Goal: Task Accomplishment & Management: Use online tool/utility

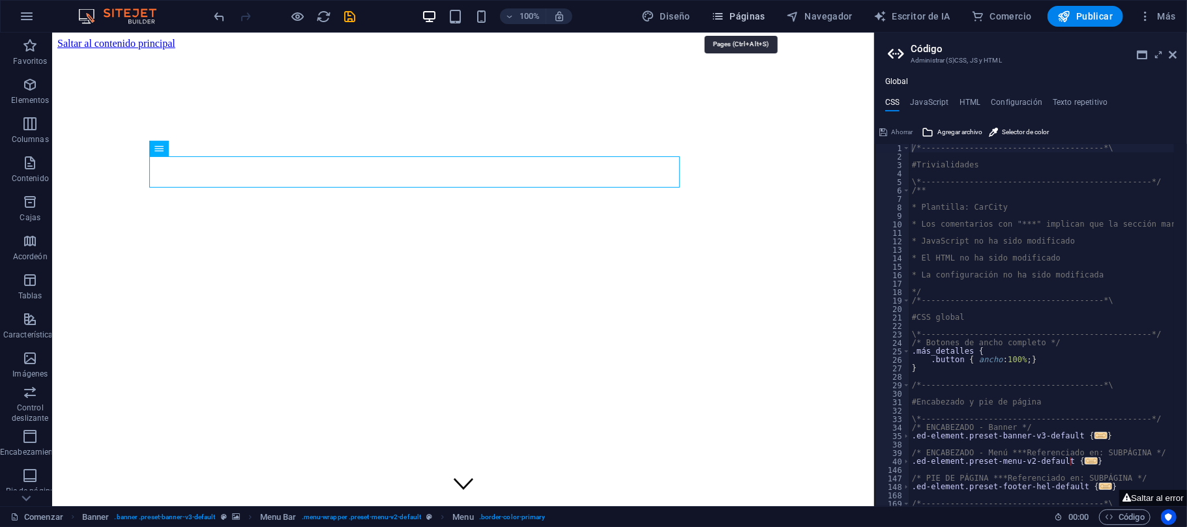
click at [741, 20] on font "Páginas" at bounding box center [747, 16] width 36 height 10
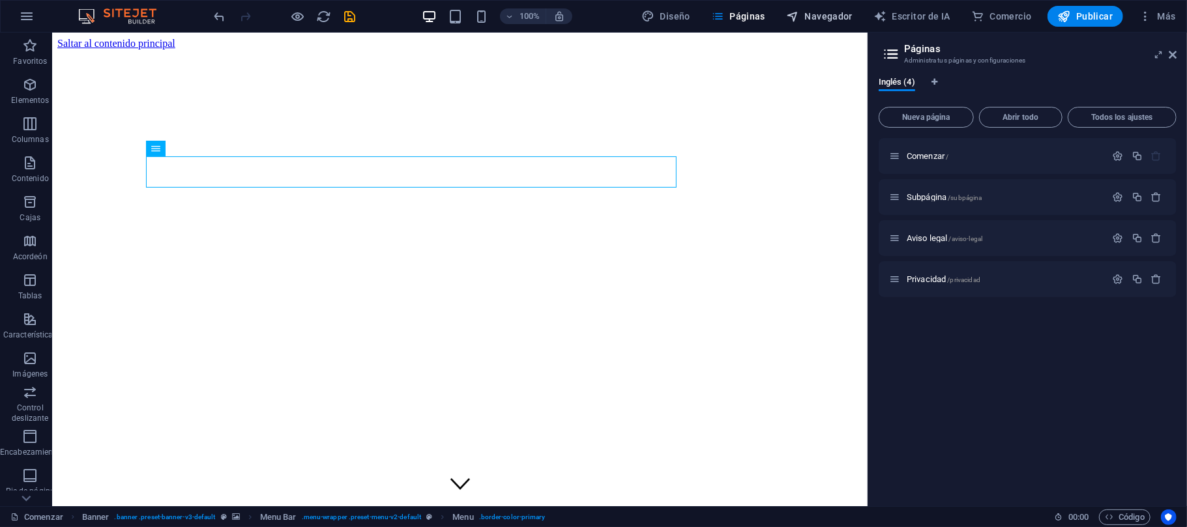
click at [813, 14] on font "Navegador" at bounding box center [829, 16] width 48 height 10
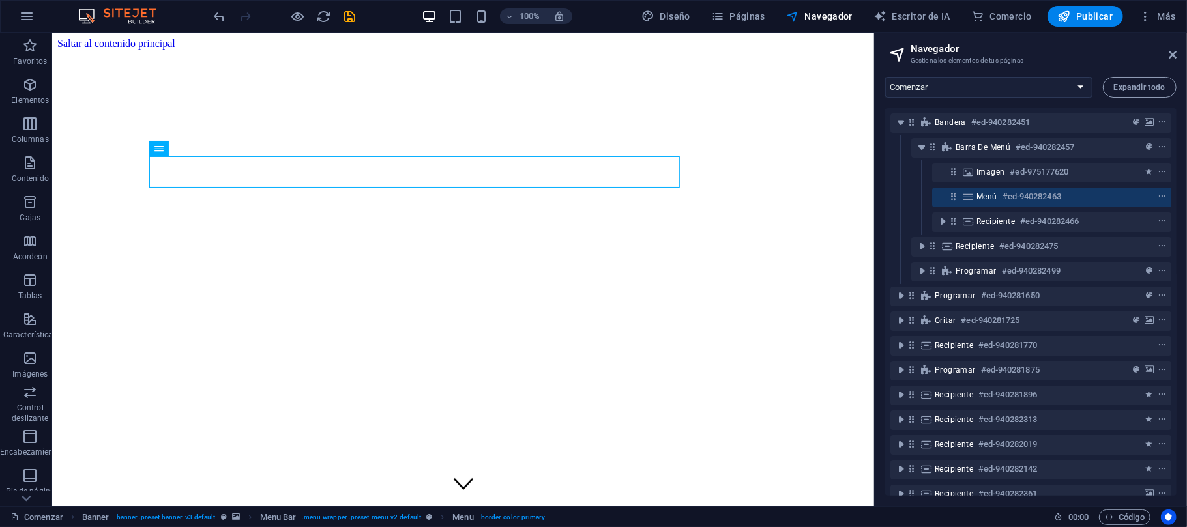
drag, startPoint x: 842, startPoint y: 48, endPoint x: 683, endPoint y: 193, distance: 215.4
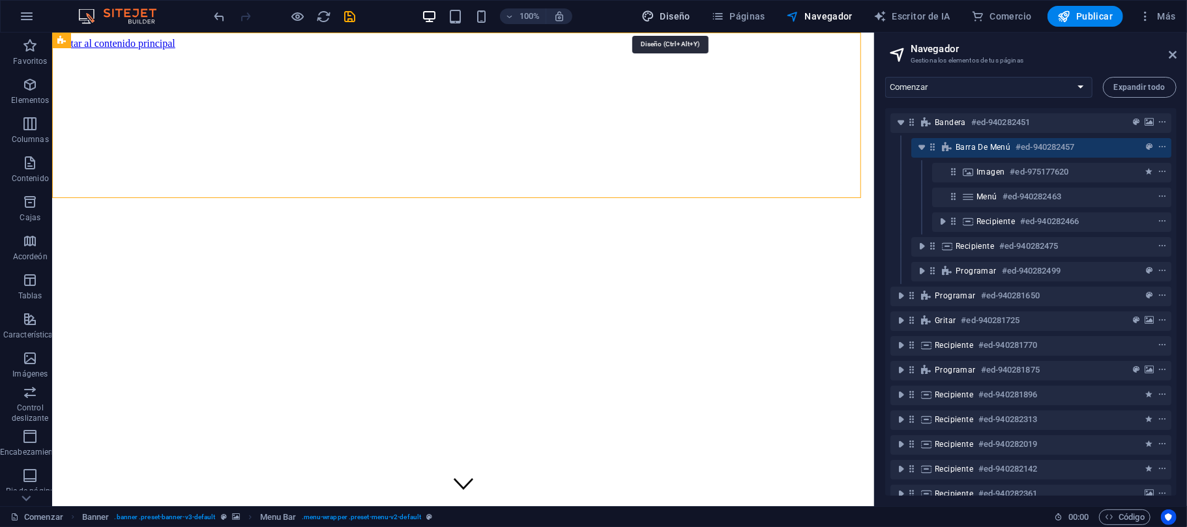
click at [673, 18] on font "Diseño" at bounding box center [675, 16] width 30 height 10
select select "px"
select select "400"
select select "px"
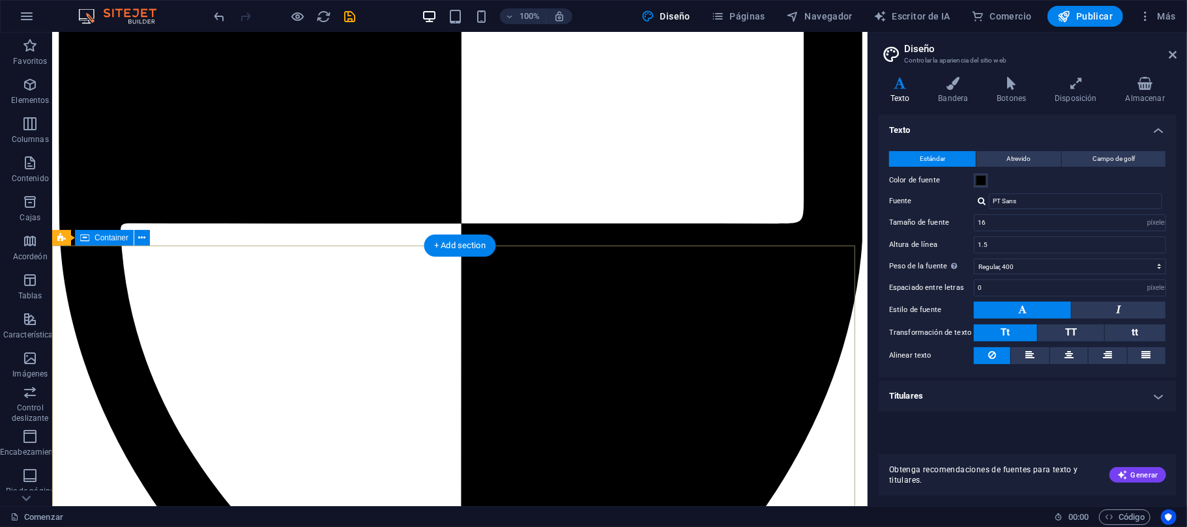
scroll to position [5214, 0]
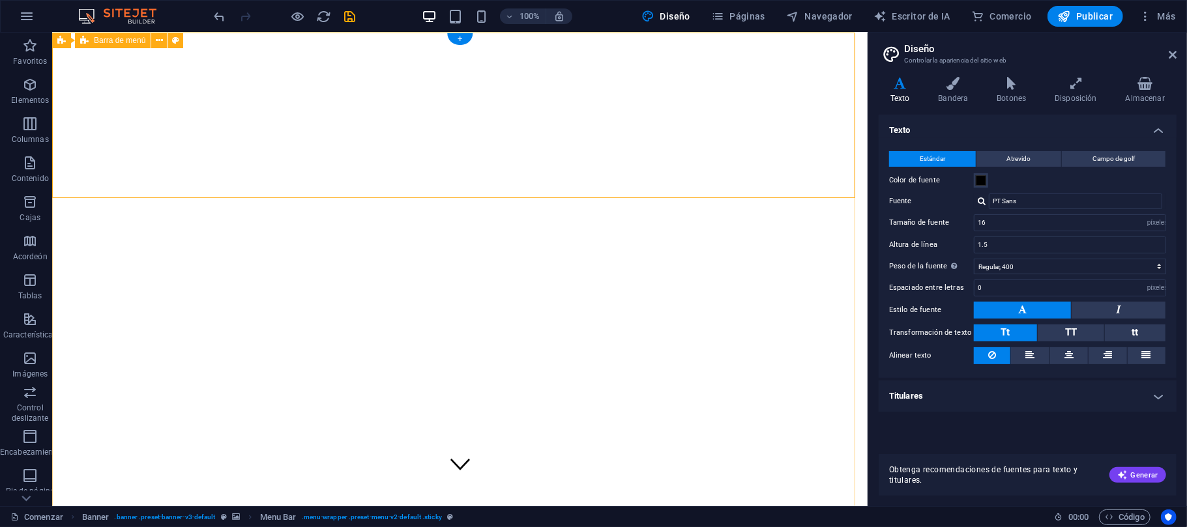
scroll to position [0, 0]
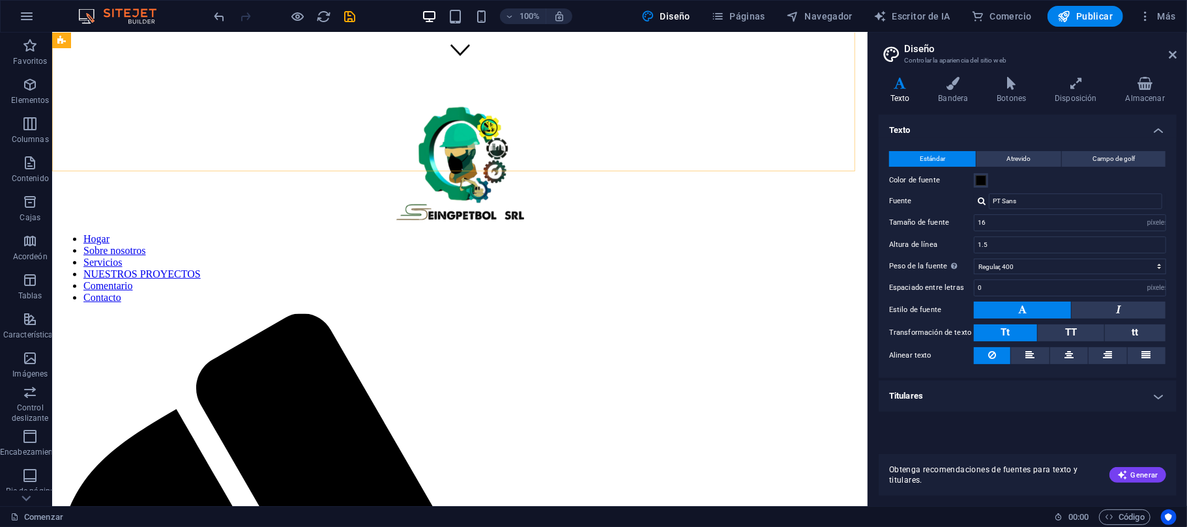
scroll to position [608, 0]
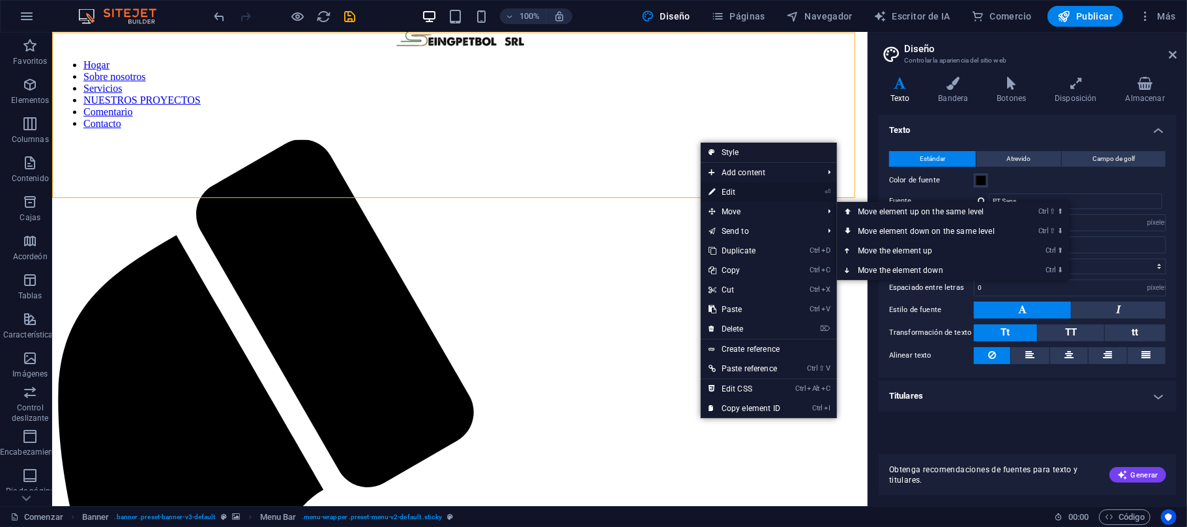
click at [722, 194] on link "⏎ Edit" at bounding box center [744, 192] width 87 height 20
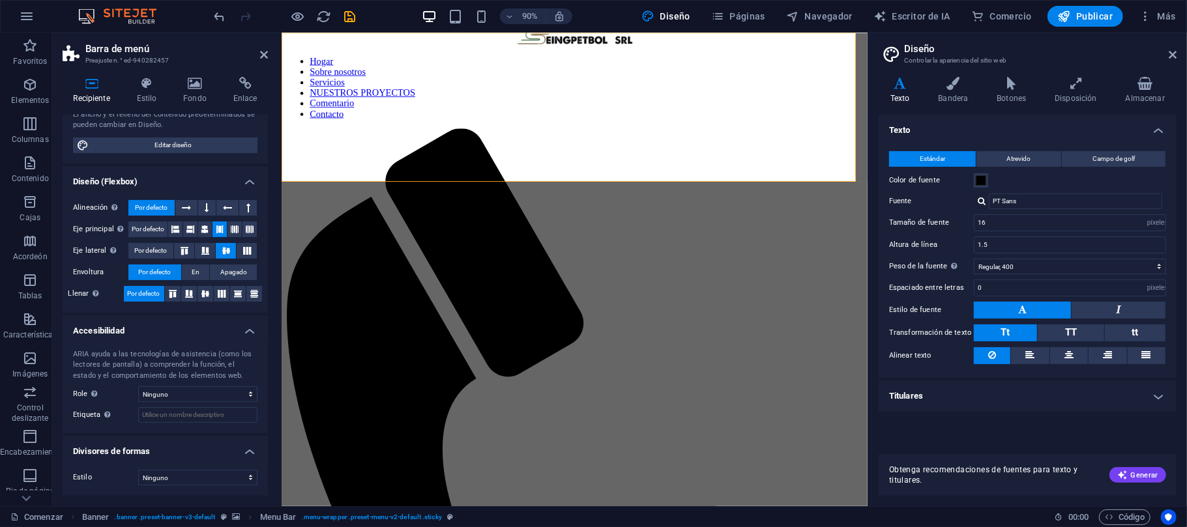
scroll to position [0, 0]
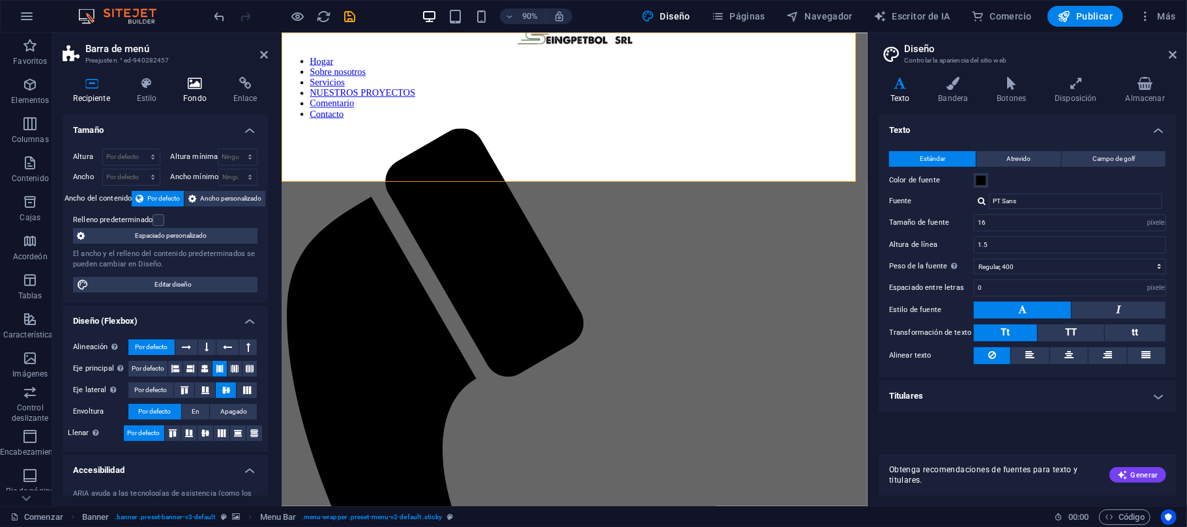
click at [201, 89] on icon at bounding box center [195, 83] width 45 height 13
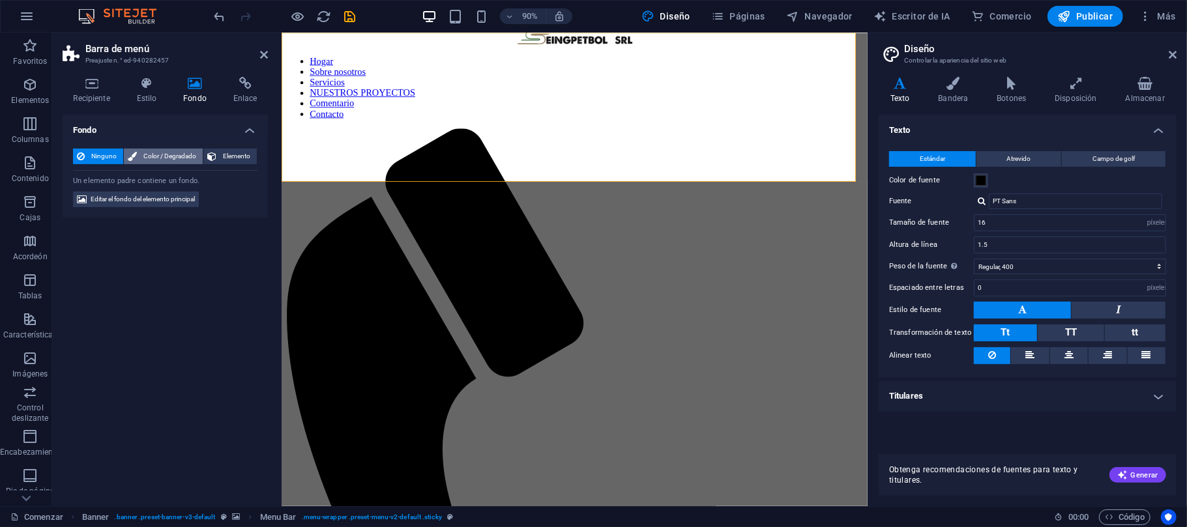
click at [179, 157] on font "Color / Degradado" at bounding box center [169, 156] width 53 height 7
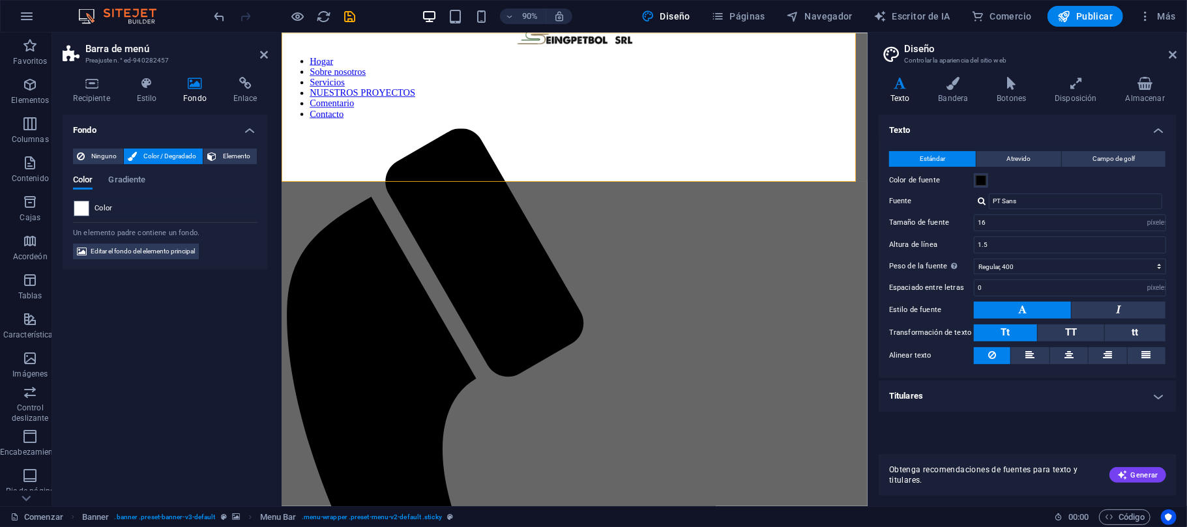
click at [131, 173] on div "Color Gradiente Color" at bounding box center [165, 191] width 184 height 52
click at [131, 176] on font "Gradiente" at bounding box center [126, 180] width 37 height 10
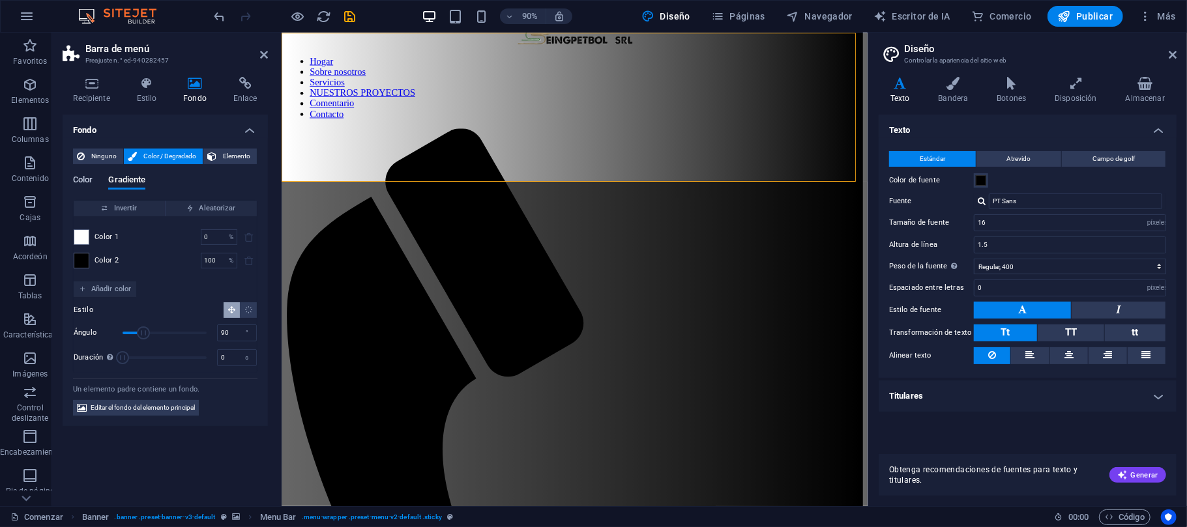
click at [85, 176] on font "Color" at bounding box center [83, 180] width 20 height 10
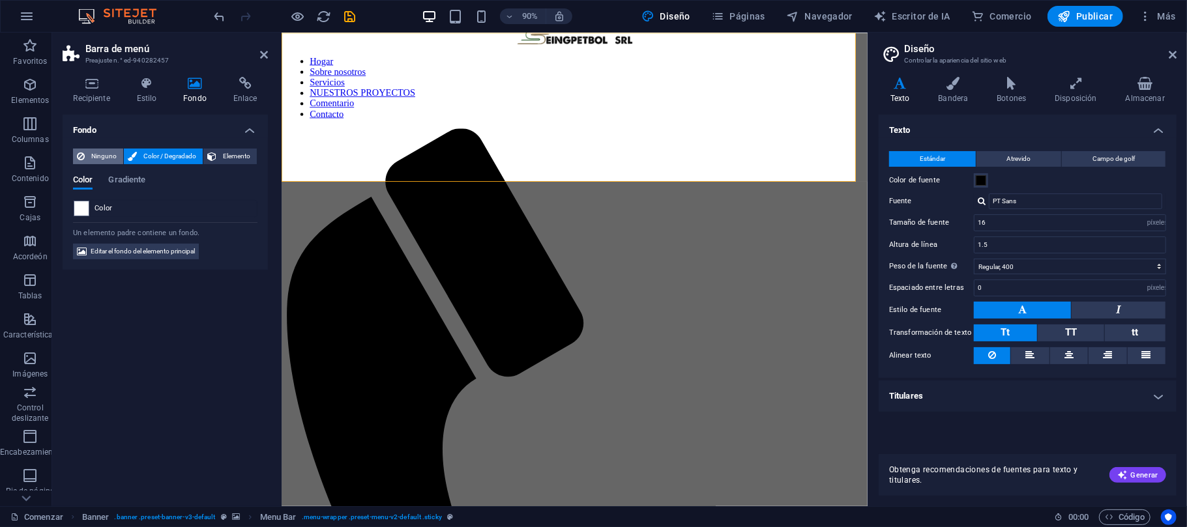
click at [84, 155] on icon at bounding box center [81, 157] width 8 height 16
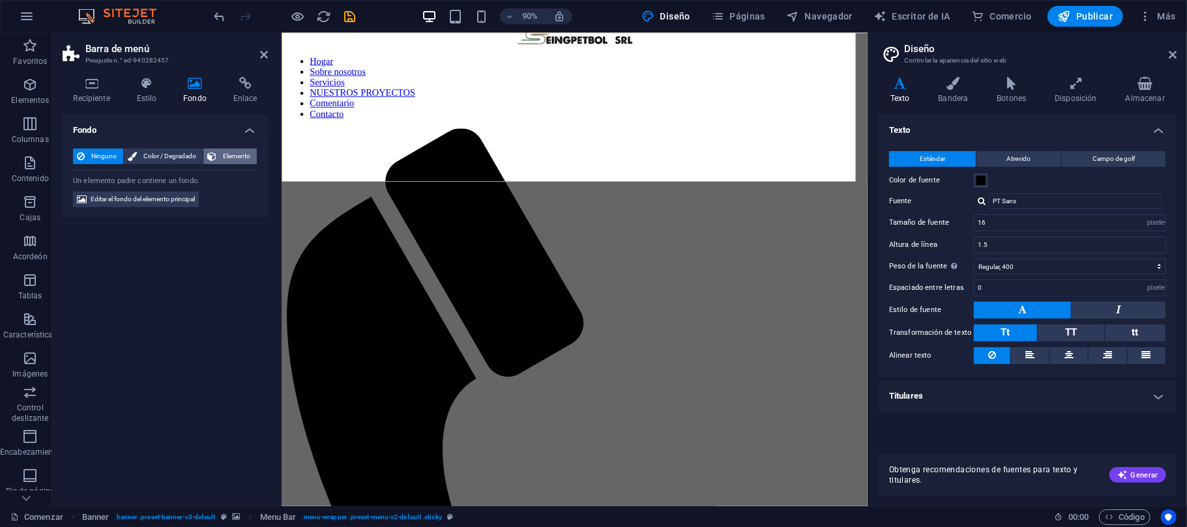
click at [249, 153] on font "Elemento" at bounding box center [236, 156] width 27 height 7
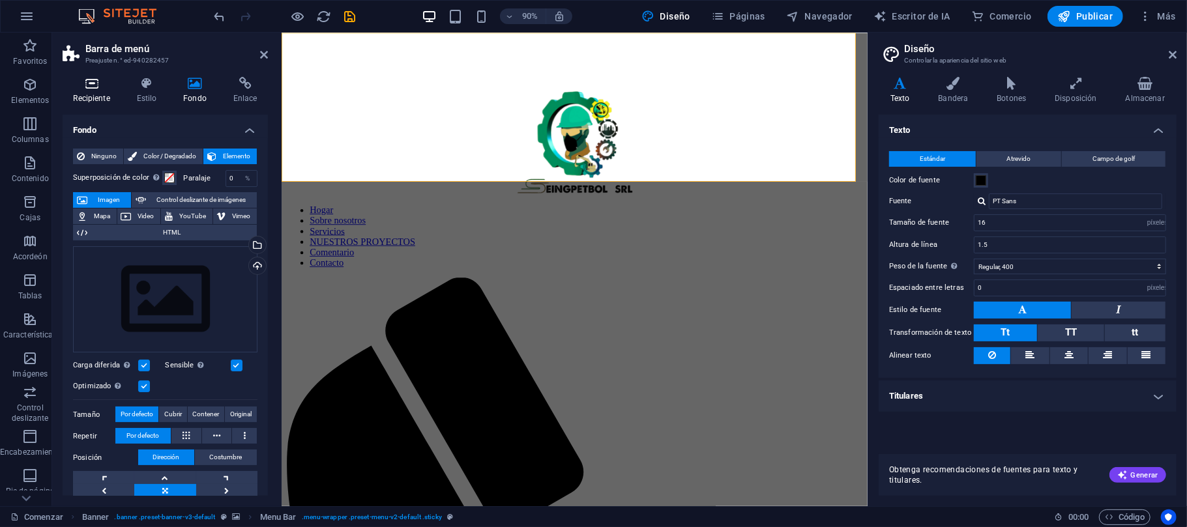
click at [77, 87] on icon at bounding box center [92, 83] width 58 height 13
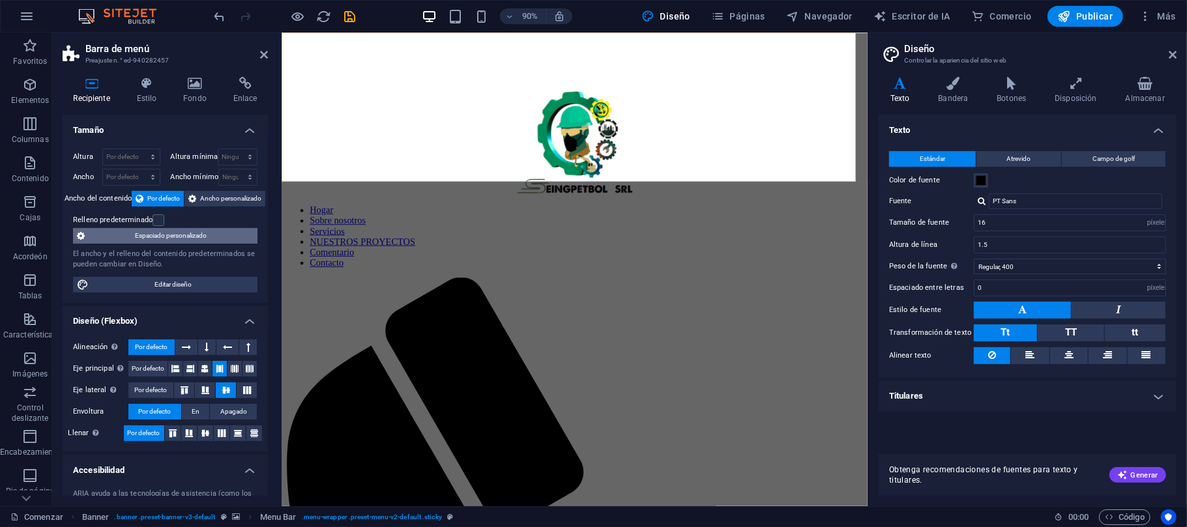
click at [198, 239] on font "Espaciado personalizado" at bounding box center [172, 235] width 72 height 7
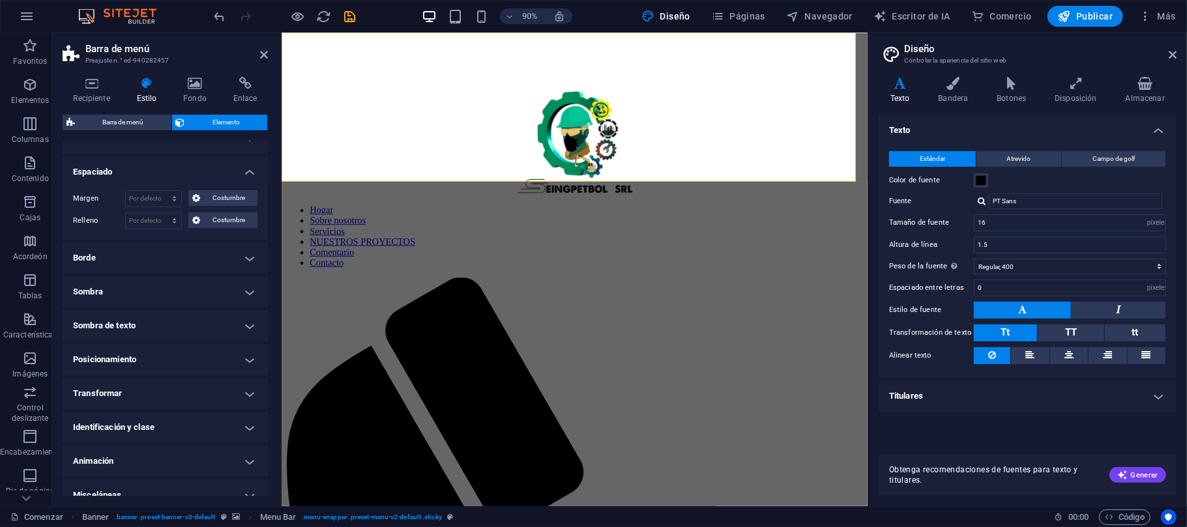
scroll to position [68, 0]
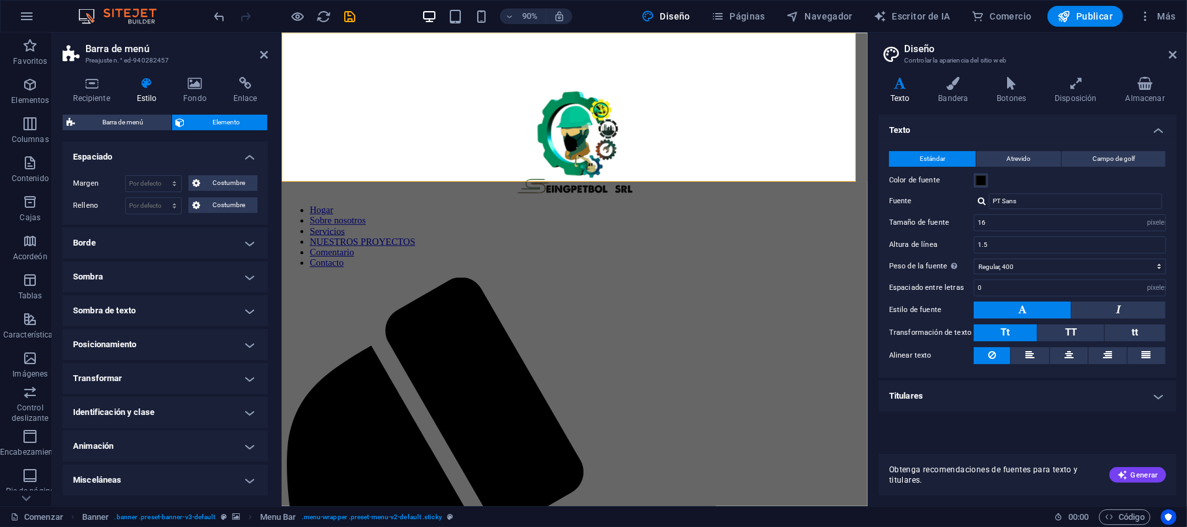
click at [241, 378] on h4 "Transformar" at bounding box center [165, 378] width 205 height 31
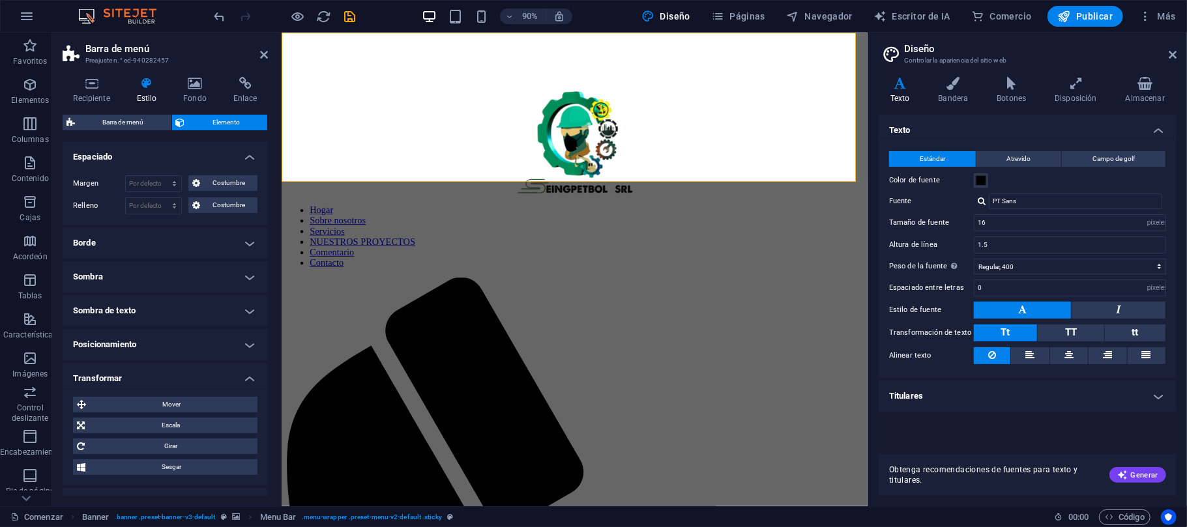
click at [241, 378] on h4 "Transformar" at bounding box center [165, 374] width 205 height 23
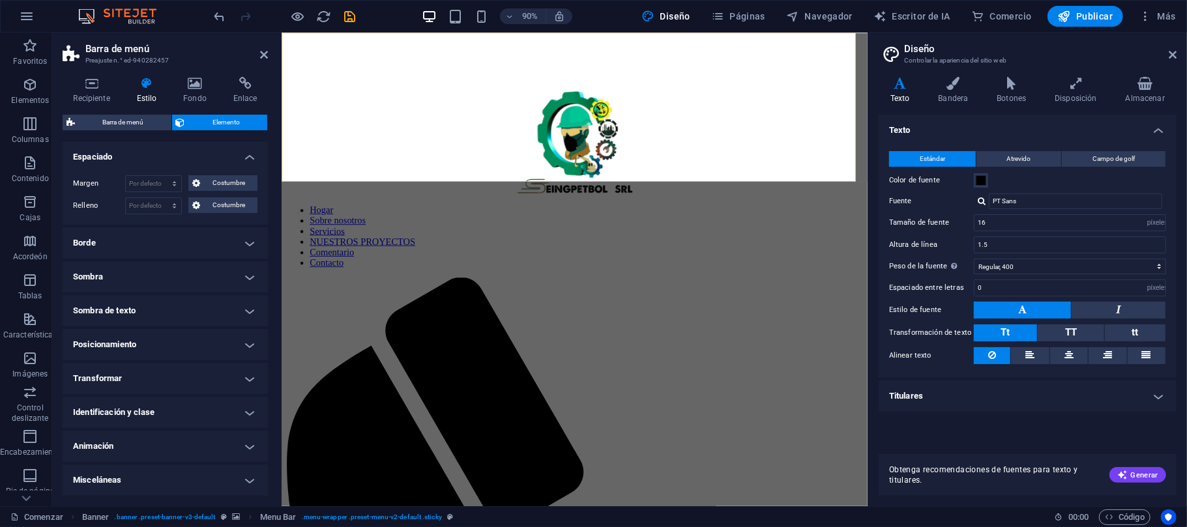
click at [249, 418] on h4 "Identificación y clase" at bounding box center [165, 412] width 205 height 31
click at [248, 418] on h4 "Identificación y clase" at bounding box center [165, 408] width 205 height 23
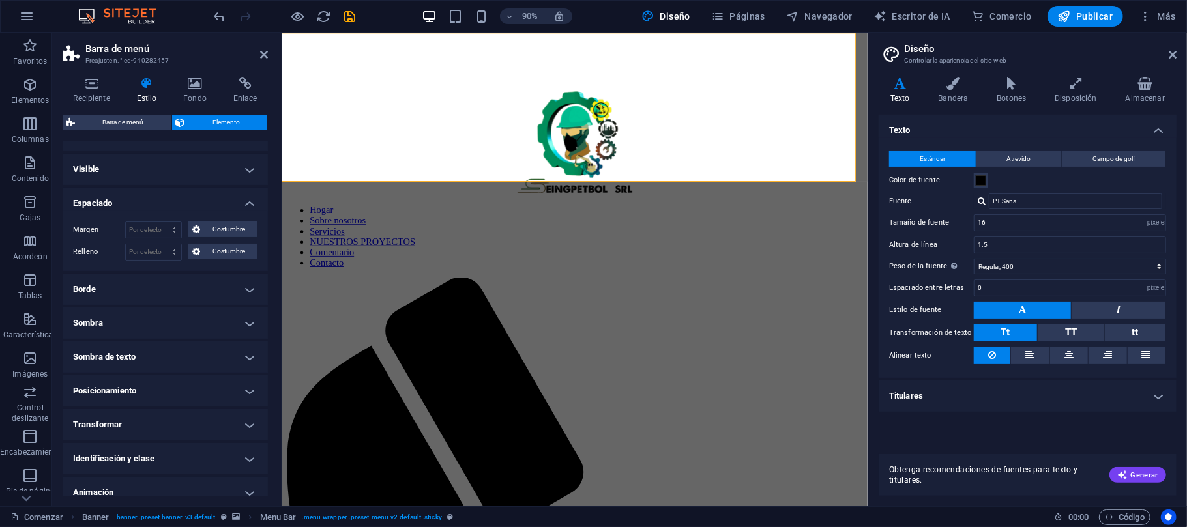
scroll to position [0, 0]
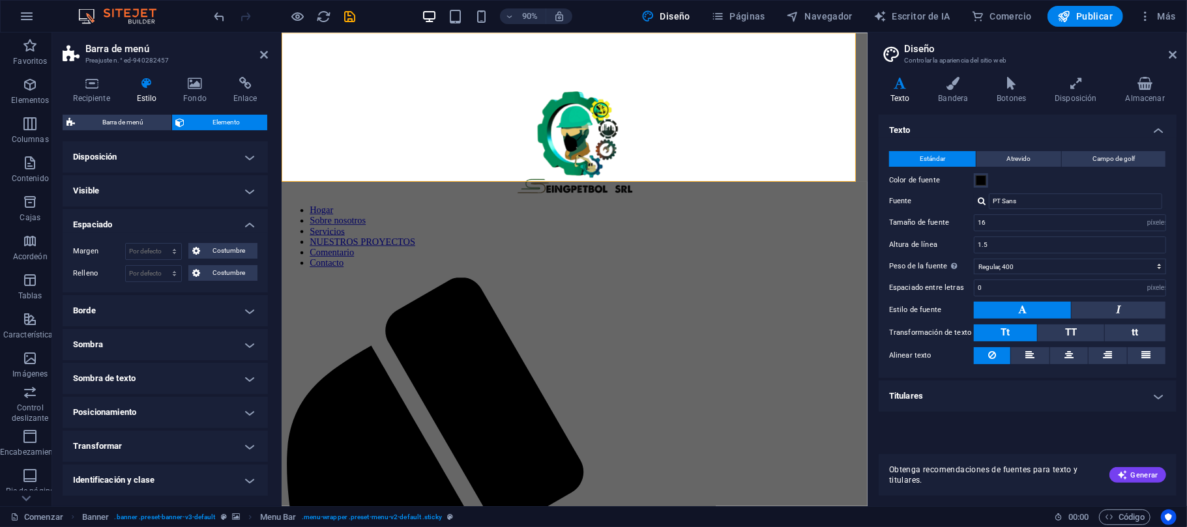
click at [243, 193] on h4 "Visible" at bounding box center [165, 190] width 205 height 31
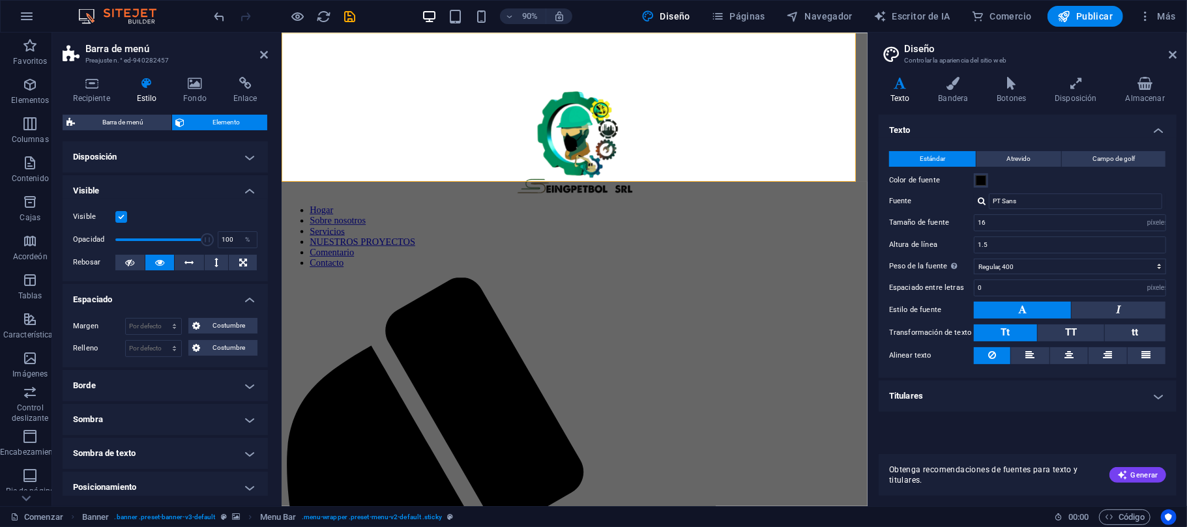
click at [242, 193] on h4 "Visible" at bounding box center [165, 186] width 205 height 23
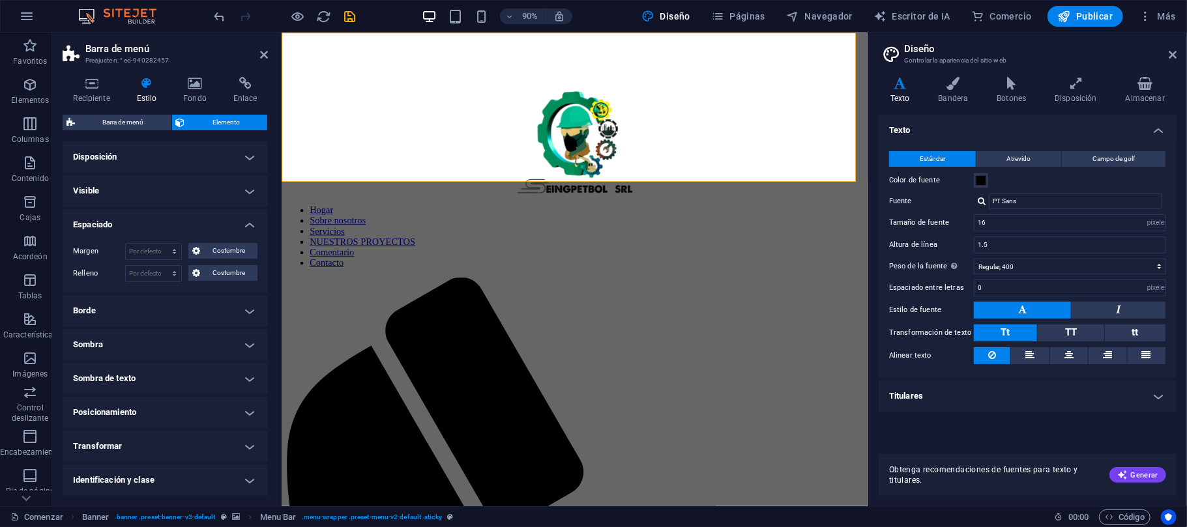
click at [222, 165] on h4 "Disposición" at bounding box center [165, 156] width 205 height 31
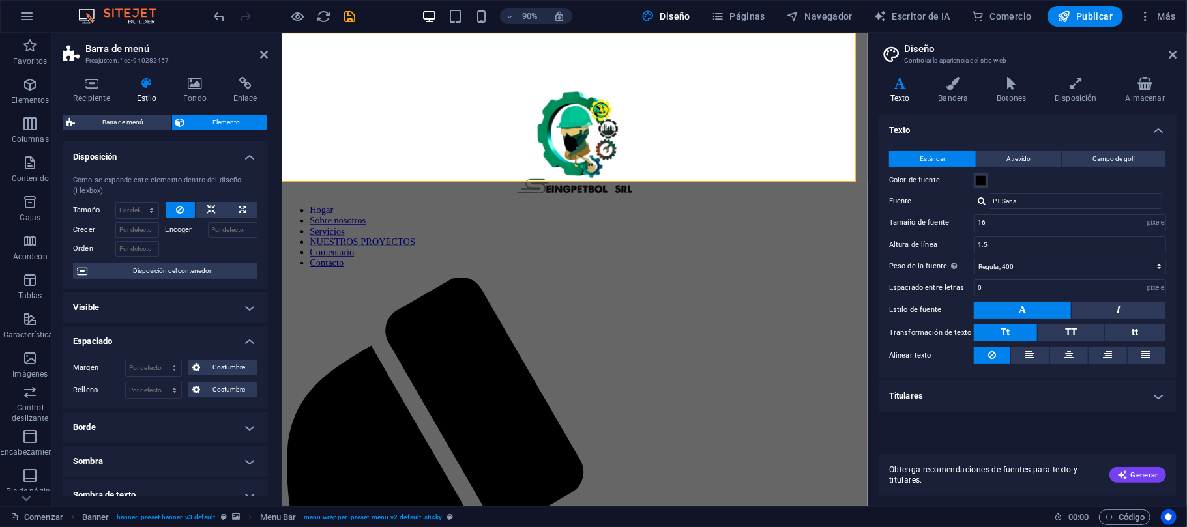
click at [252, 160] on h4 "Disposición" at bounding box center [165, 152] width 205 height 23
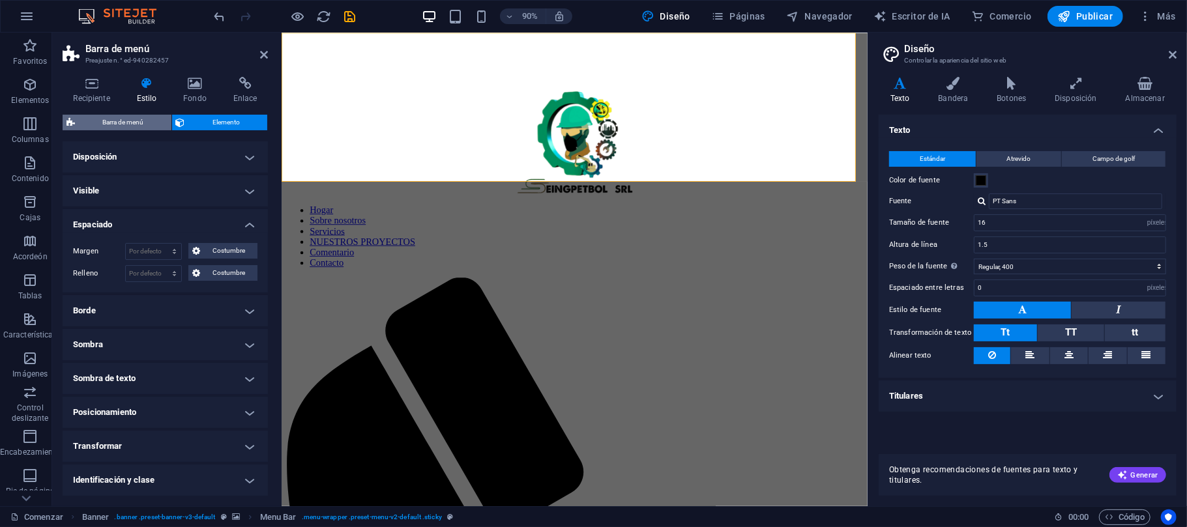
click at [142, 121] on font "Barra de menú" at bounding box center [122, 122] width 41 height 7
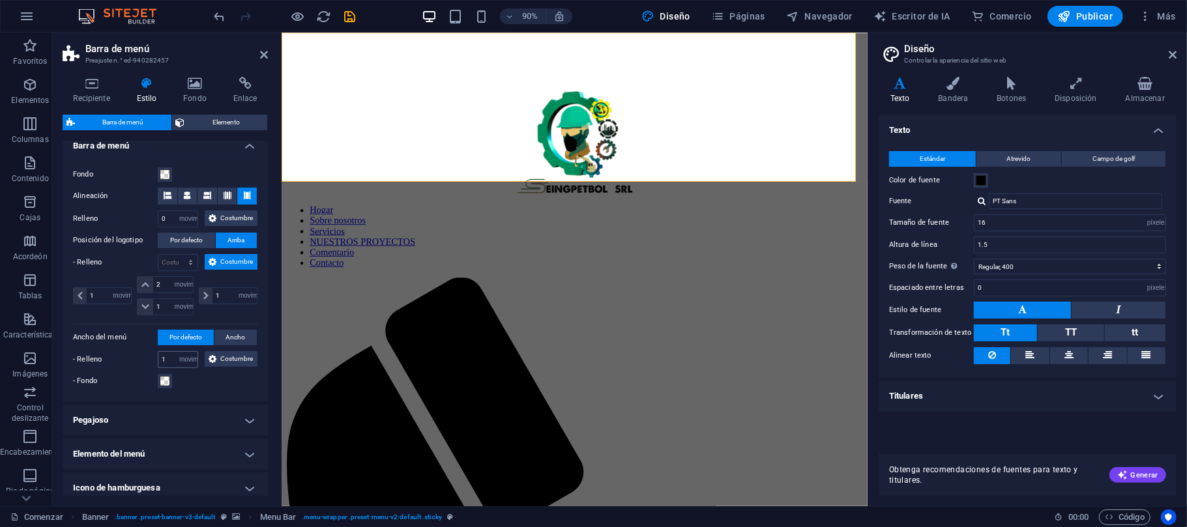
scroll to position [408, 0]
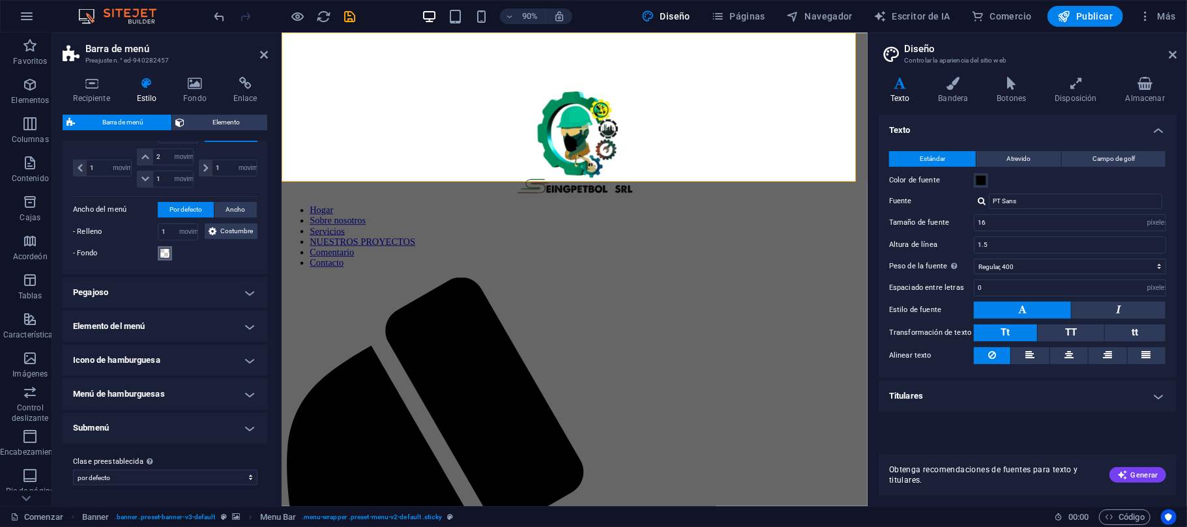
click at [164, 255] on span at bounding box center [165, 253] width 10 height 10
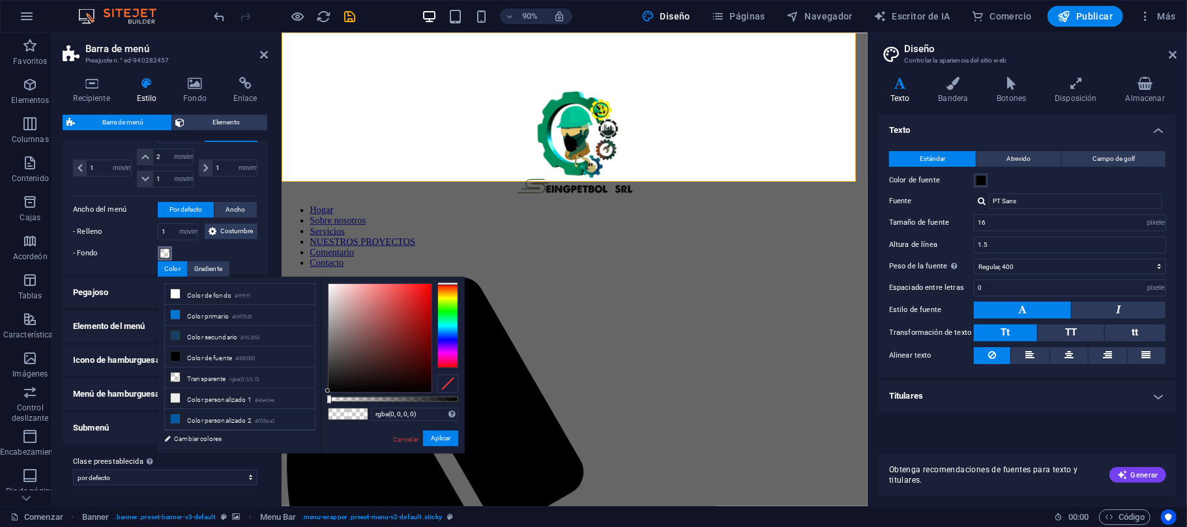
click at [164, 255] on span at bounding box center [165, 253] width 10 height 10
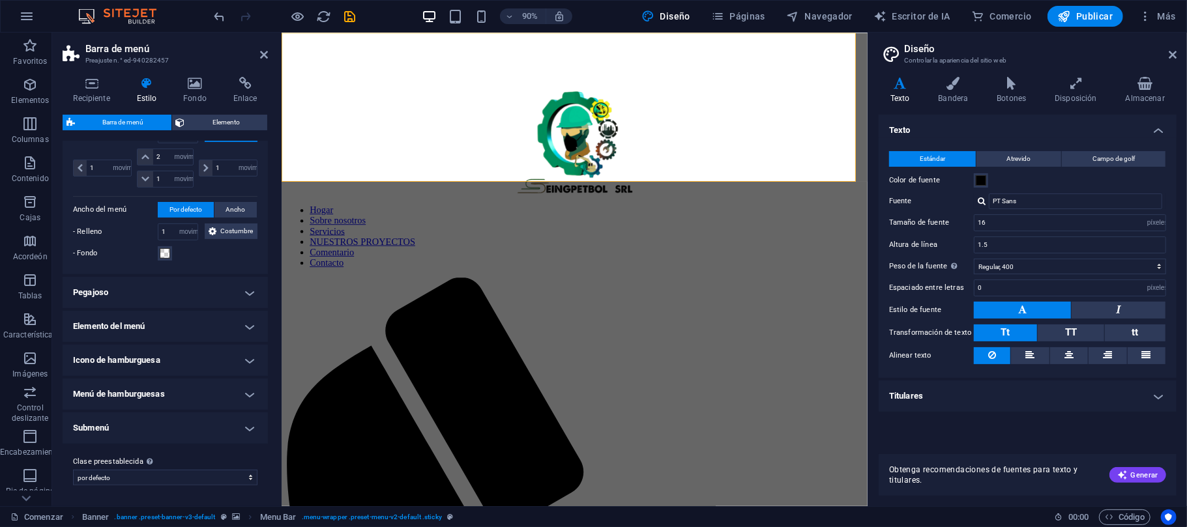
click at [258, 55] on header "Barra de menú Preajuste n.° ed-940282457" at bounding box center [165, 50] width 205 height 34
click at [261, 50] on icon at bounding box center [264, 55] width 8 height 10
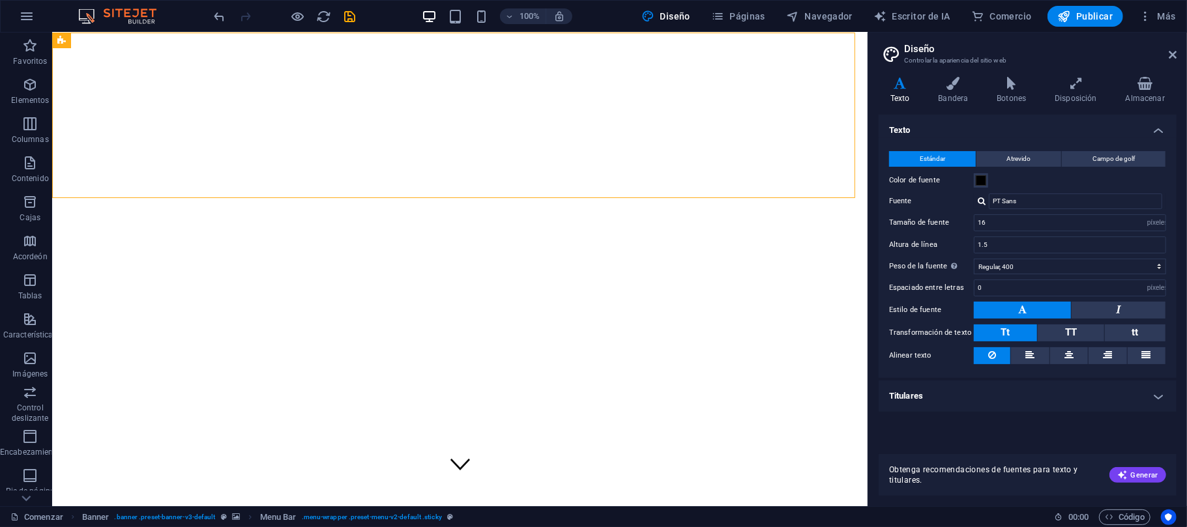
scroll to position [0, 0]
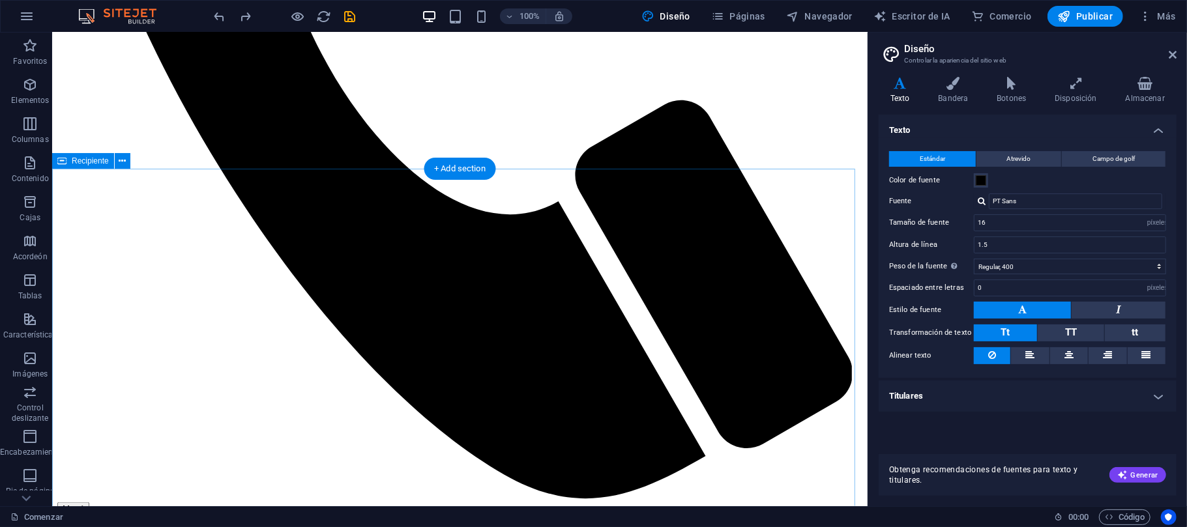
scroll to position [1477, 0]
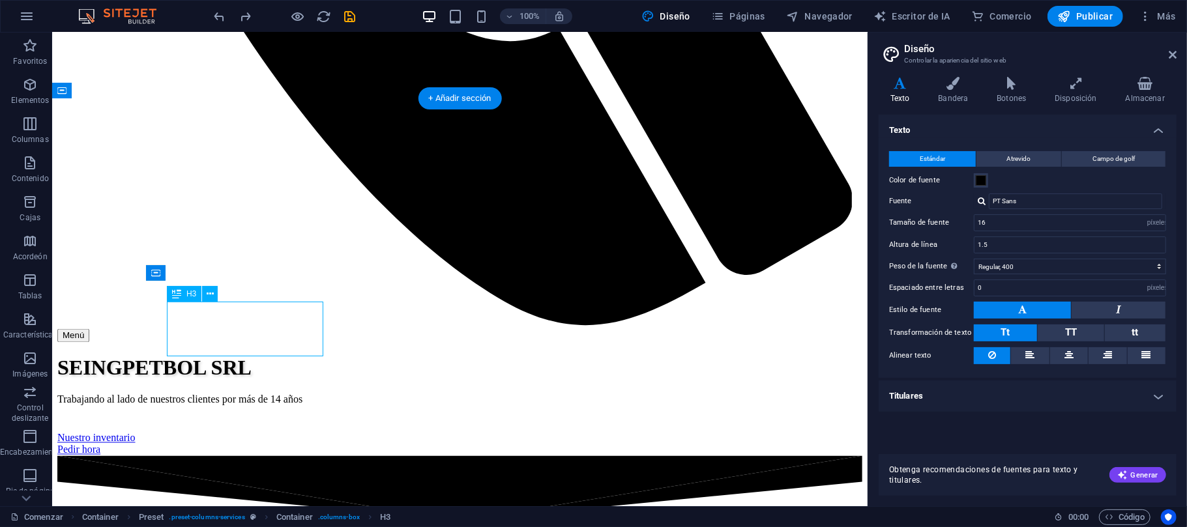
click at [243, 350] on div "Drag here to replace the existing content. Press “Ctrl” if you want to create a…" at bounding box center [459, 270] width 815 height 474
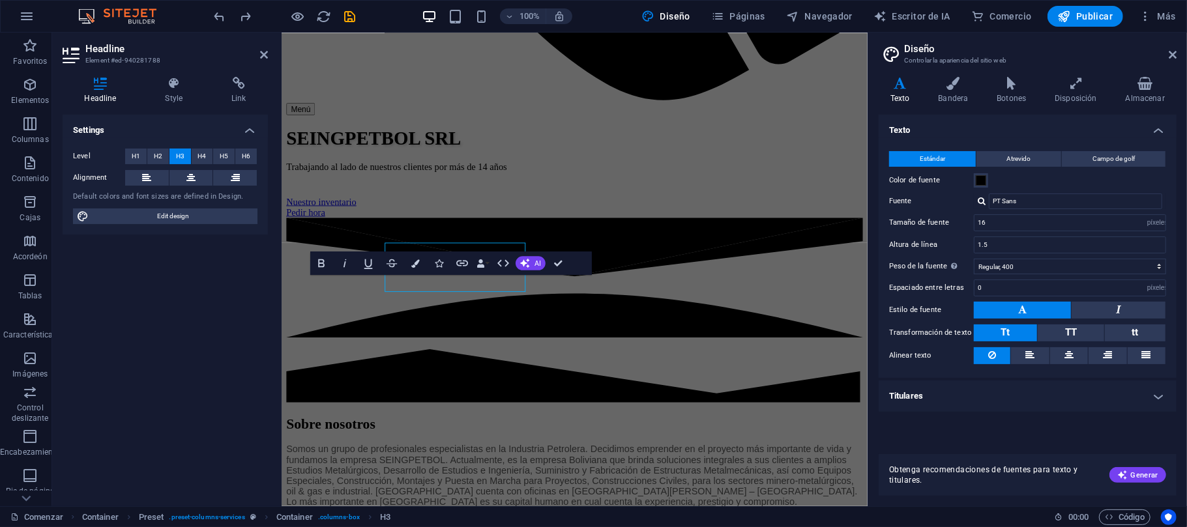
scroll to position [1513, 0]
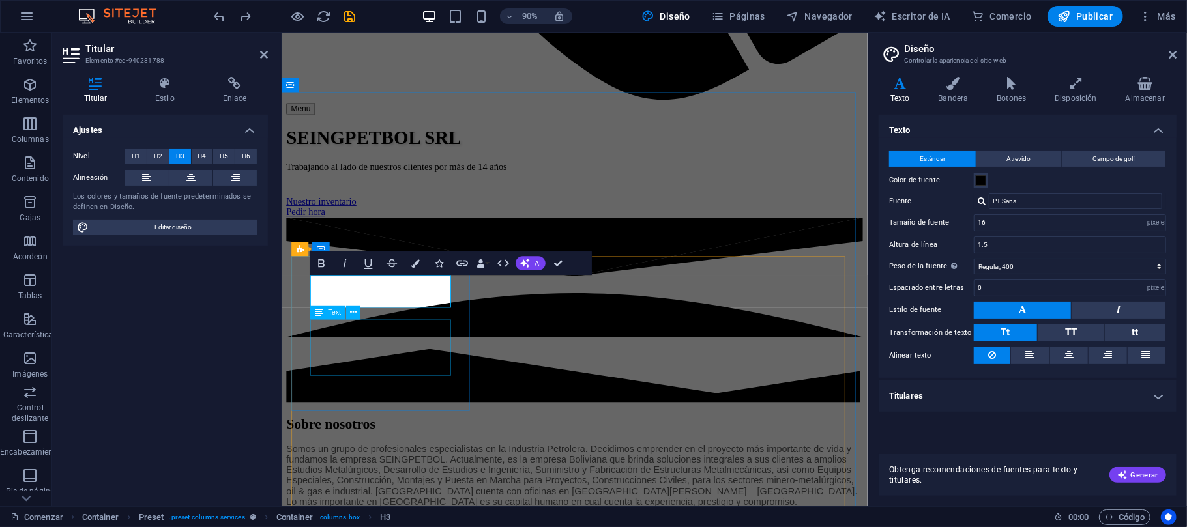
drag, startPoint x: 351, startPoint y: 384, endPoint x: 566, endPoint y: 366, distance: 215.8
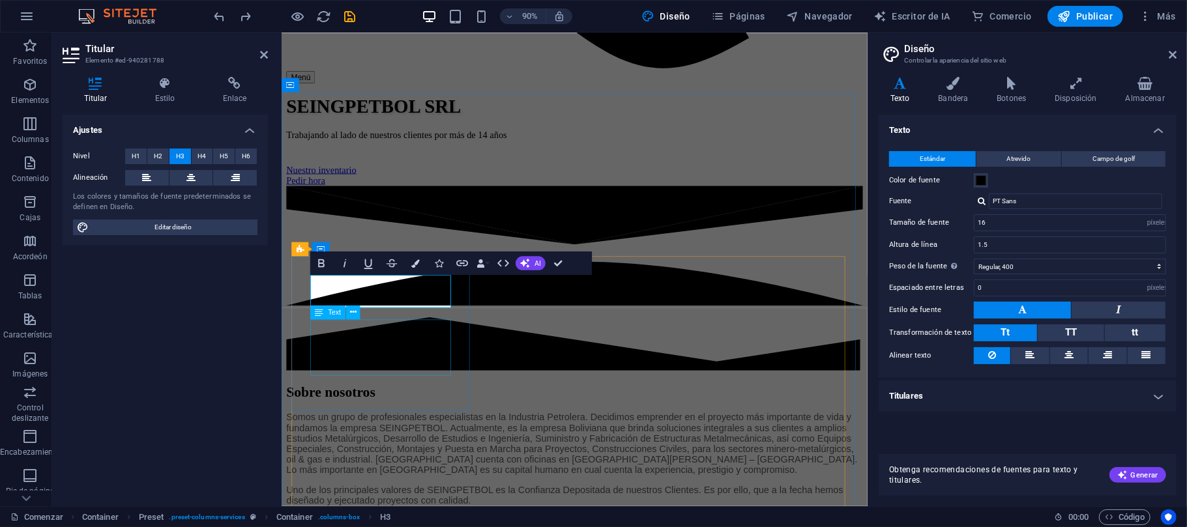
scroll to position [1477, 0]
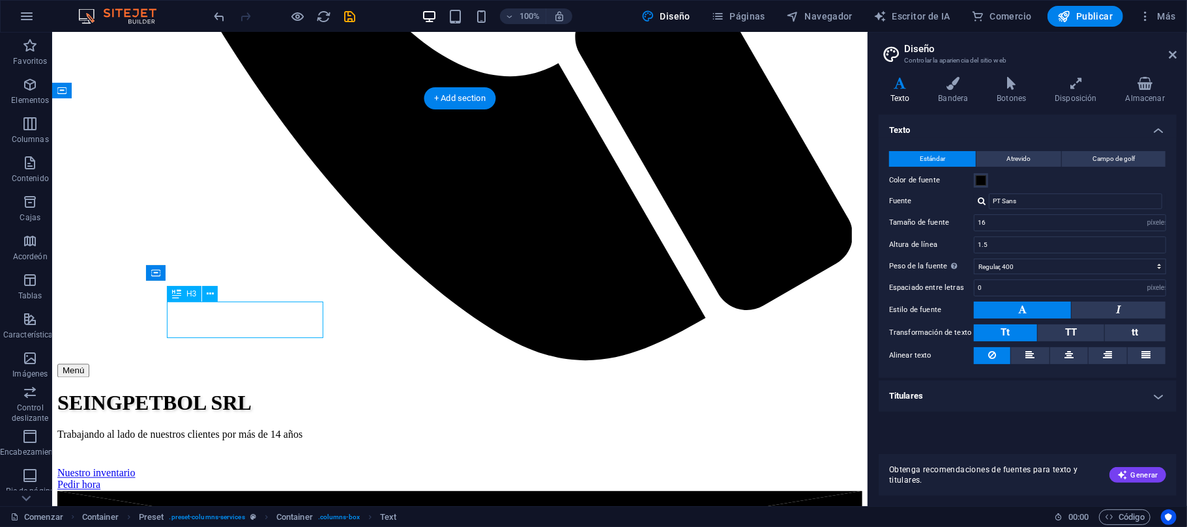
scroll to position [1513, 0]
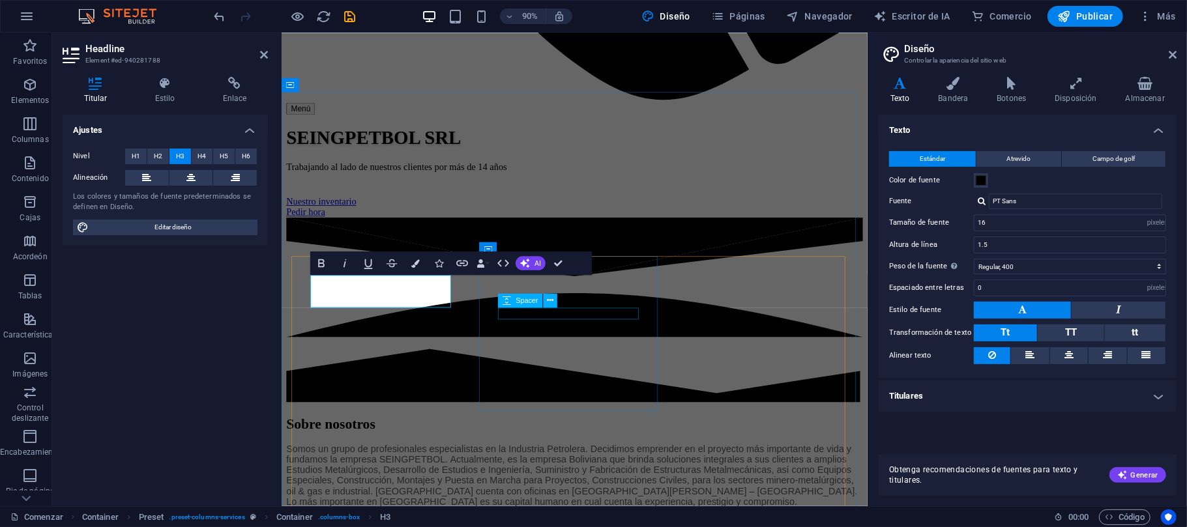
click at [506, 295] on icon at bounding box center [507, 300] width 8 height 14
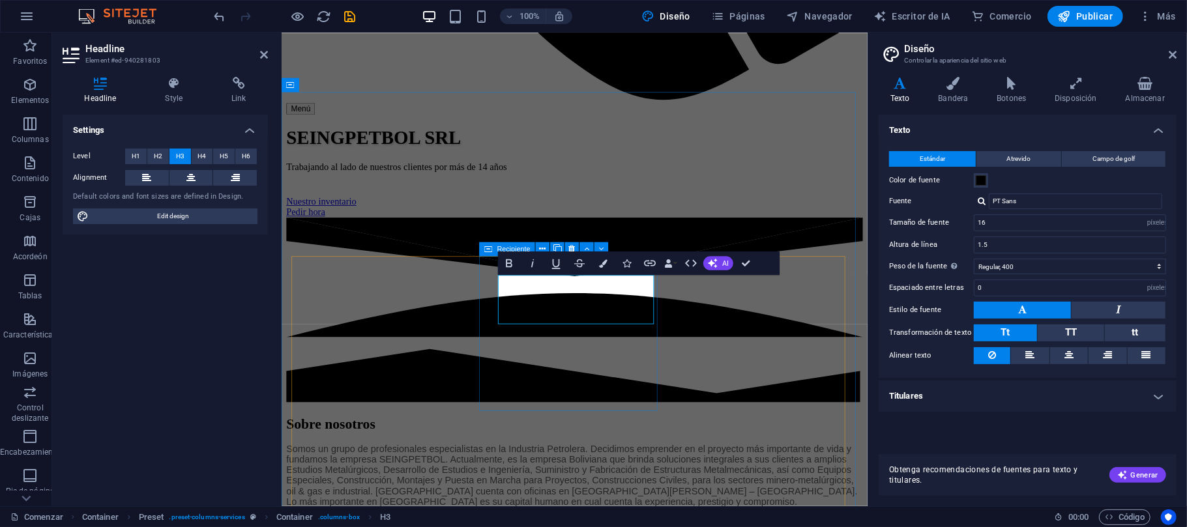
scroll to position [0, 0]
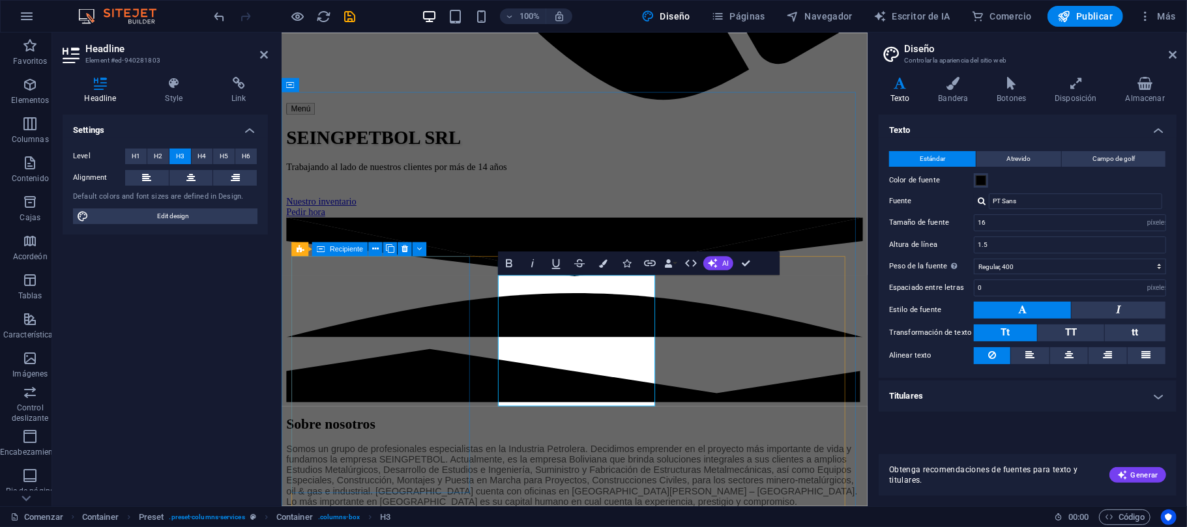
drag, startPoint x: 431, startPoint y: 417, endPoint x: 667, endPoint y: 402, distance: 236.4
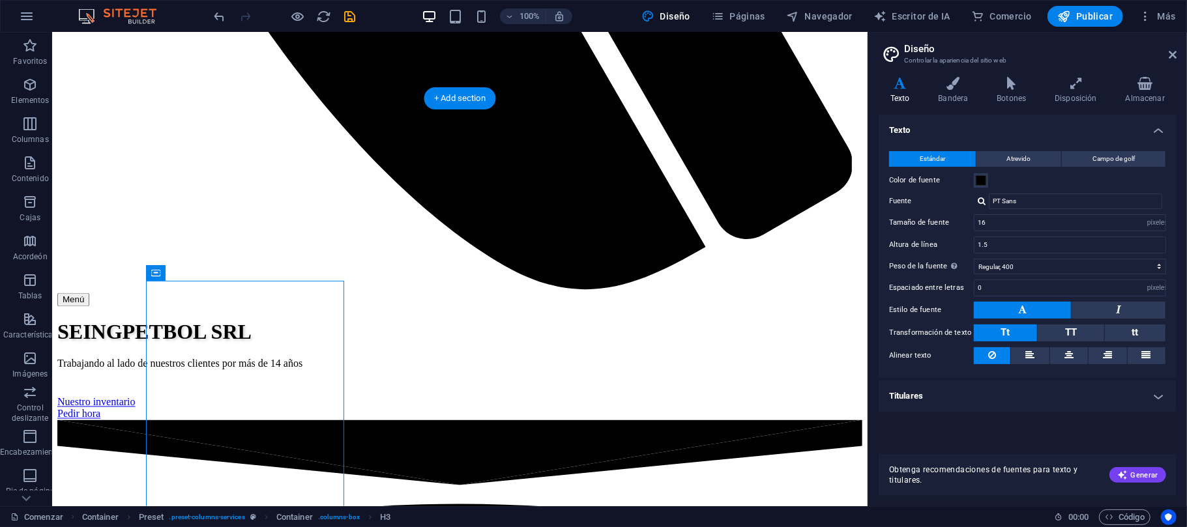
scroll to position [1477, 0]
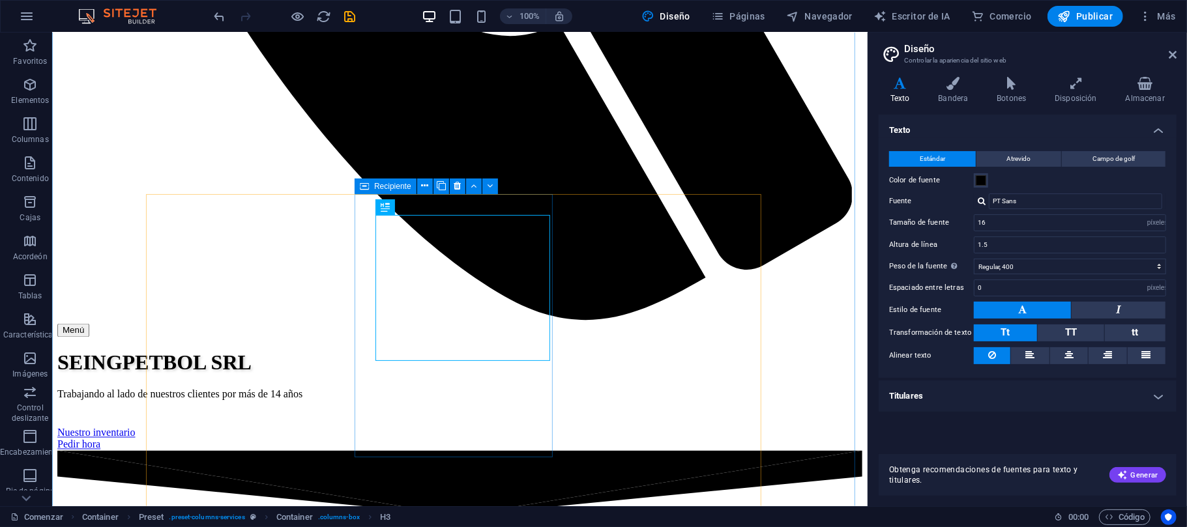
scroll to position [1564, 0]
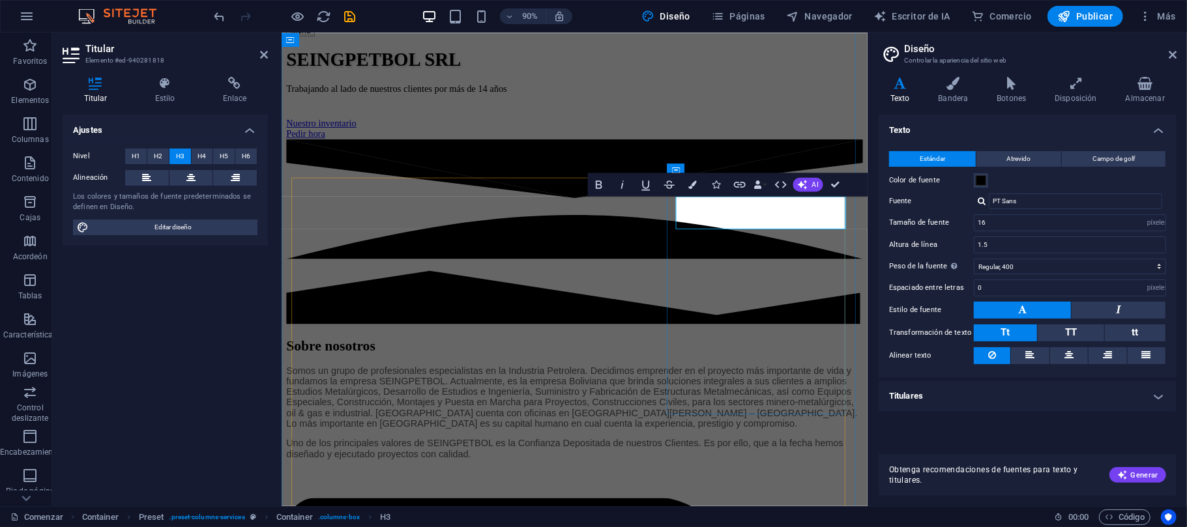
scroll to position [0, 11]
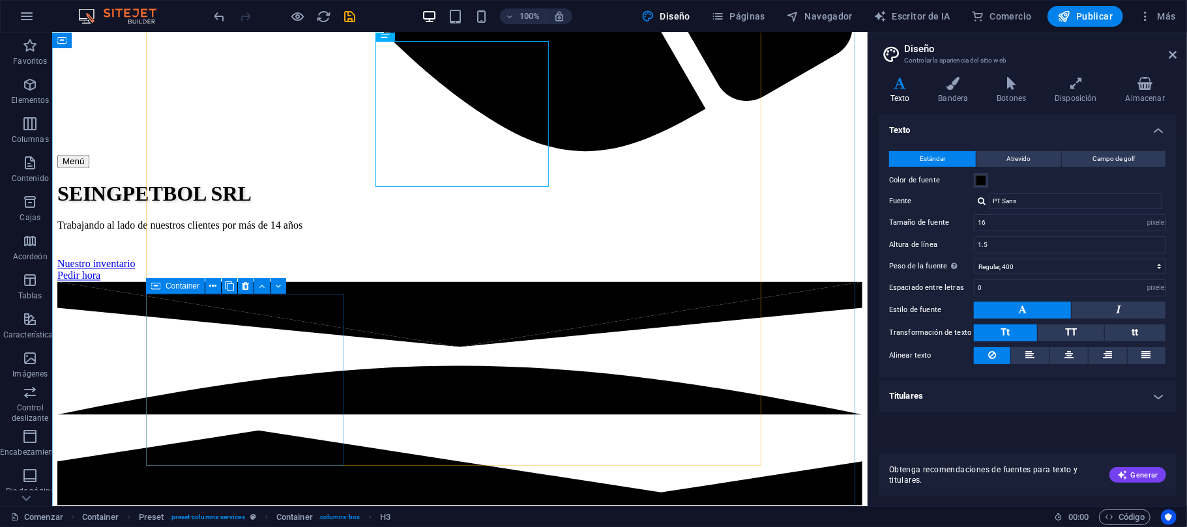
scroll to position [1738, 0]
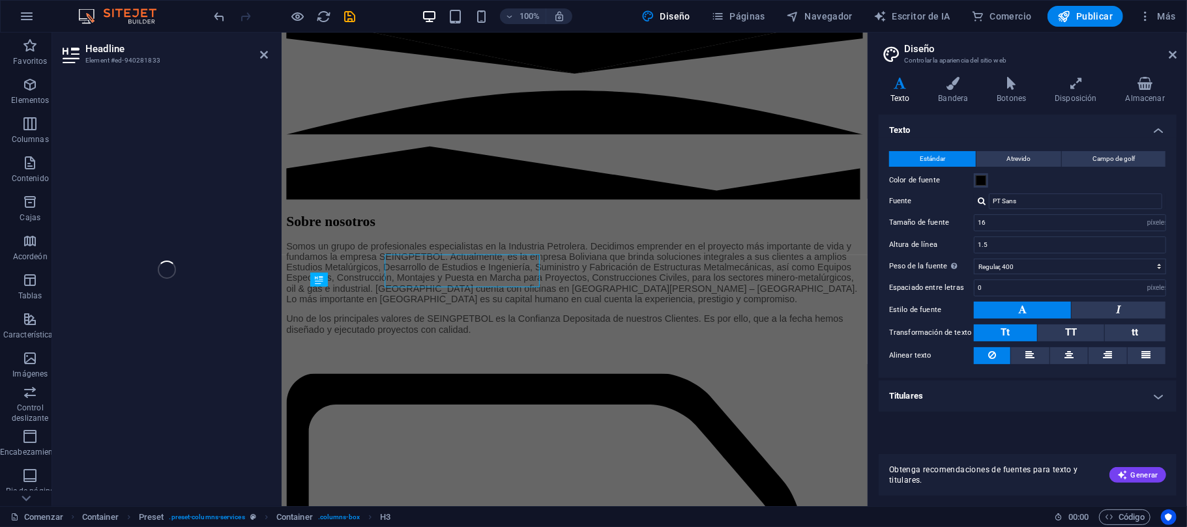
scroll to position [1773, 0]
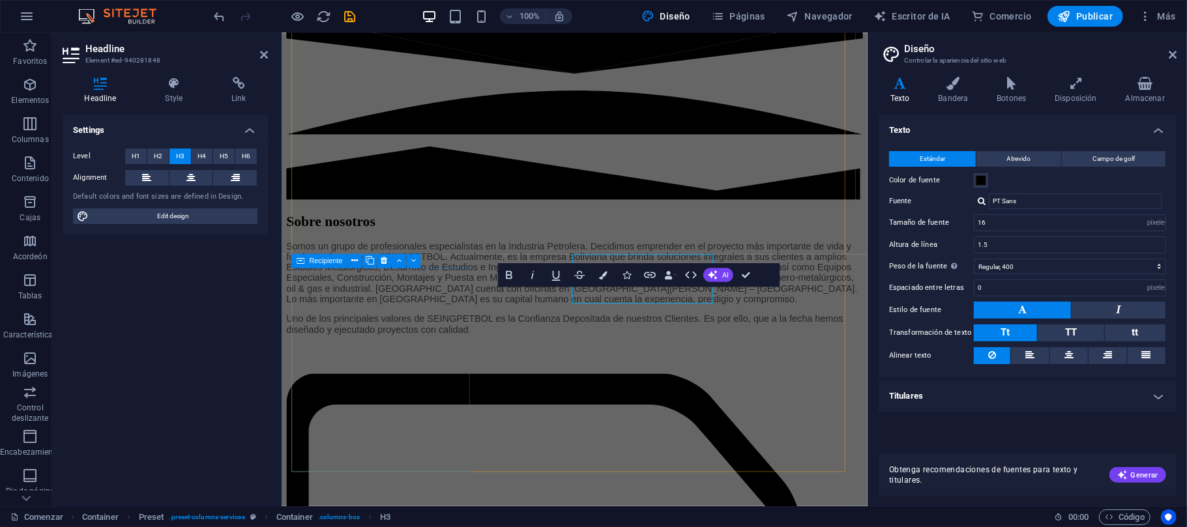
scroll to position [1773, 0]
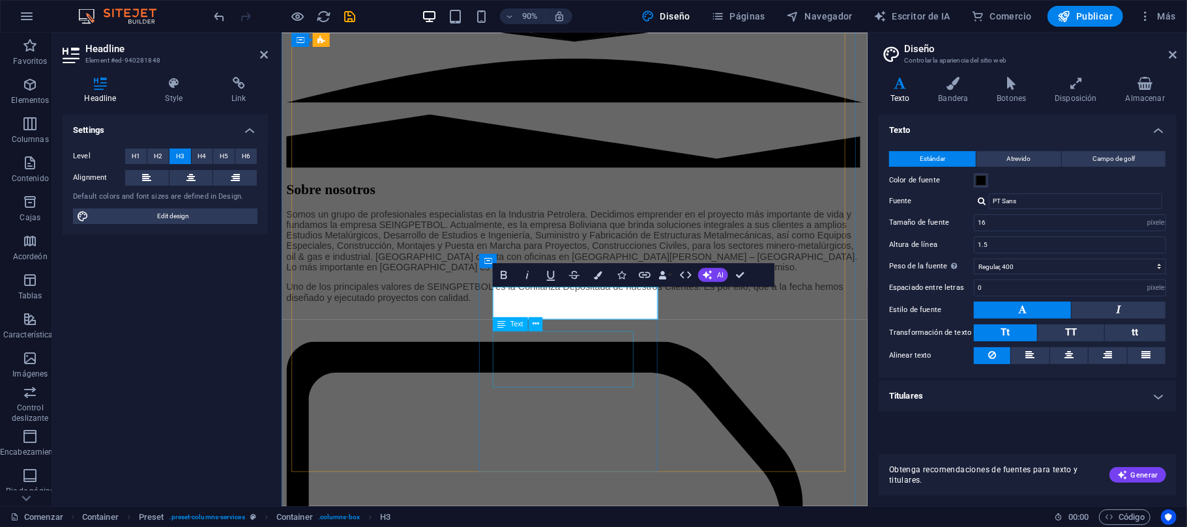
scroll to position [0, 6]
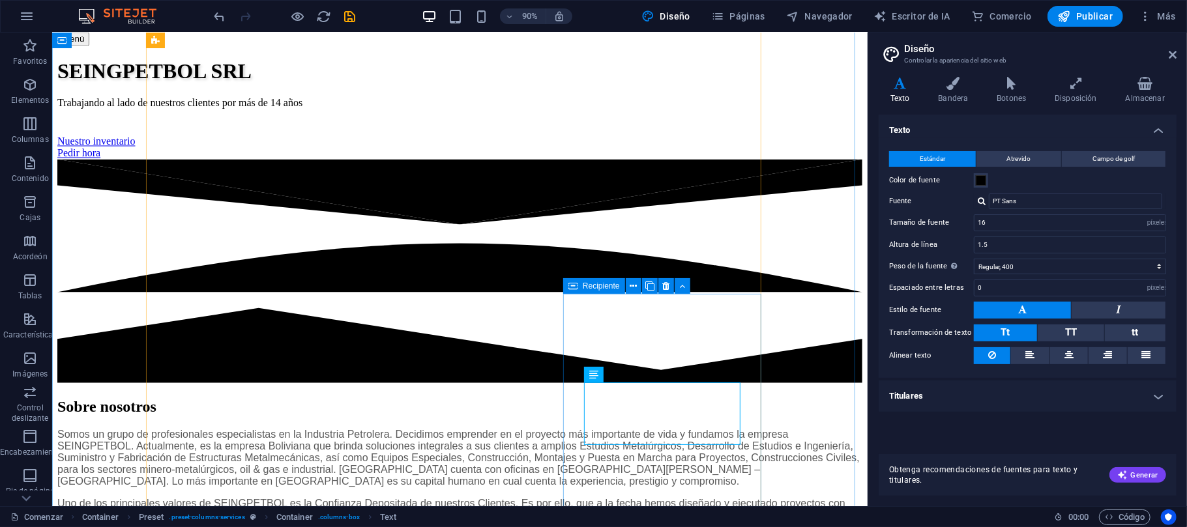
scroll to position [1738, 0]
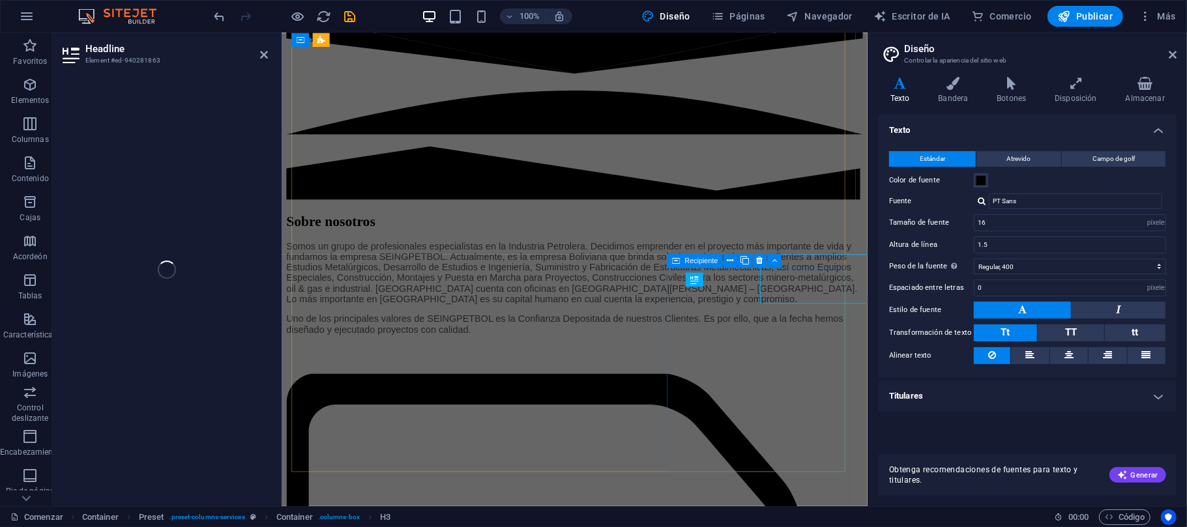
scroll to position [1773, 0]
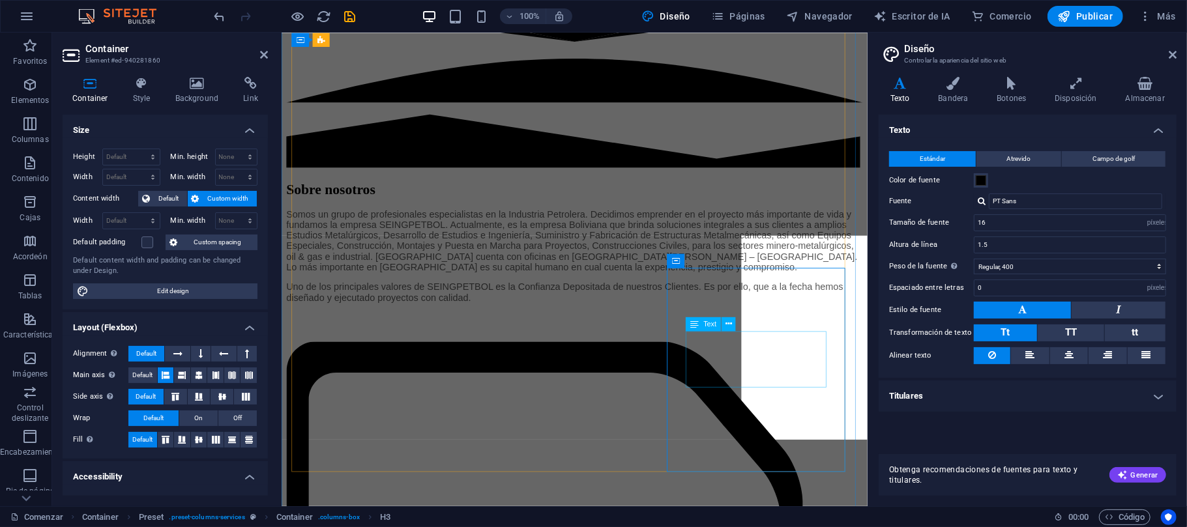
drag, startPoint x: 813, startPoint y: 332, endPoint x: 988, endPoint y: 301, distance: 178.0
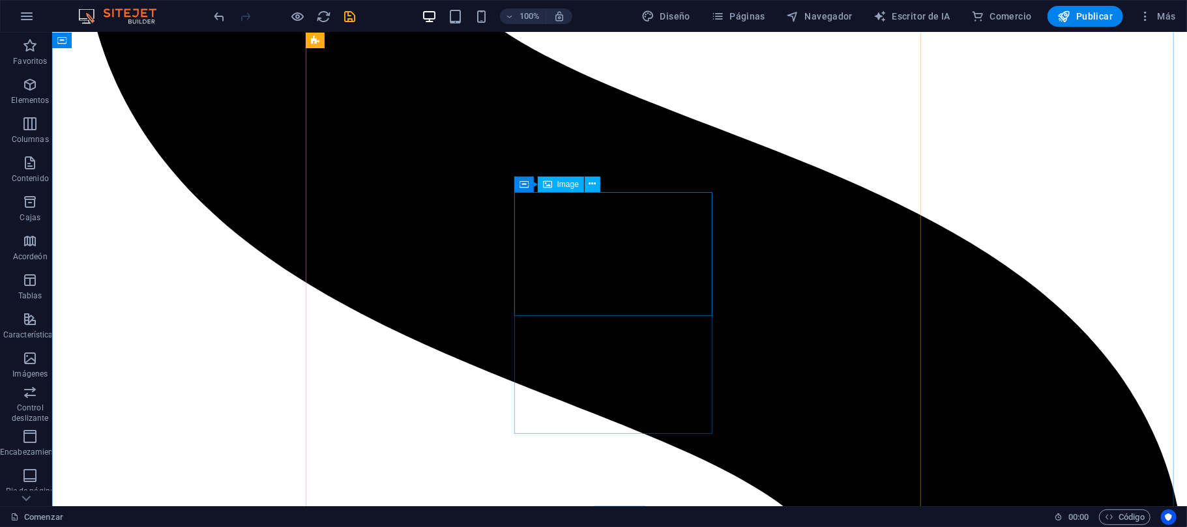
scroll to position [4620, 0]
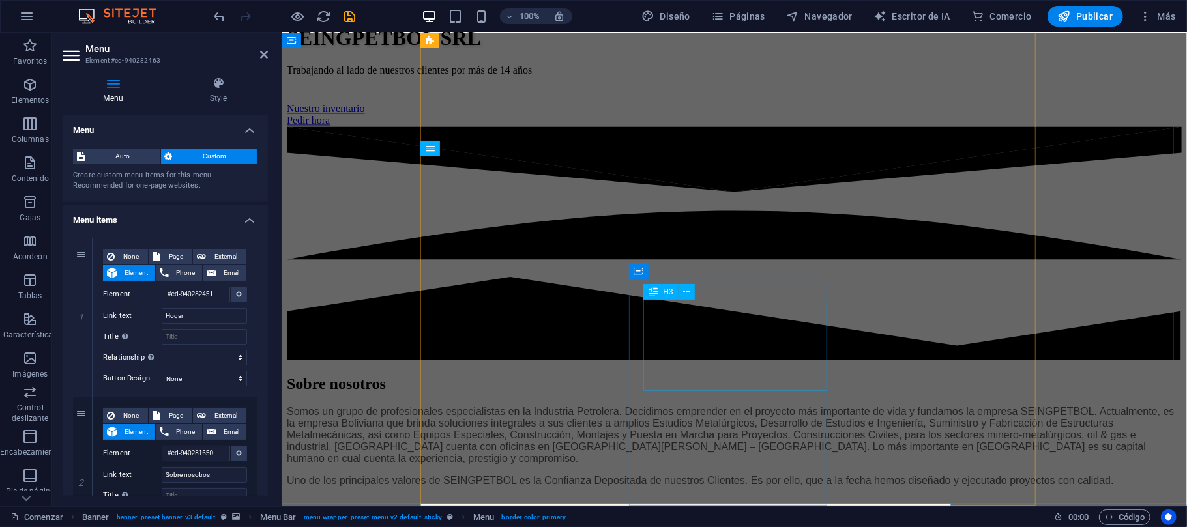
scroll to position [1753, 0]
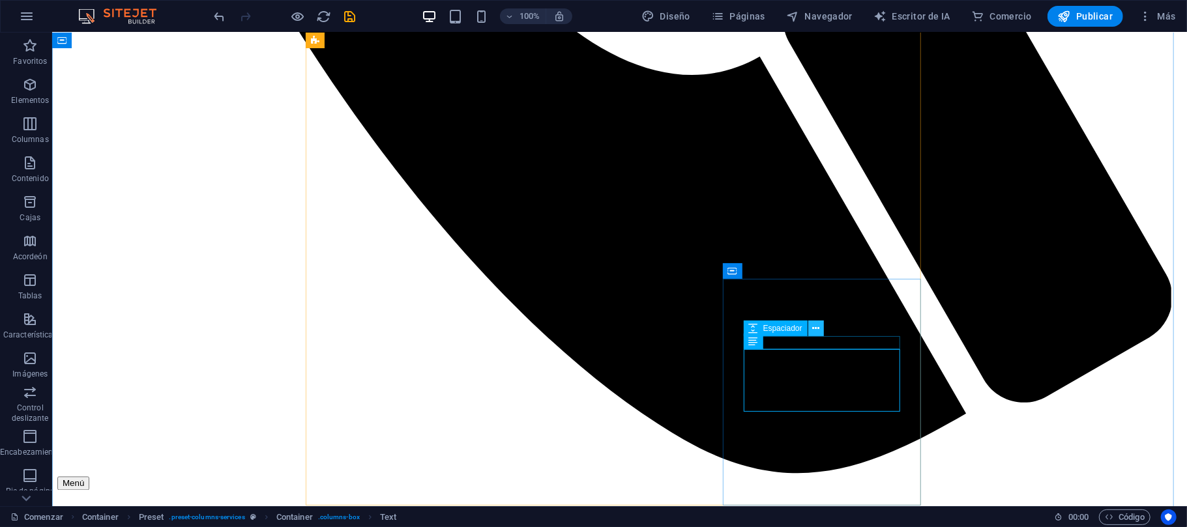
drag, startPoint x: 822, startPoint y: 334, endPoint x: 768, endPoint y: 305, distance: 61.8
click at [822, 334] on button at bounding box center [816, 329] width 16 height 16
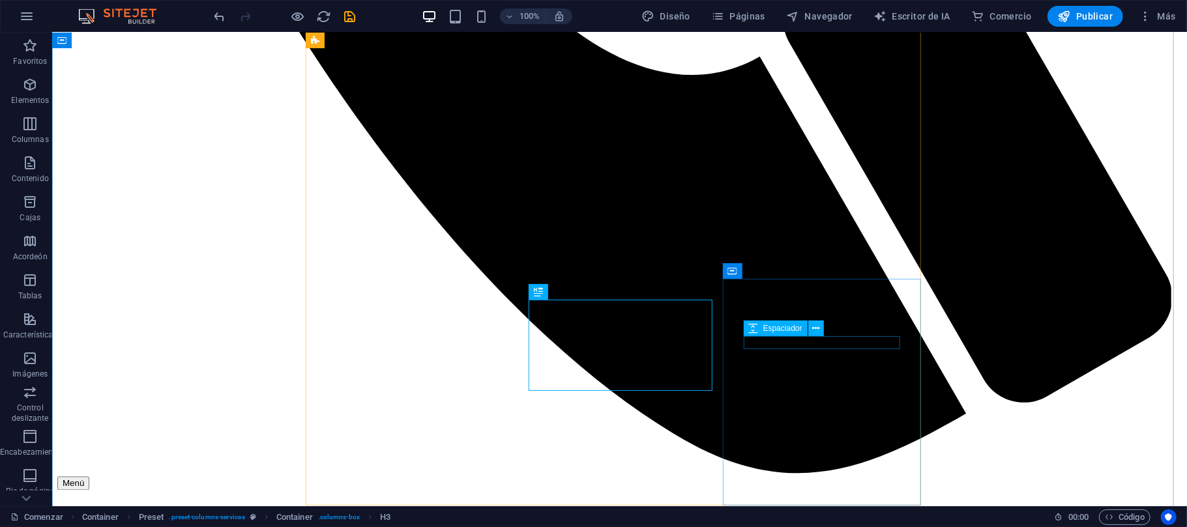
click at [832, 327] on div "Espaciador" at bounding box center [788, 329] width 89 height 16
click at [778, 342] on font "Texto" at bounding box center [772, 341] width 19 height 9
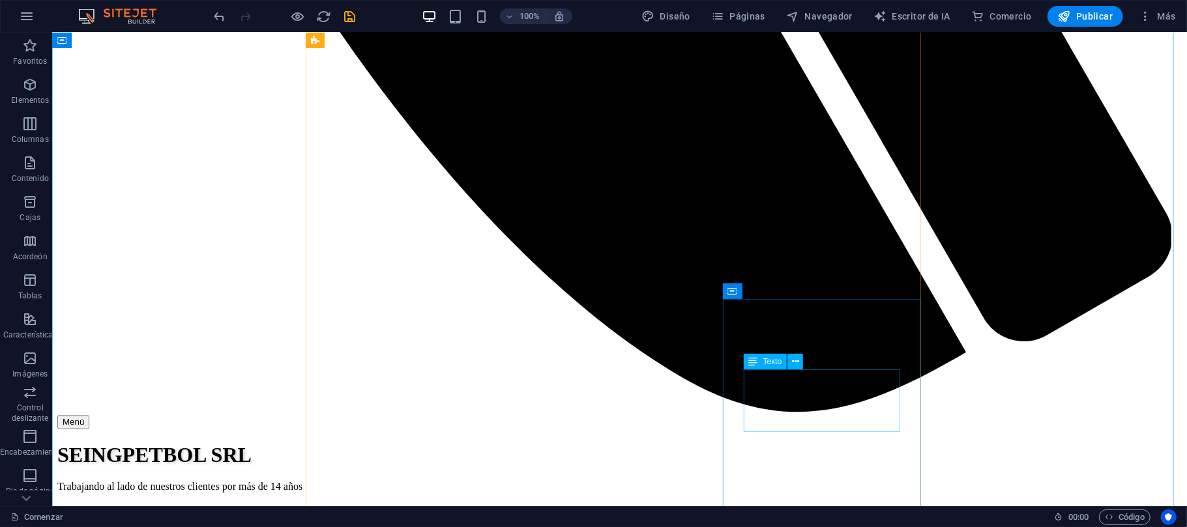
scroll to position [1732, 0]
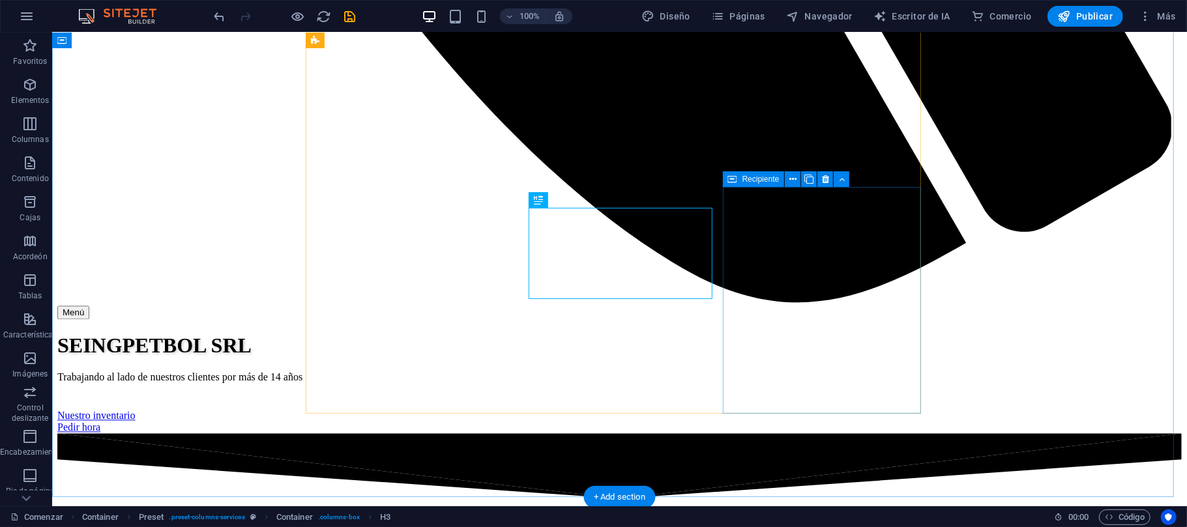
scroll to position [1820, 0]
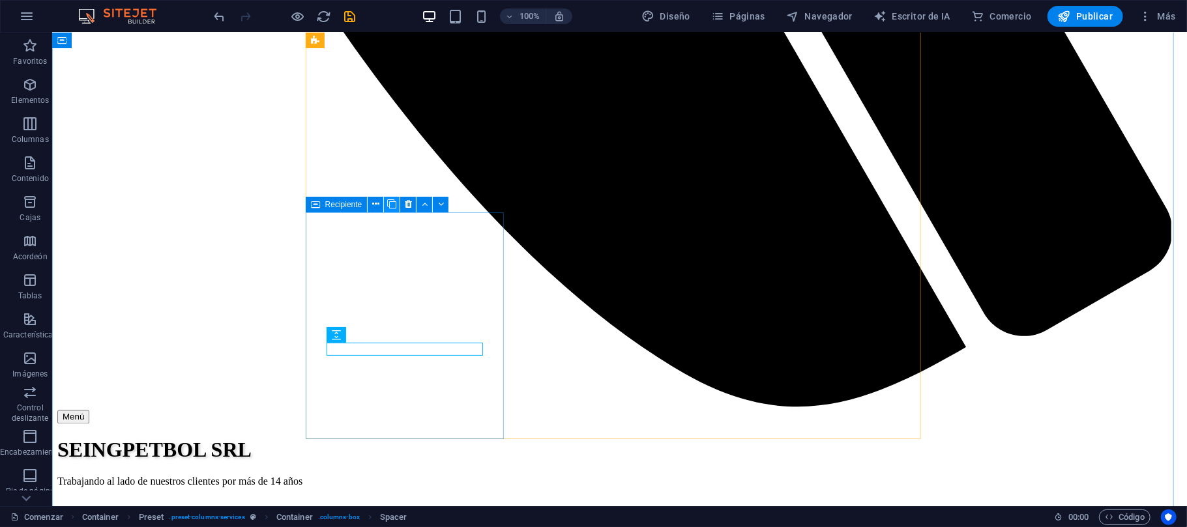
click at [387, 204] on icon at bounding box center [391, 204] width 9 height 14
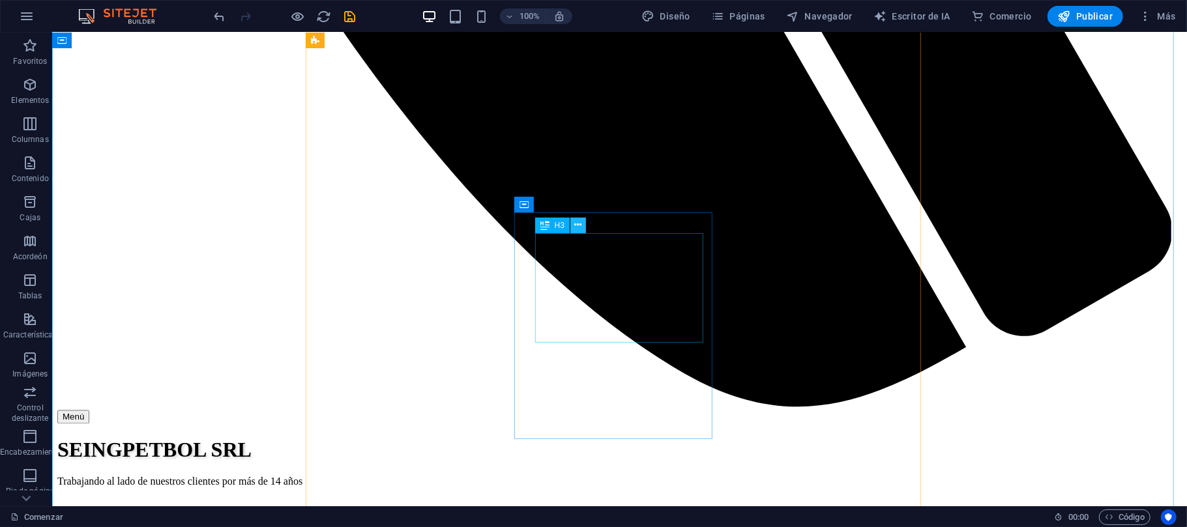
click at [580, 228] on icon at bounding box center [578, 225] width 7 height 14
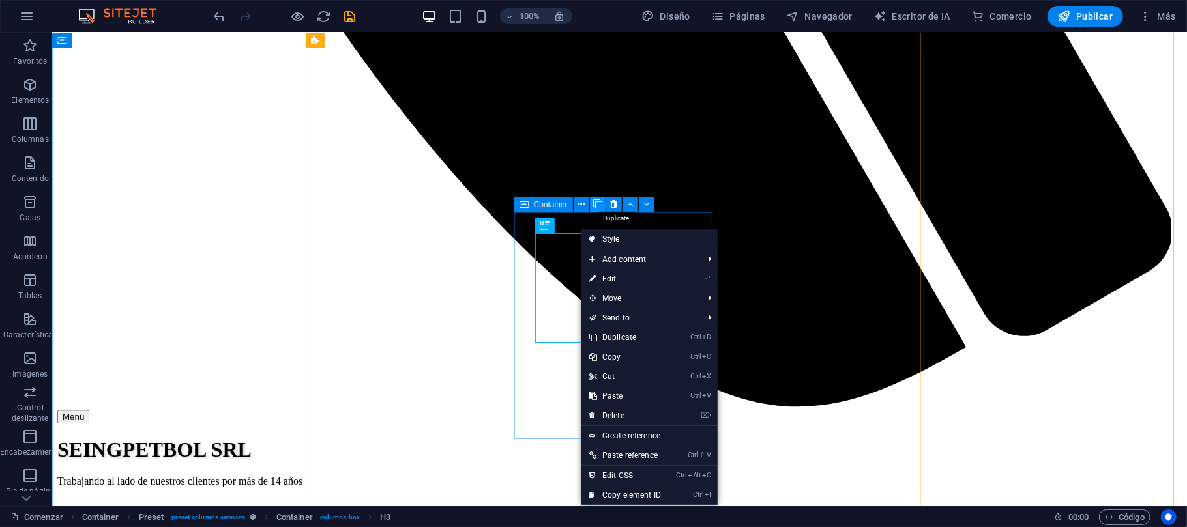
click at [597, 209] on icon at bounding box center [597, 204] width 9 height 14
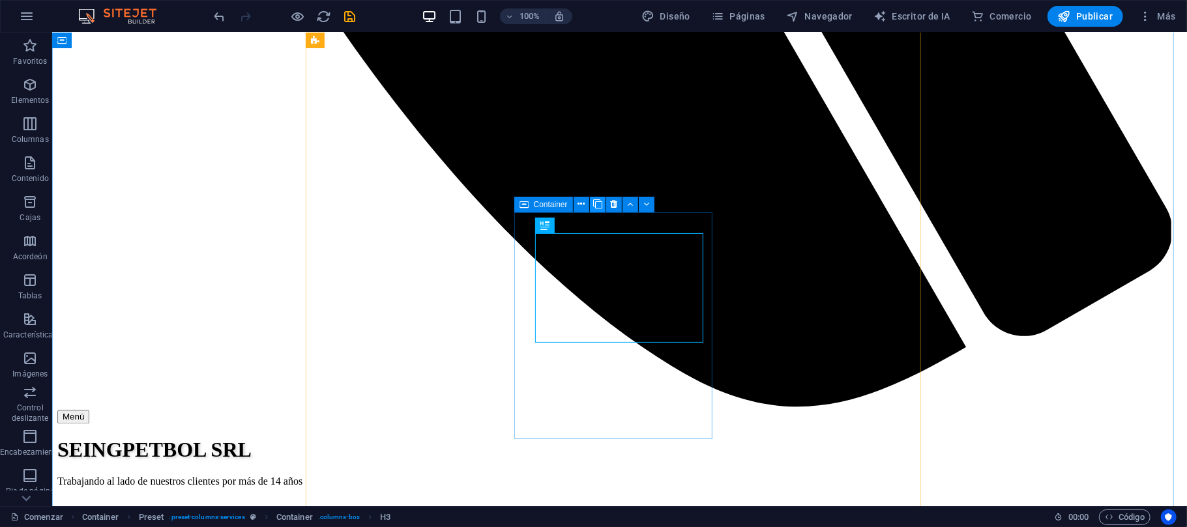
scroll to position [0, 0]
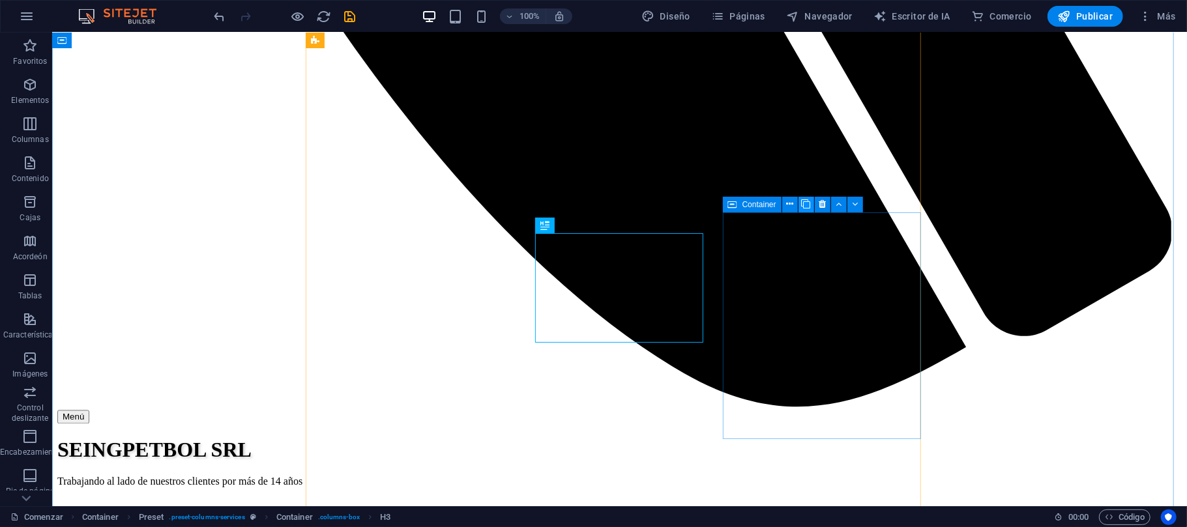
click at [806, 207] on icon at bounding box center [806, 204] width 9 height 14
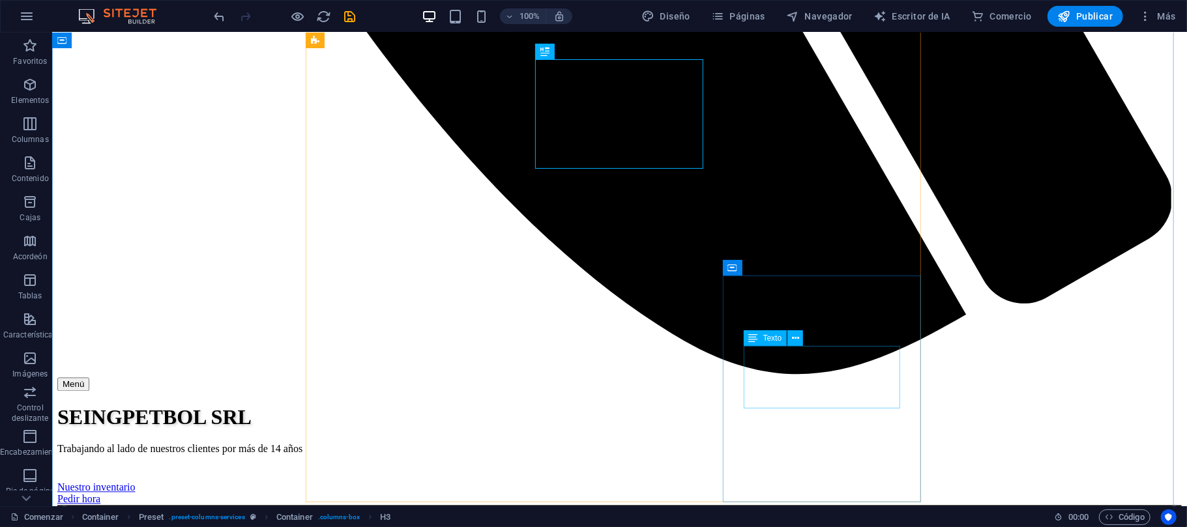
scroll to position [1993, 0]
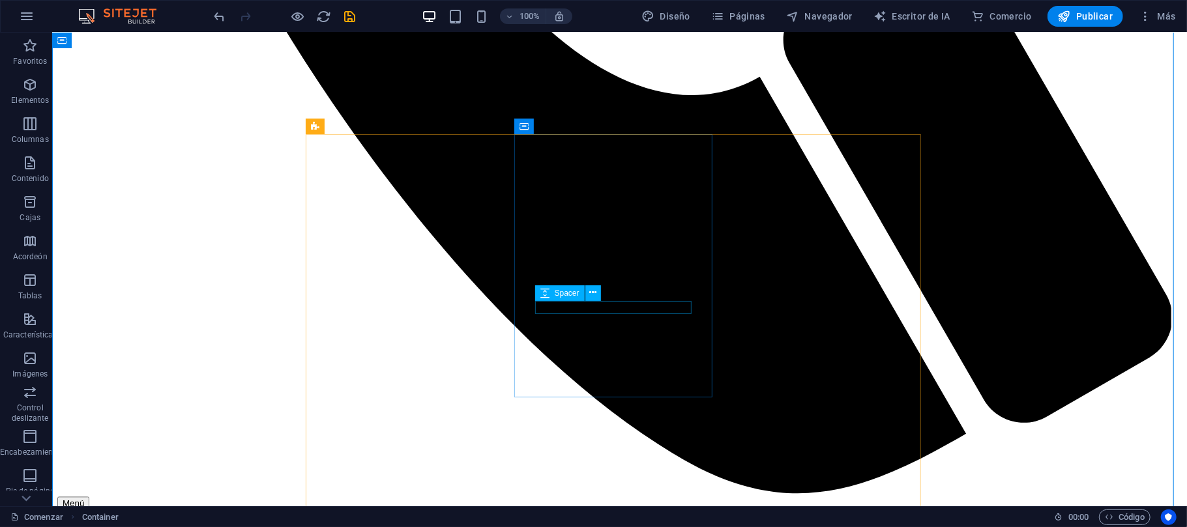
scroll to position [1559, 0]
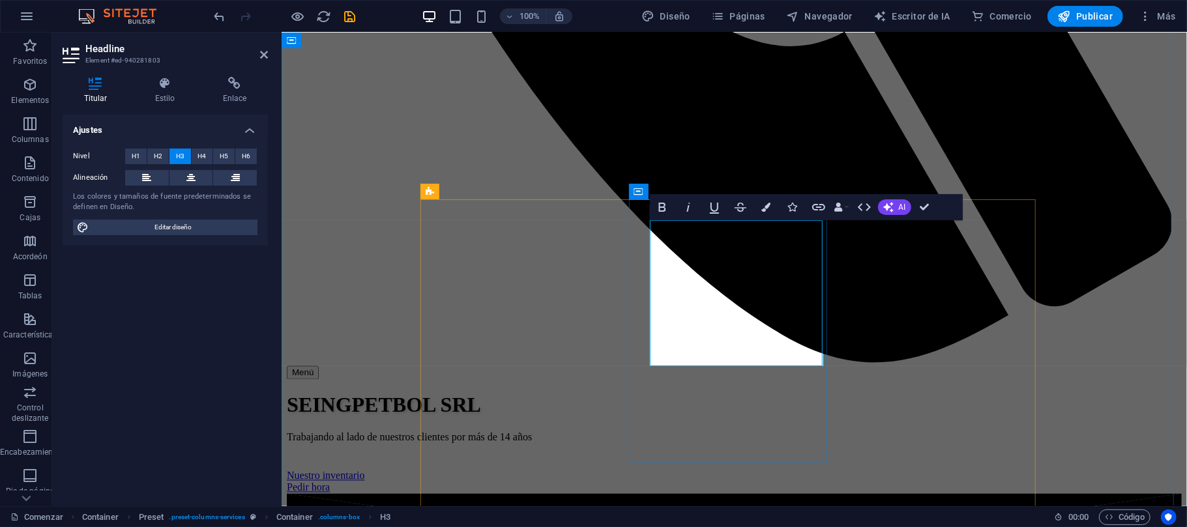
drag, startPoint x: 785, startPoint y: 352, endPoint x: 681, endPoint y: 281, distance: 126.2
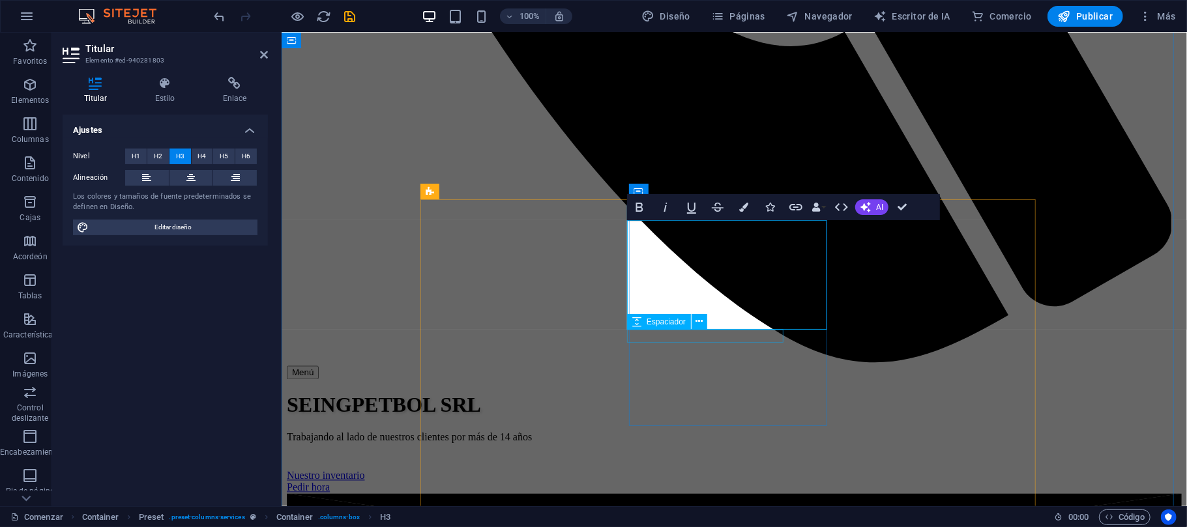
scroll to position [0, 22]
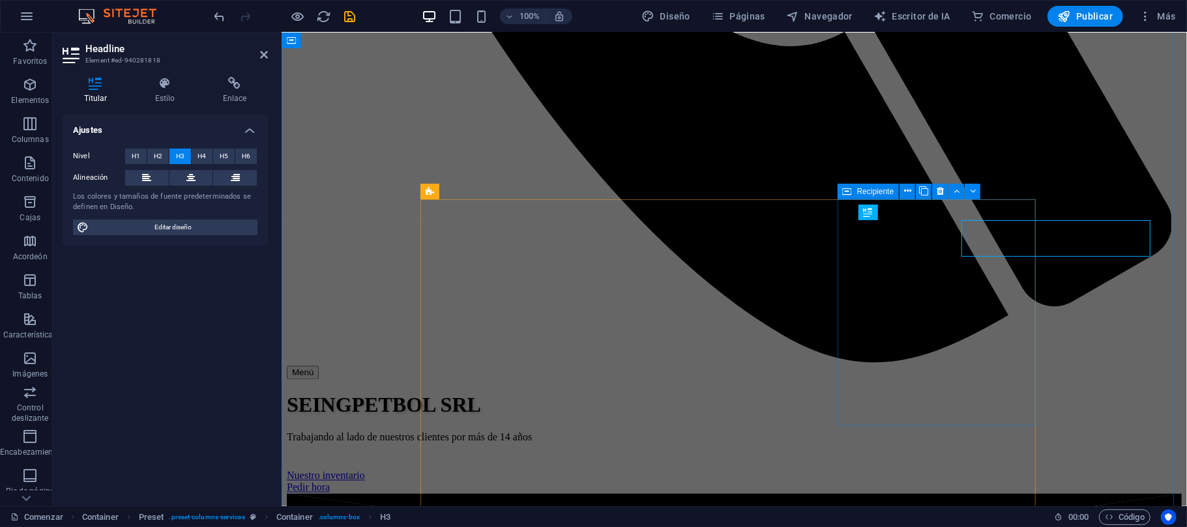
scroll to position [0, 0]
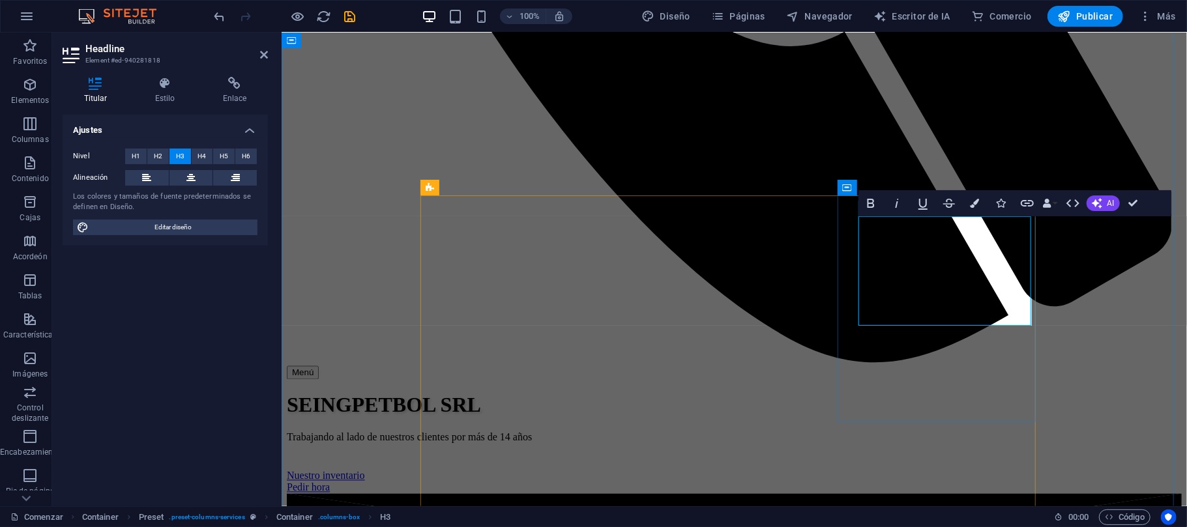
scroll to position [1732, 0]
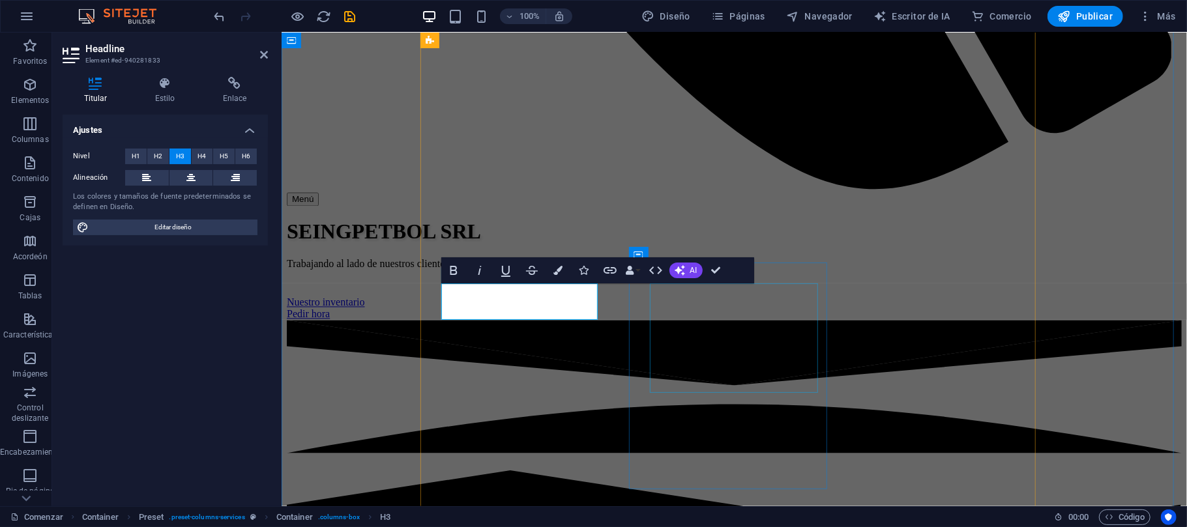
drag, startPoint x: 704, startPoint y: 313, endPoint x: 935, endPoint y: 313, distance: 231.4
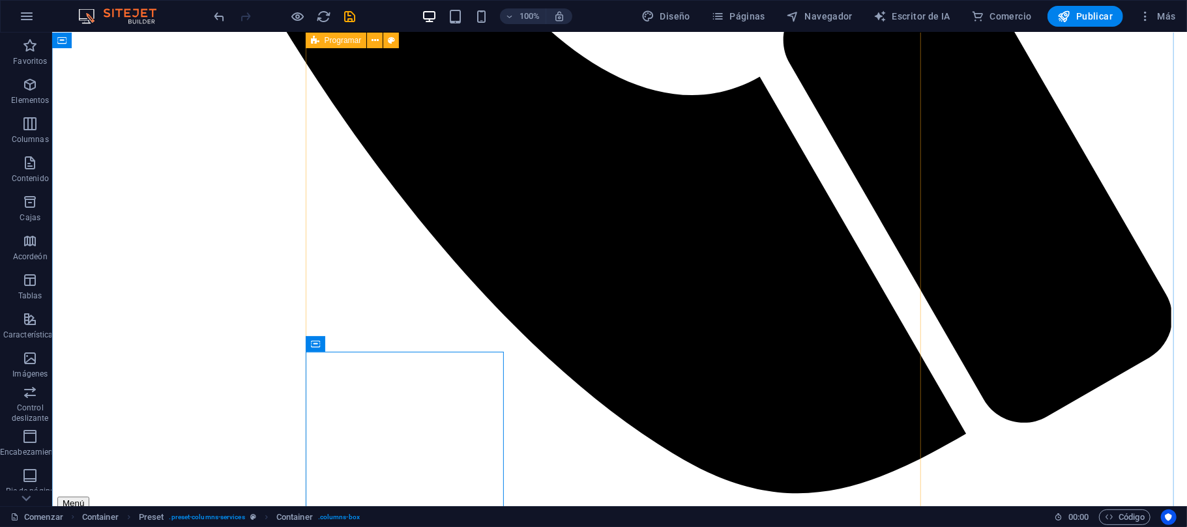
scroll to position [1820, 0]
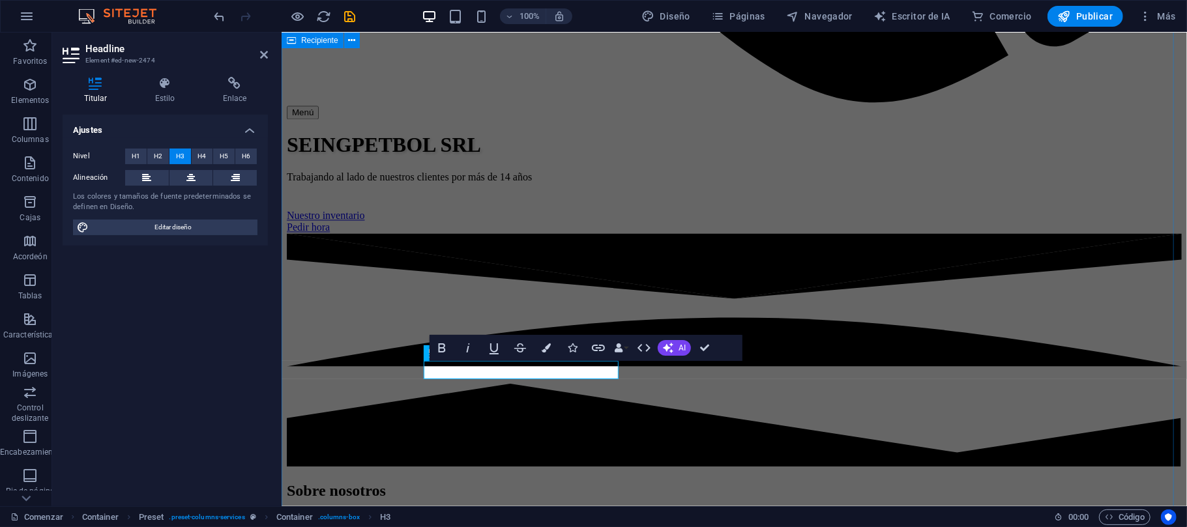
scroll to position [0, 11]
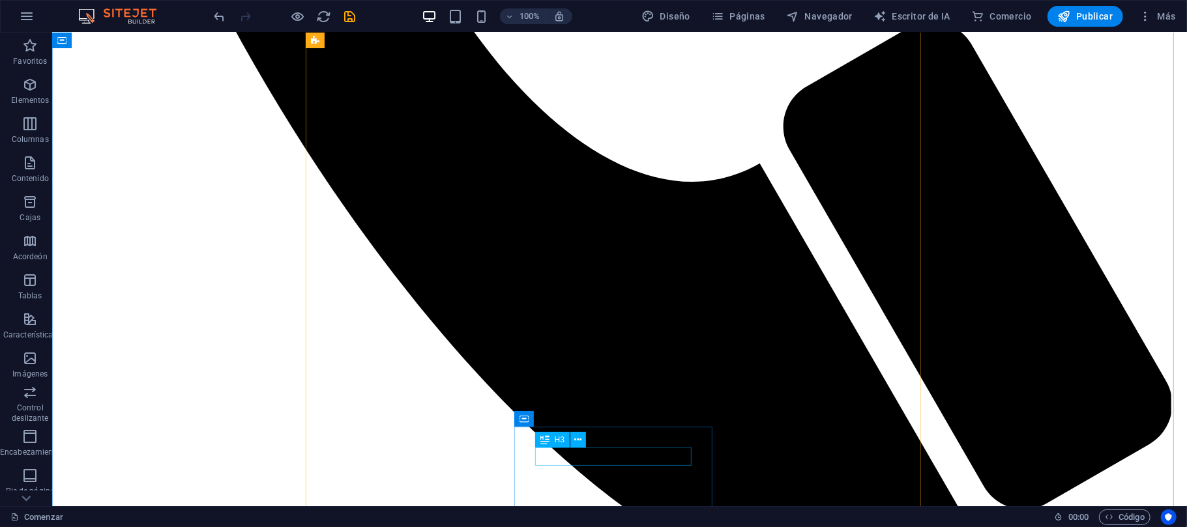
scroll to position [1732, 0]
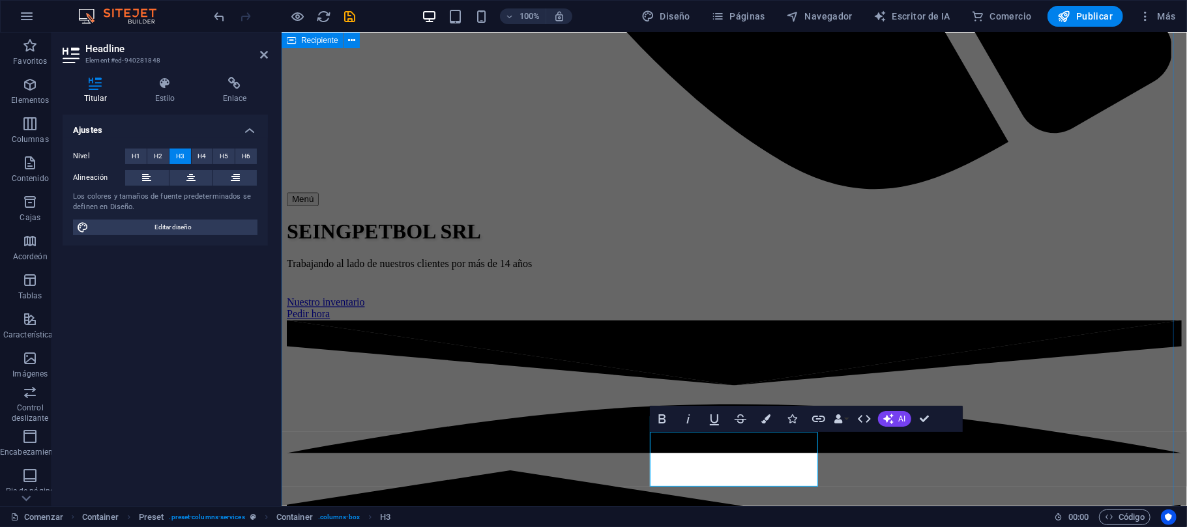
scroll to position [1748, 0]
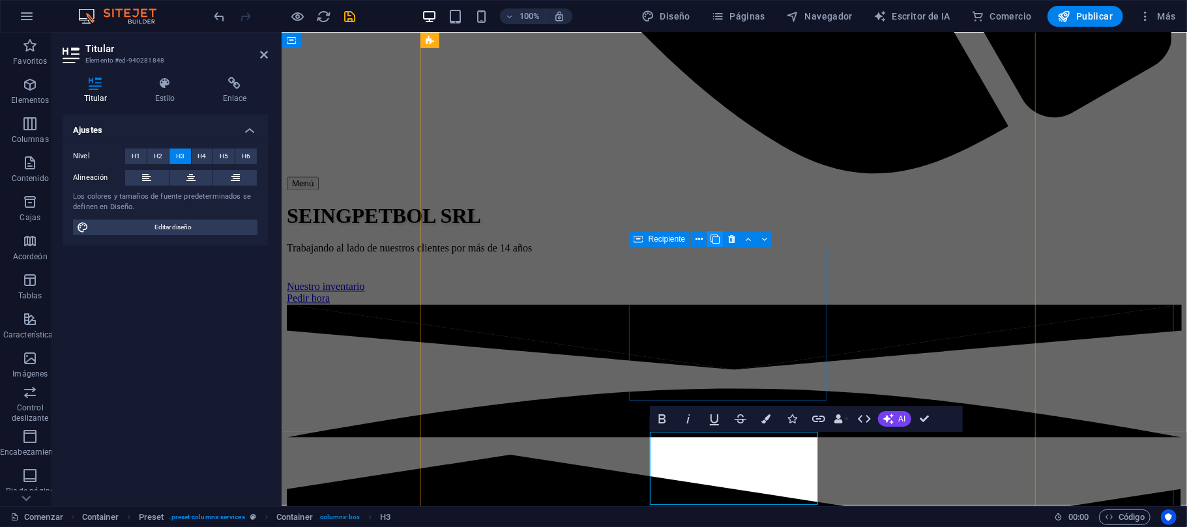
click at [713, 243] on icon at bounding box center [714, 240] width 9 height 14
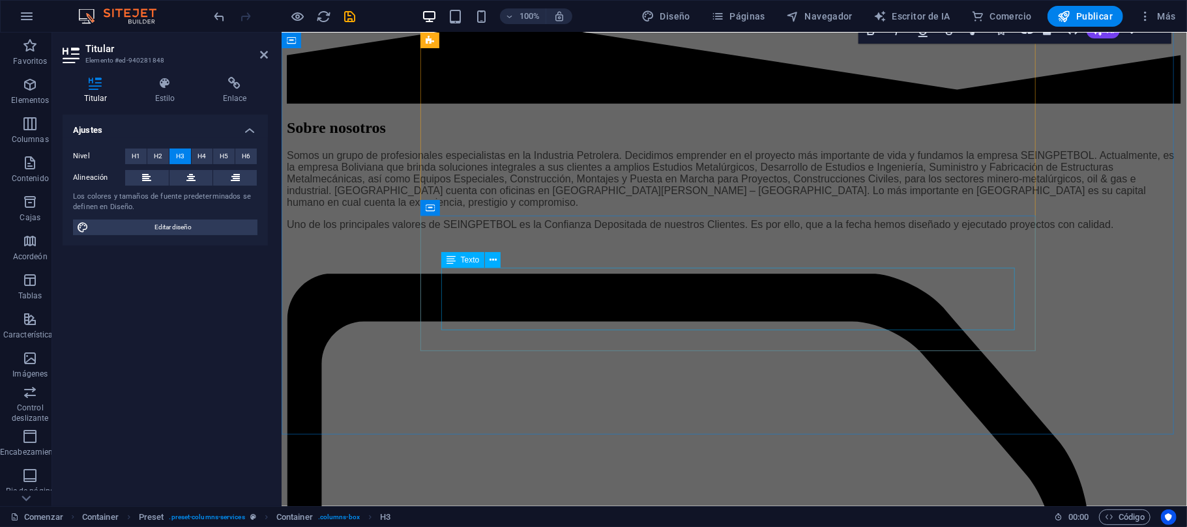
scroll to position [1922, 0]
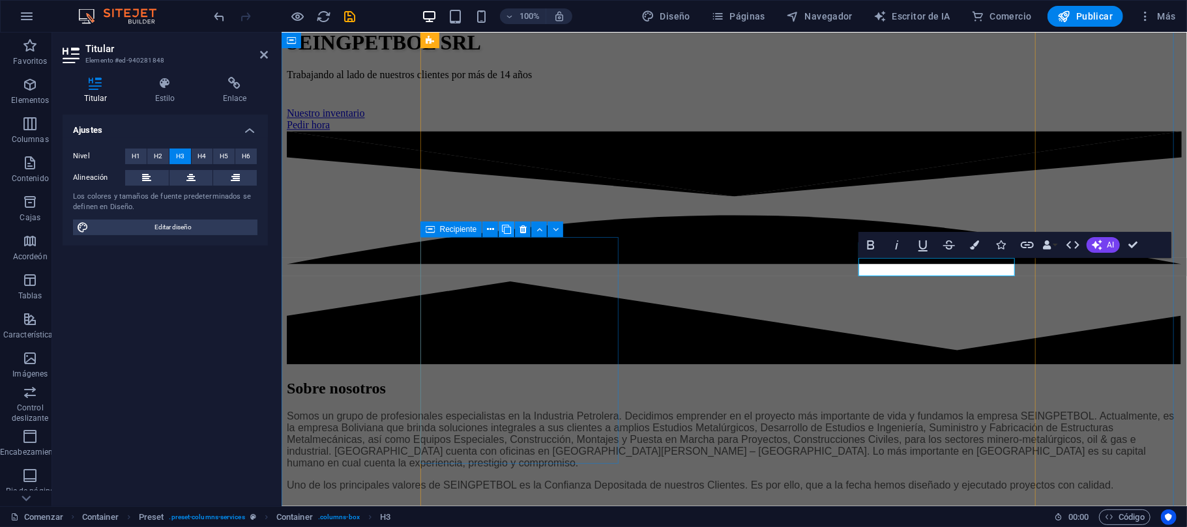
click at [508, 232] on icon at bounding box center [506, 230] width 9 height 14
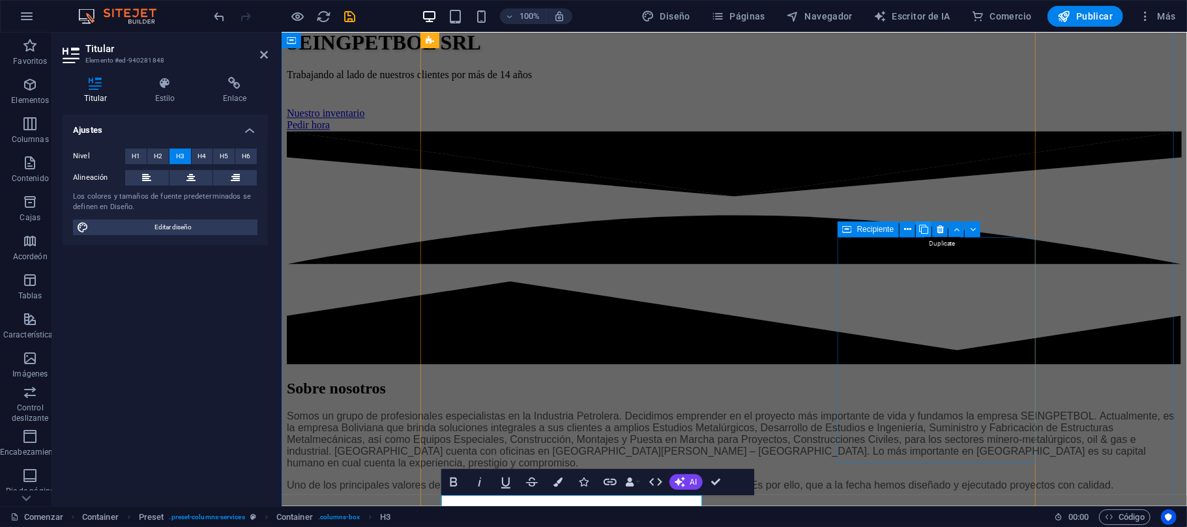
click at [923, 235] on icon at bounding box center [923, 230] width 9 height 14
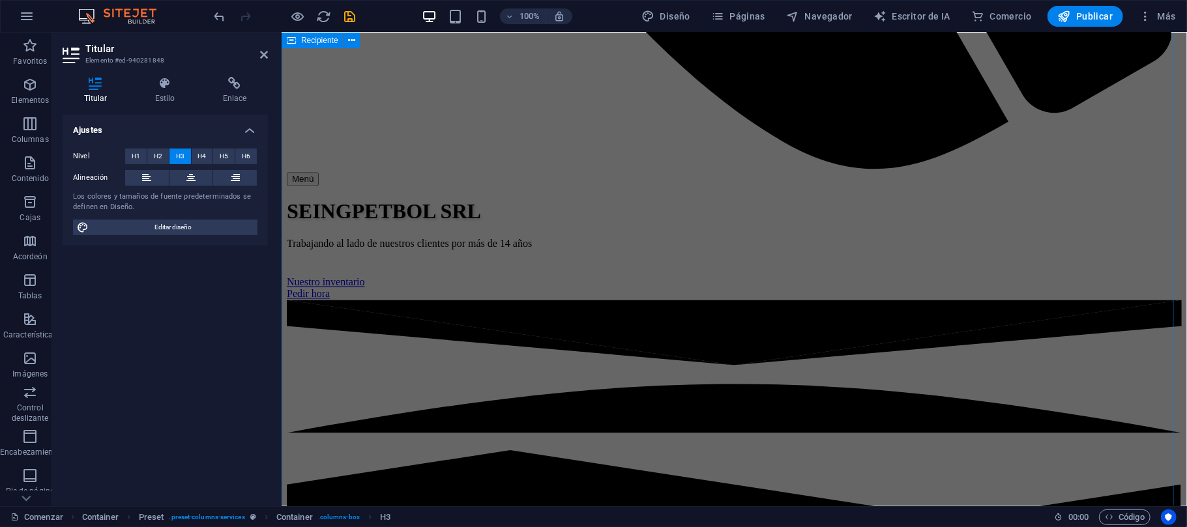
scroll to position [1835, 0]
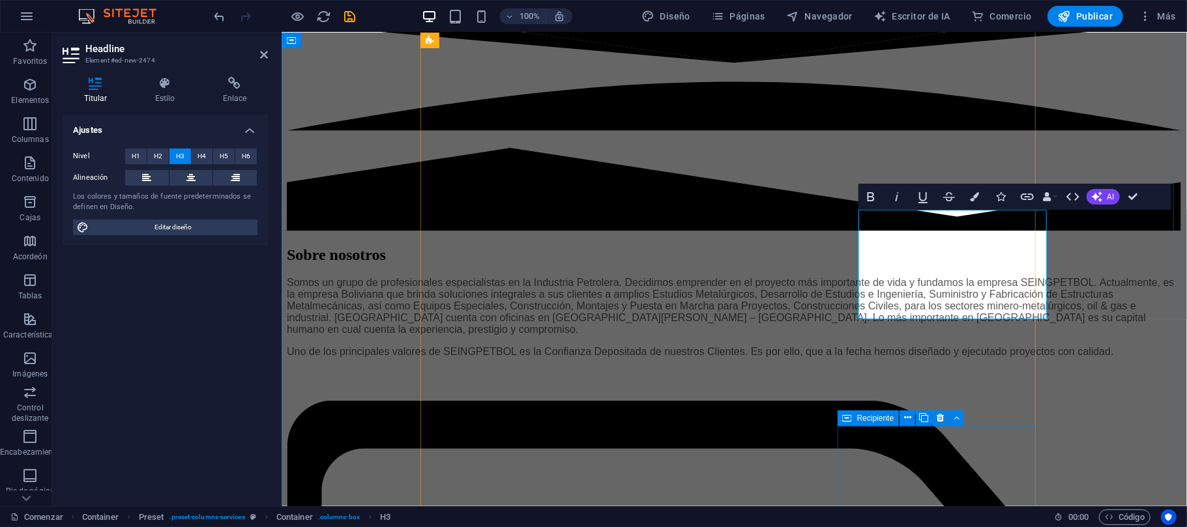
scroll to position [1971, 0]
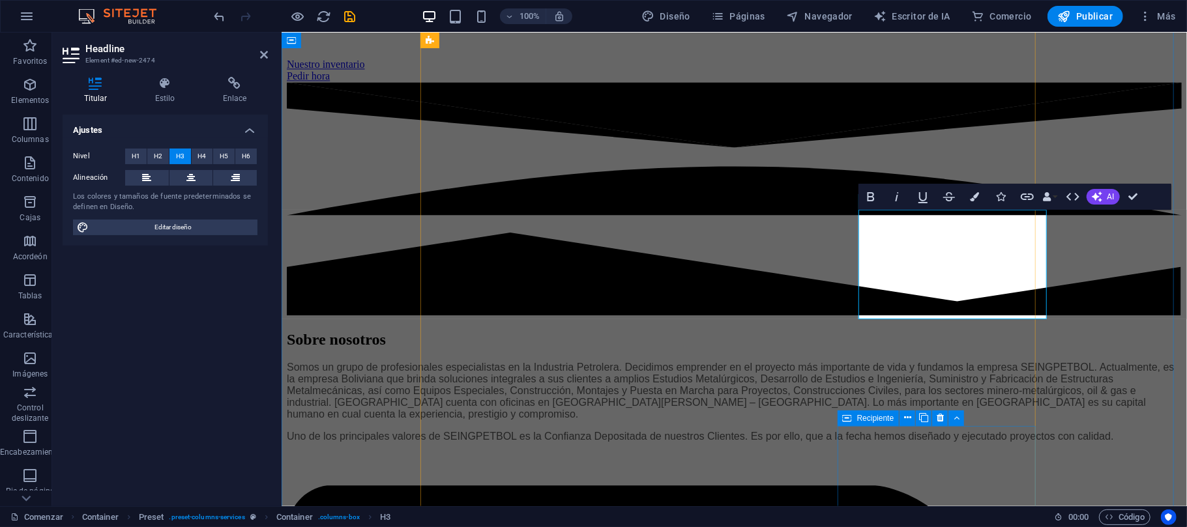
copy h3 "automatizacion y mantenimiento en plantas petroleras e industriales"
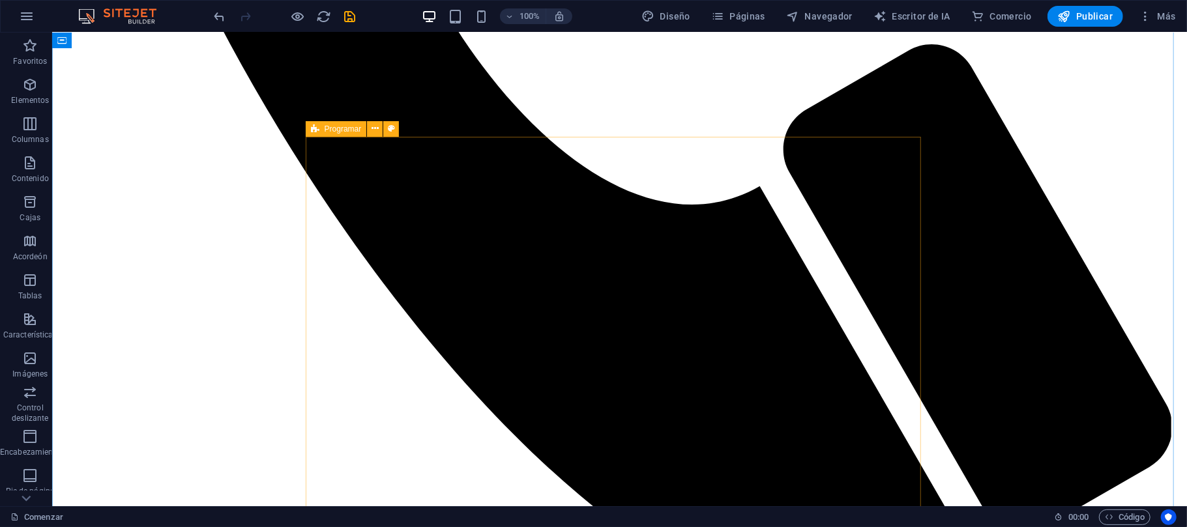
scroll to position [1536, 0]
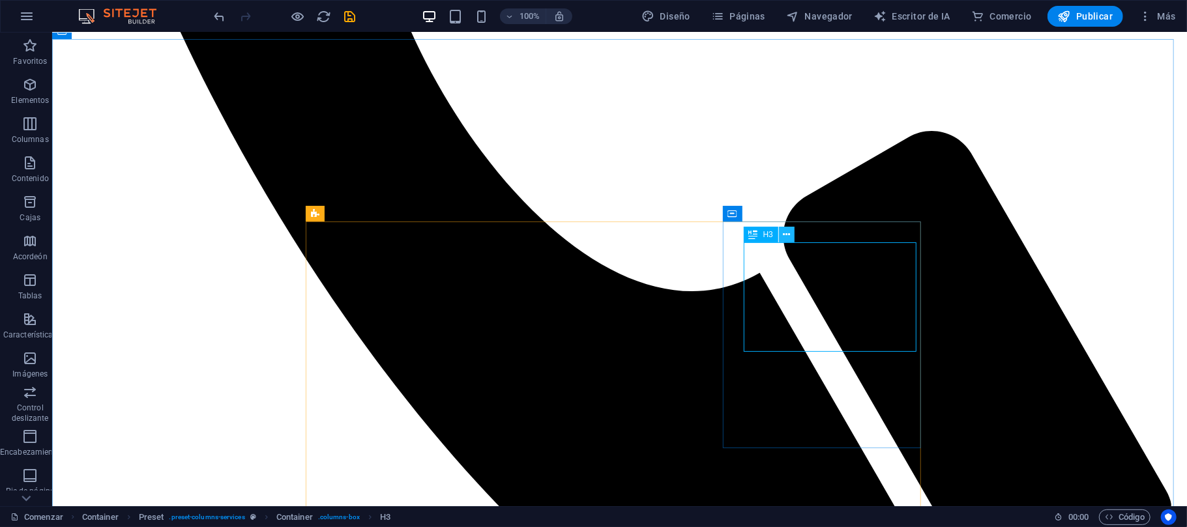
click at [788, 230] on icon at bounding box center [786, 235] width 7 height 14
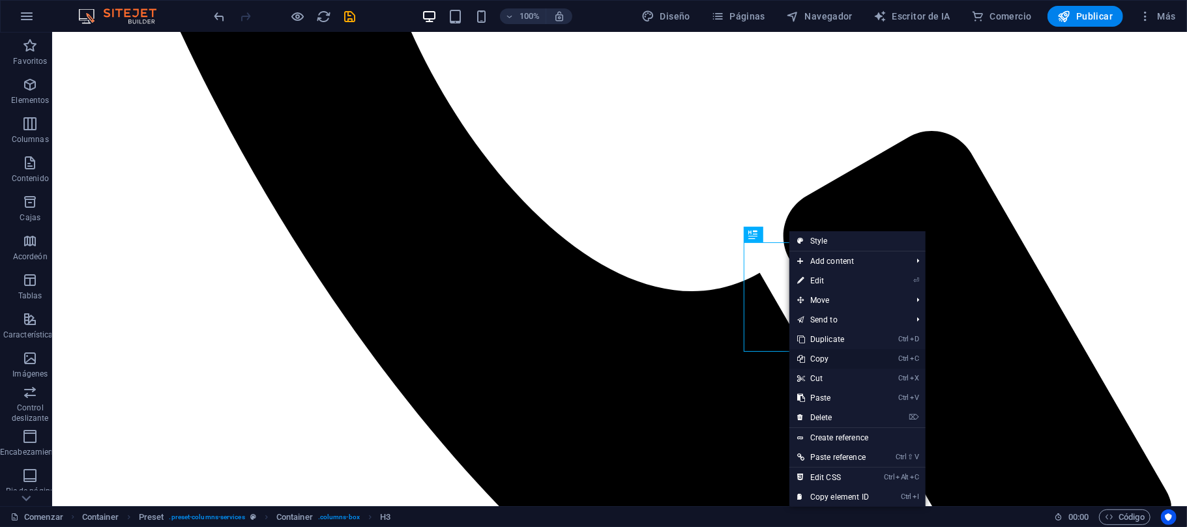
click at [822, 360] on link "Ctrl C Copy" at bounding box center [832, 359] width 87 height 20
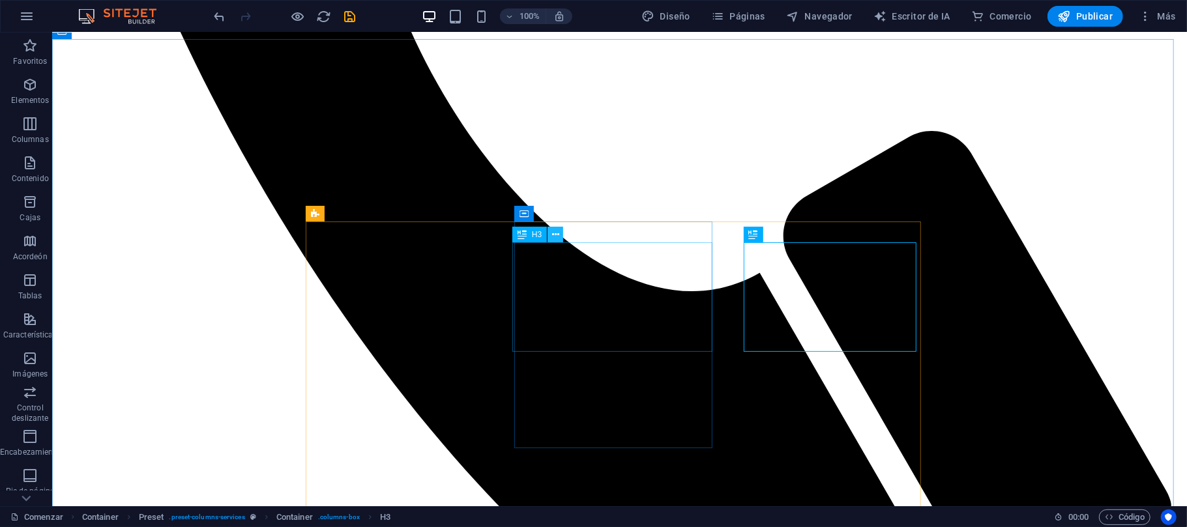
click at [563, 239] on button at bounding box center [555, 235] width 16 height 16
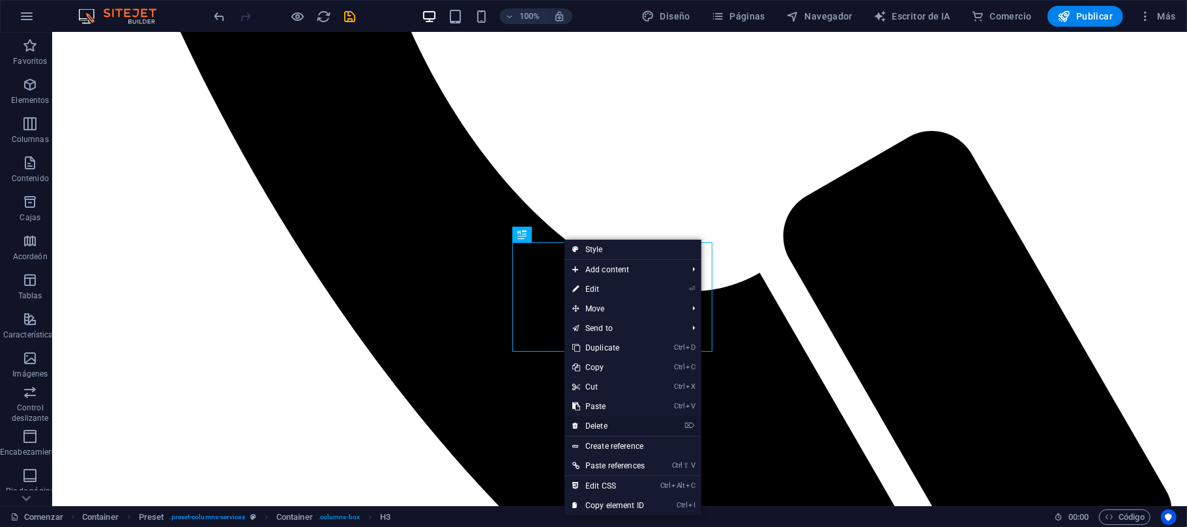
click at [605, 422] on link "⌦ Delete" at bounding box center [608, 426] width 88 height 20
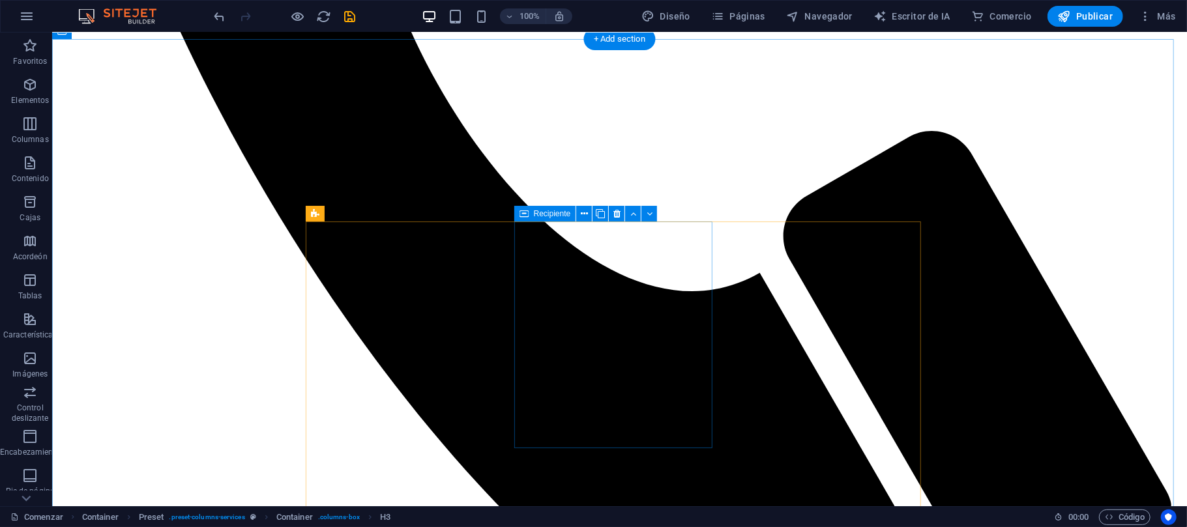
scroll to position [0, 0]
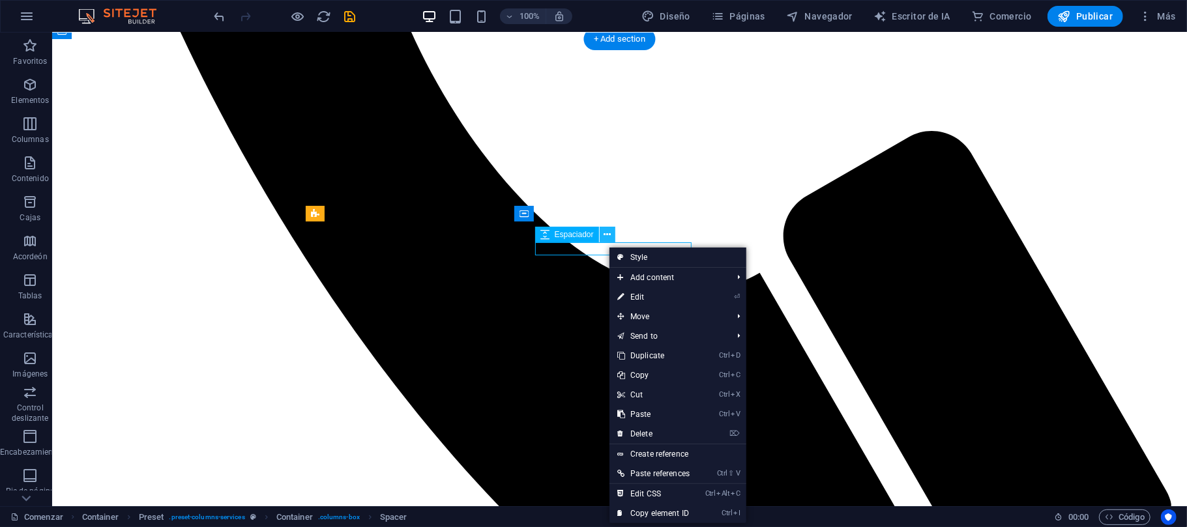
click at [608, 235] on icon at bounding box center [607, 235] width 7 height 14
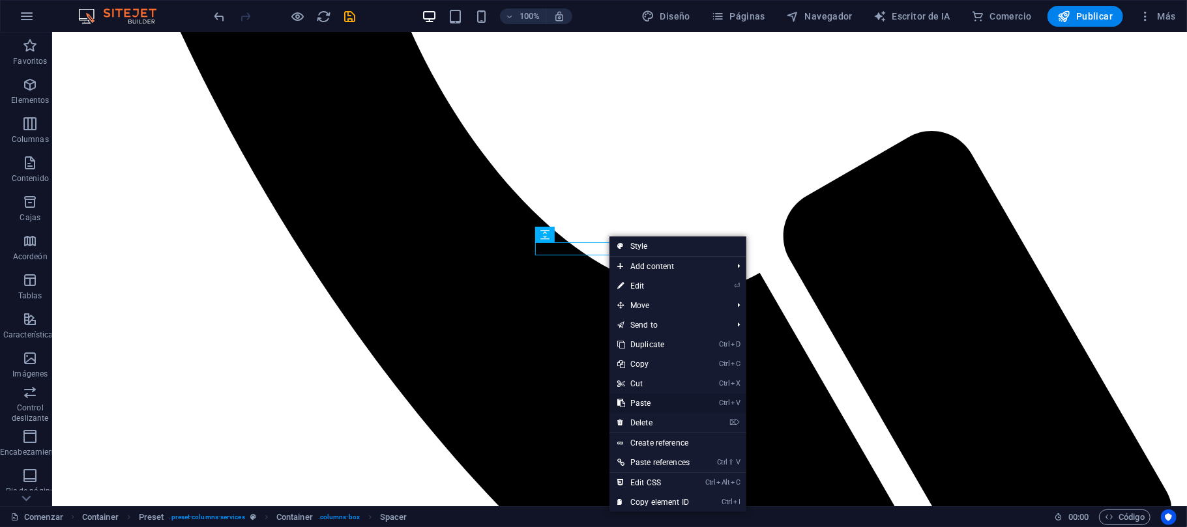
click at [650, 407] on link "Ctrl V Paste" at bounding box center [653, 404] width 88 height 20
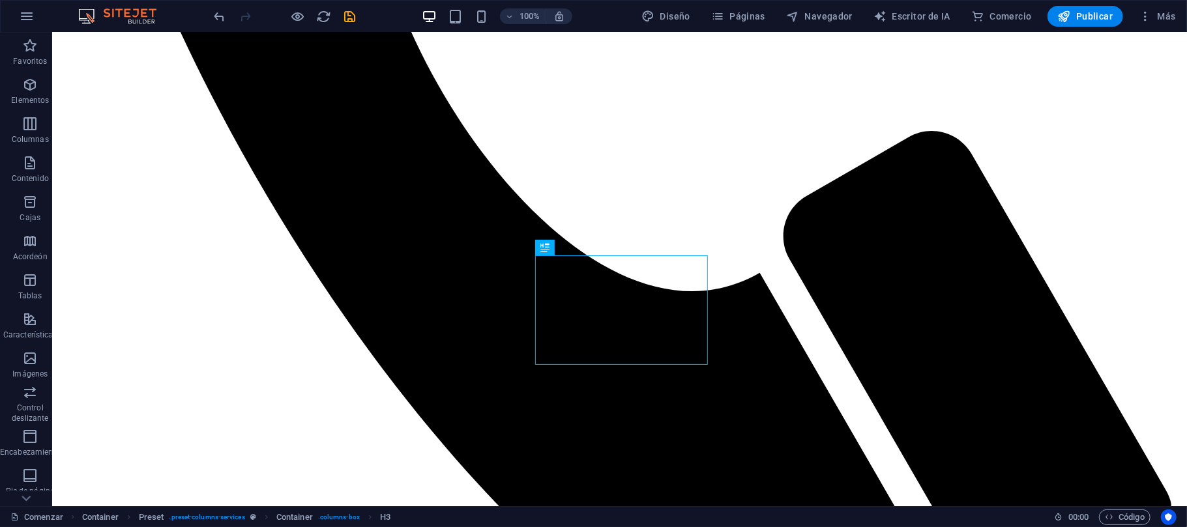
click at [542, 254] on icon at bounding box center [544, 248] width 9 height 16
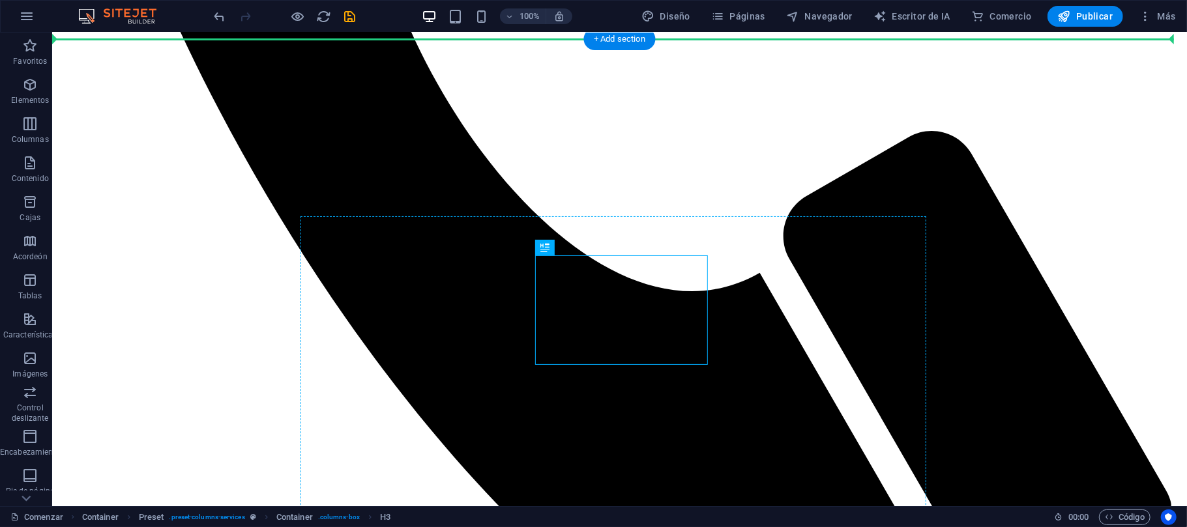
drag, startPoint x: 636, startPoint y: 289, endPoint x: 633, endPoint y: 240, distance: 48.3
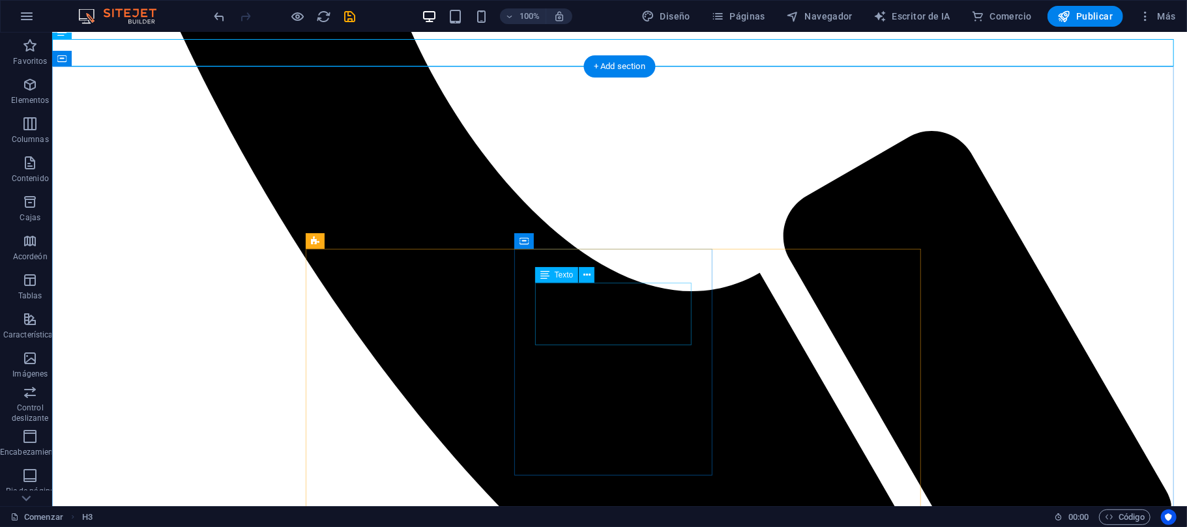
drag, startPoint x: 649, startPoint y: 315, endPoint x: 641, endPoint y: 252, distance: 63.7
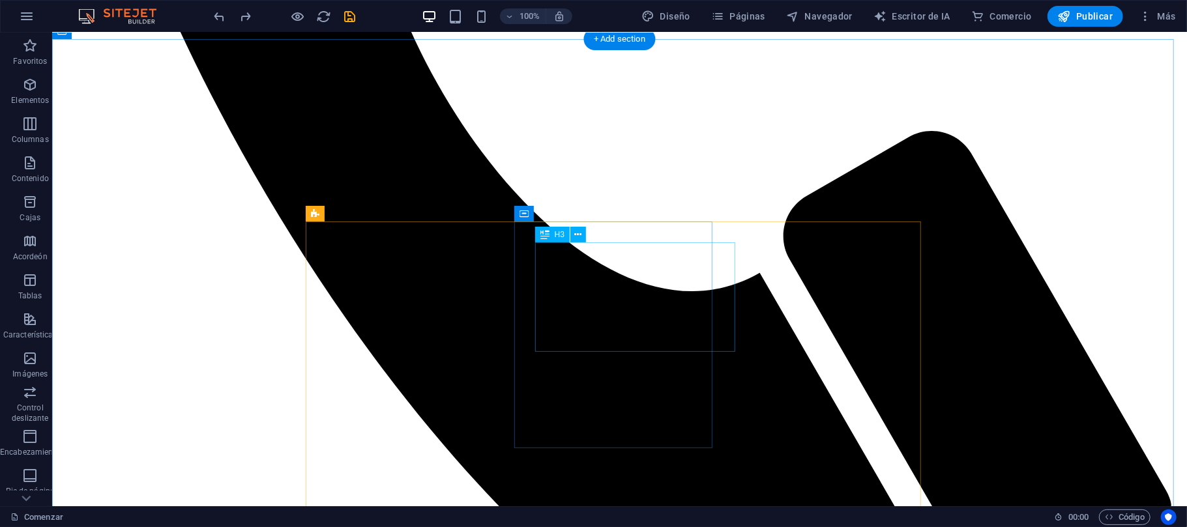
click at [542, 235] on icon at bounding box center [544, 235] width 9 height 16
click at [587, 230] on div "H3" at bounding box center [564, 235] width 59 height 16
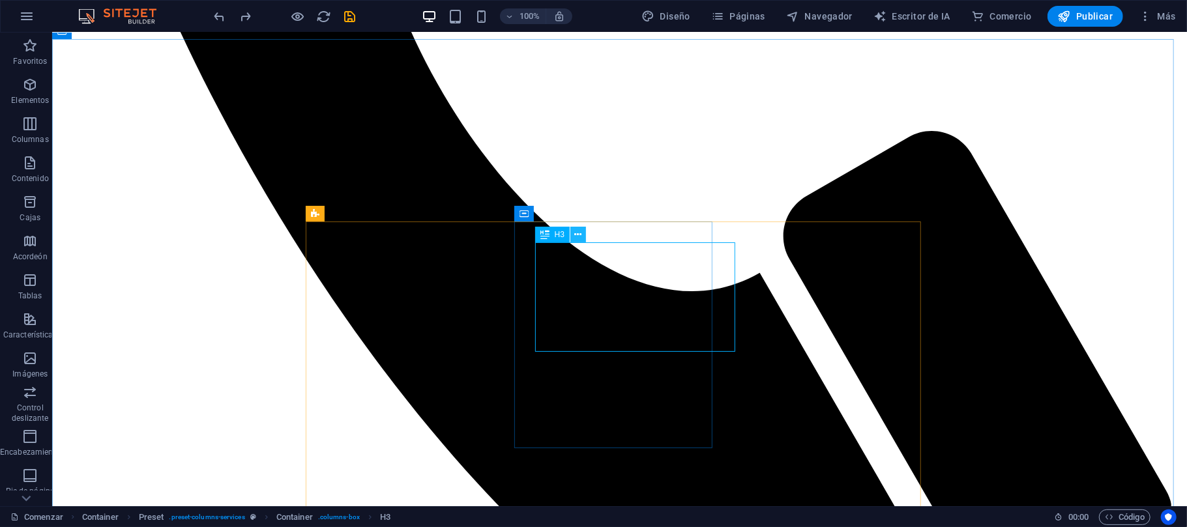
click at [582, 230] on button at bounding box center [578, 235] width 16 height 16
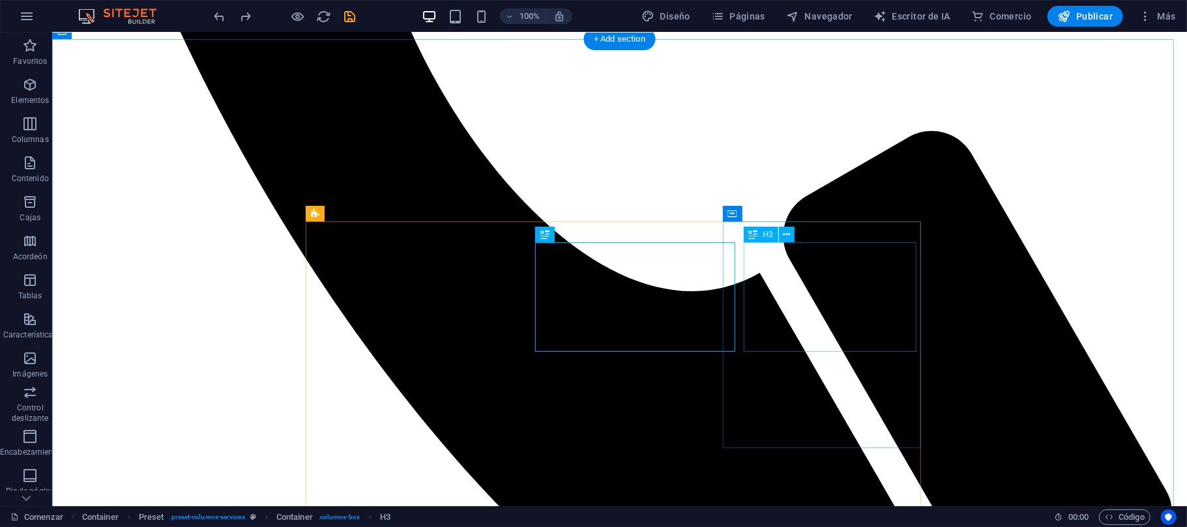
click at [800, 235] on div "H3" at bounding box center [773, 235] width 59 height 16
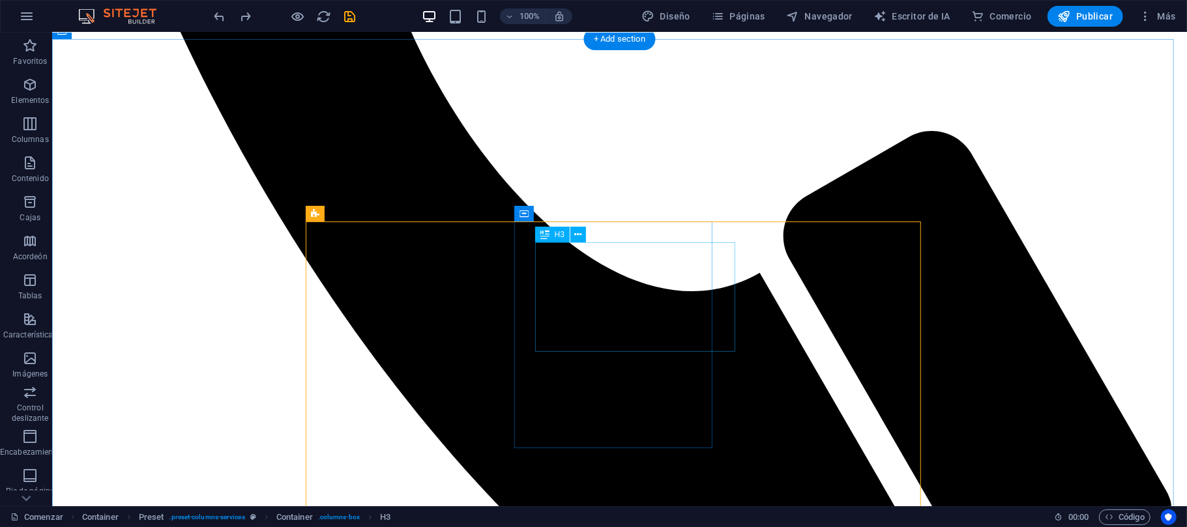
click at [577, 233] on icon at bounding box center [578, 235] width 7 height 14
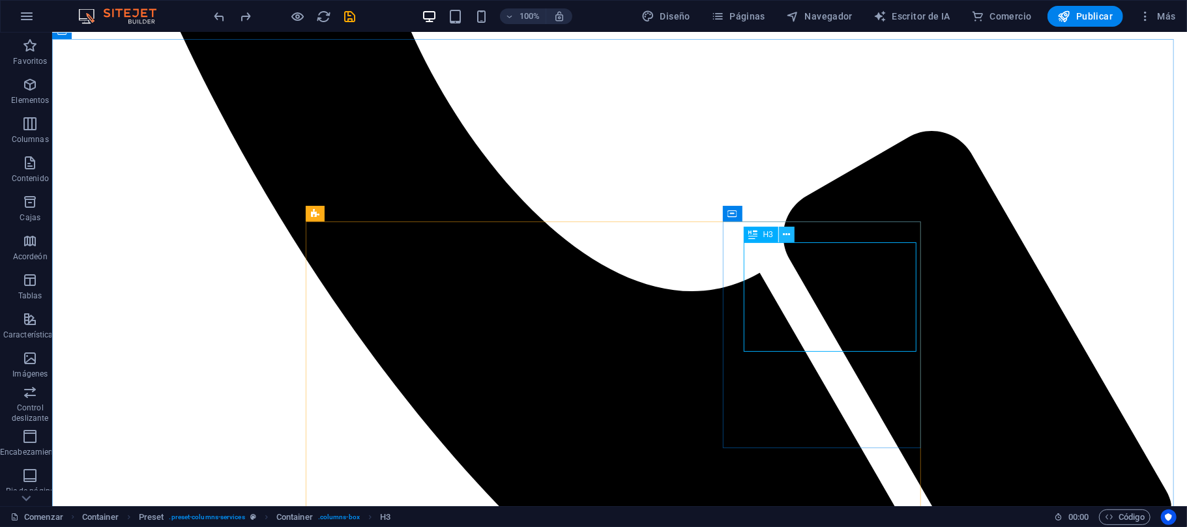
click at [791, 237] on button at bounding box center [787, 235] width 16 height 16
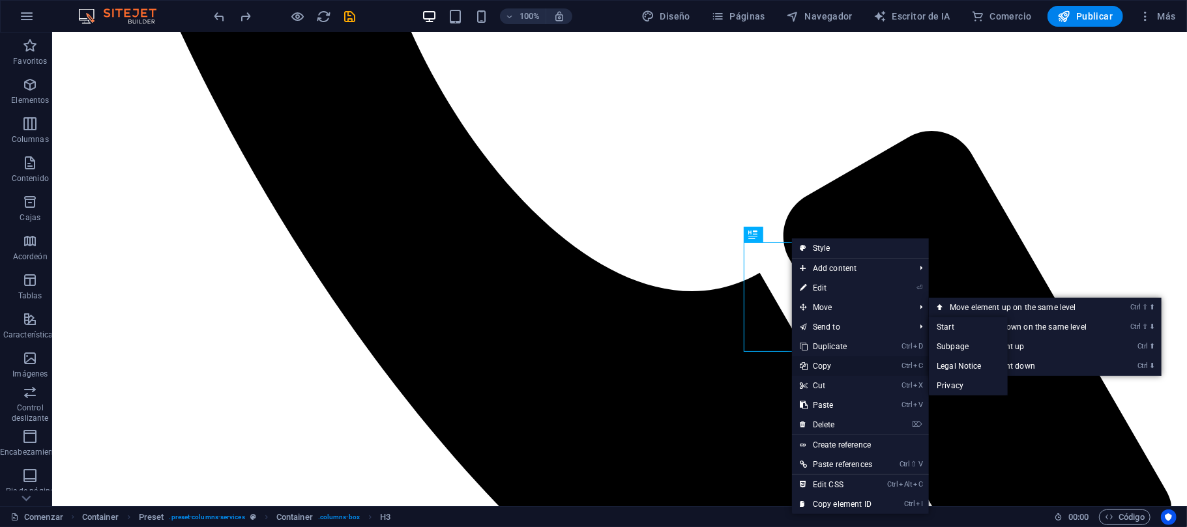
click at [825, 364] on link "Ctrl C Copy" at bounding box center [836, 366] width 88 height 20
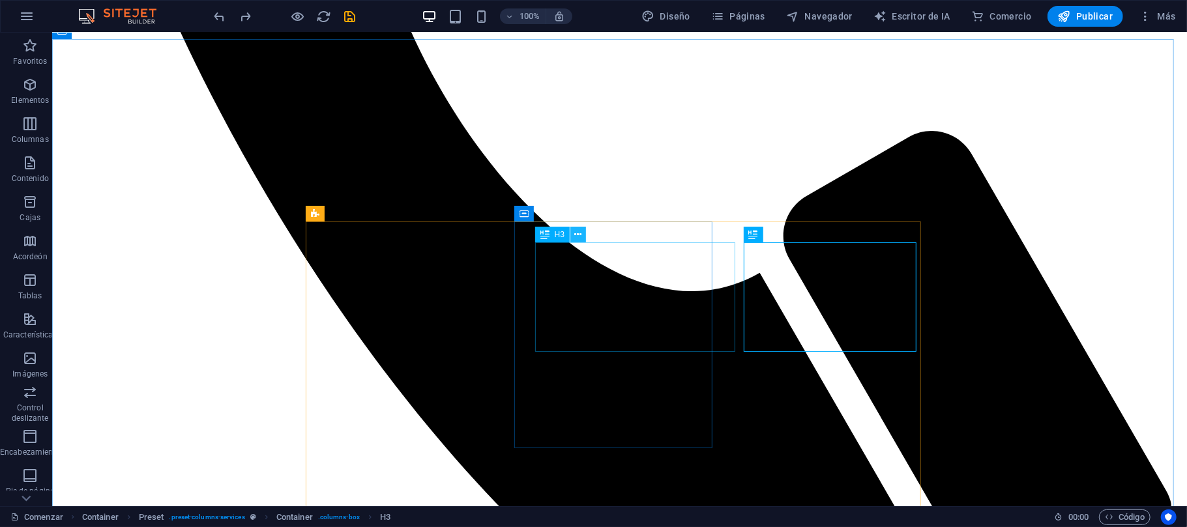
click at [579, 240] on icon at bounding box center [578, 235] width 7 height 14
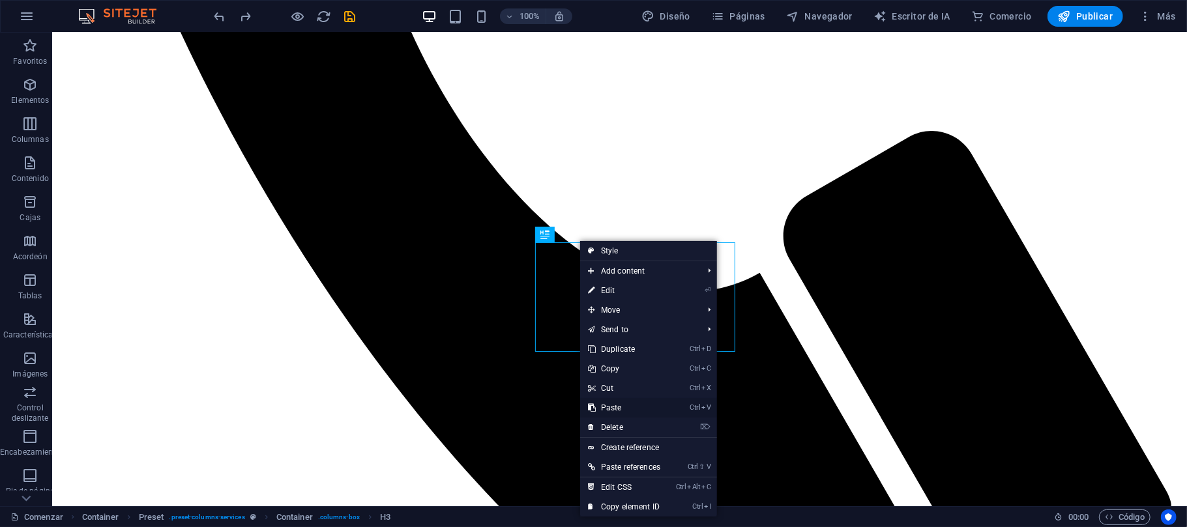
click at [618, 405] on link "Ctrl V Paste" at bounding box center [624, 408] width 88 height 20
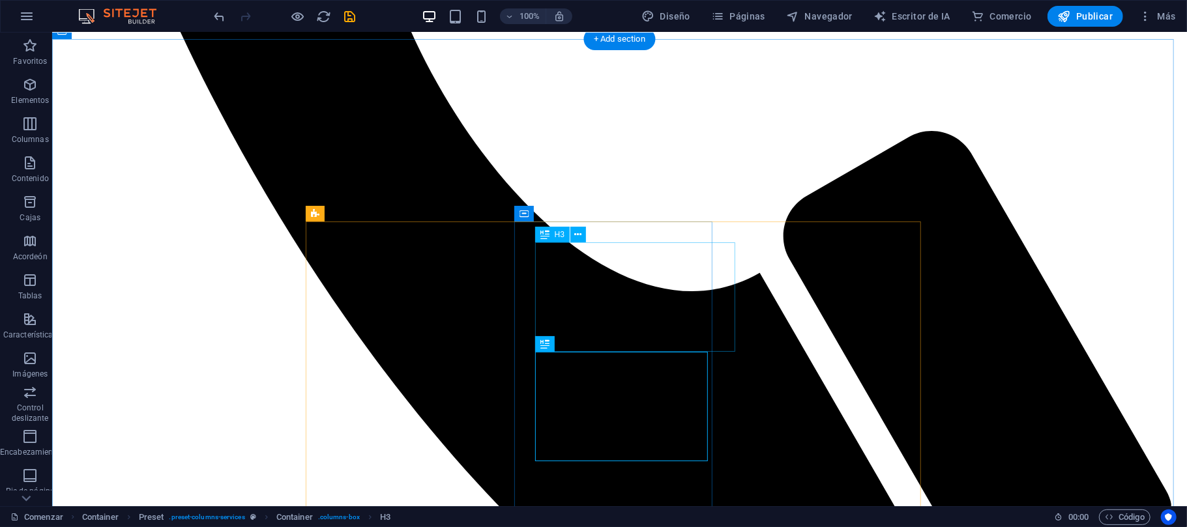
click at [582, 236] on button at bounding box center [578, 235] width 16 height 16
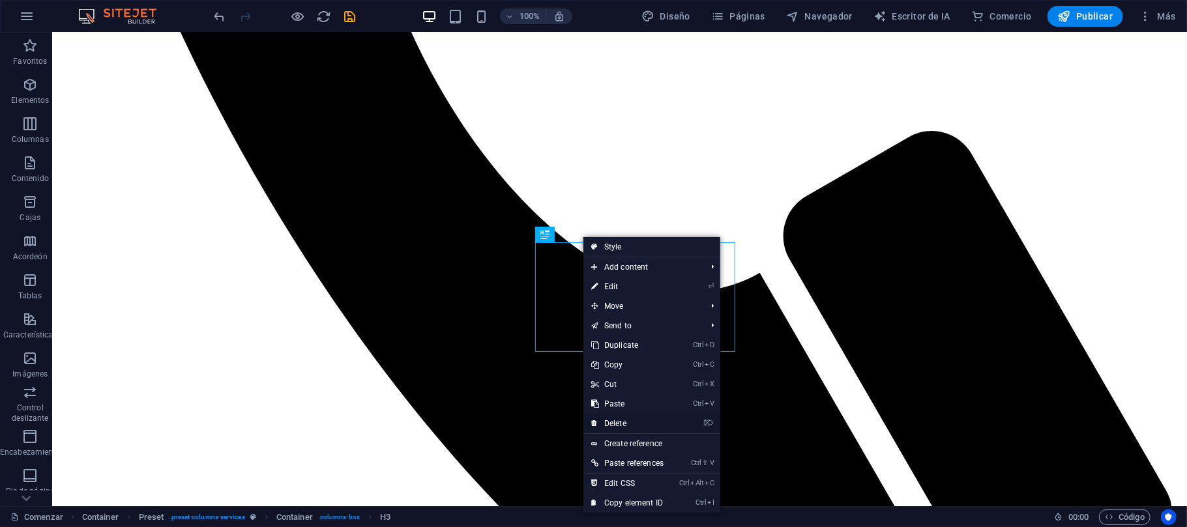
drag, startPoint x: 572, startPoint y: 392, endPoint x: 624, endPoint y: 423, distance: 60.5
click at [624, 423] on link "⌦ Delete" at bounding box center [627, 424] width 88 height 20
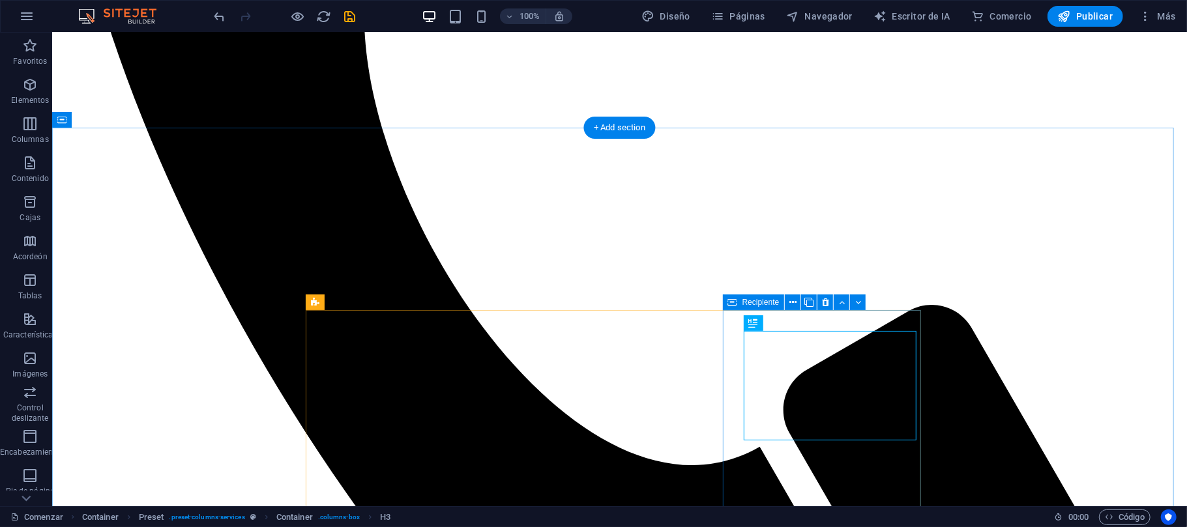
scroll to position [1536, 0]
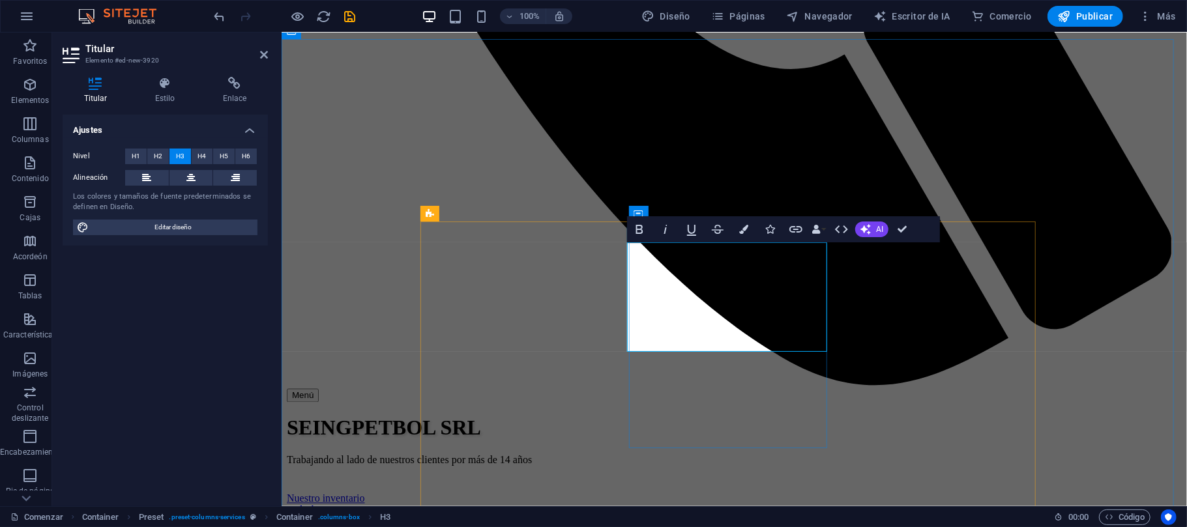
scroll to position [0, 22]
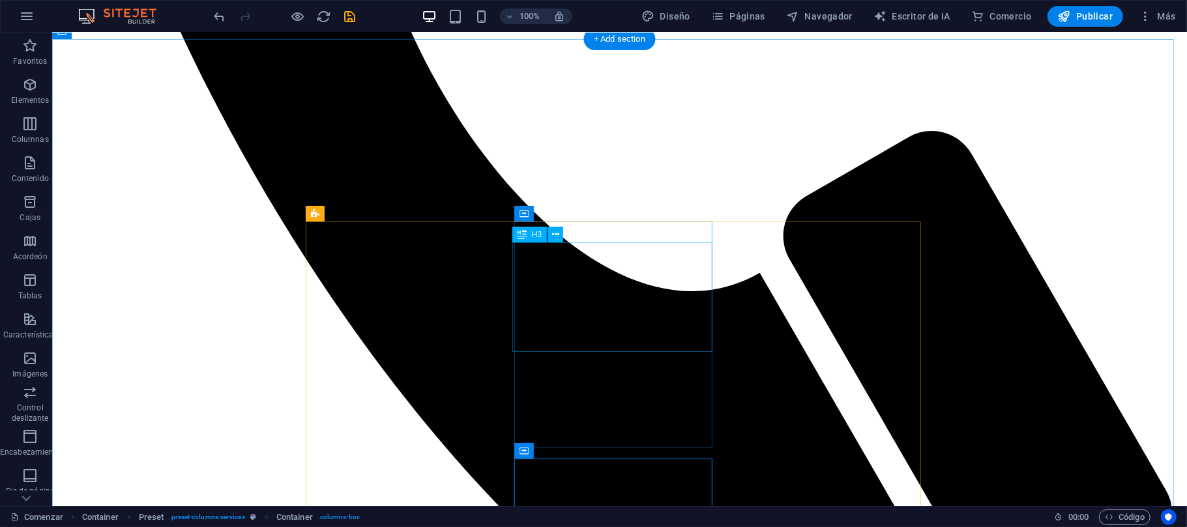
click at [525, 232] on icon at bounding box center [521, 235] width 9 height 16
click at [559, 235] on button at bounding box center [555, 235] width 16 height 16
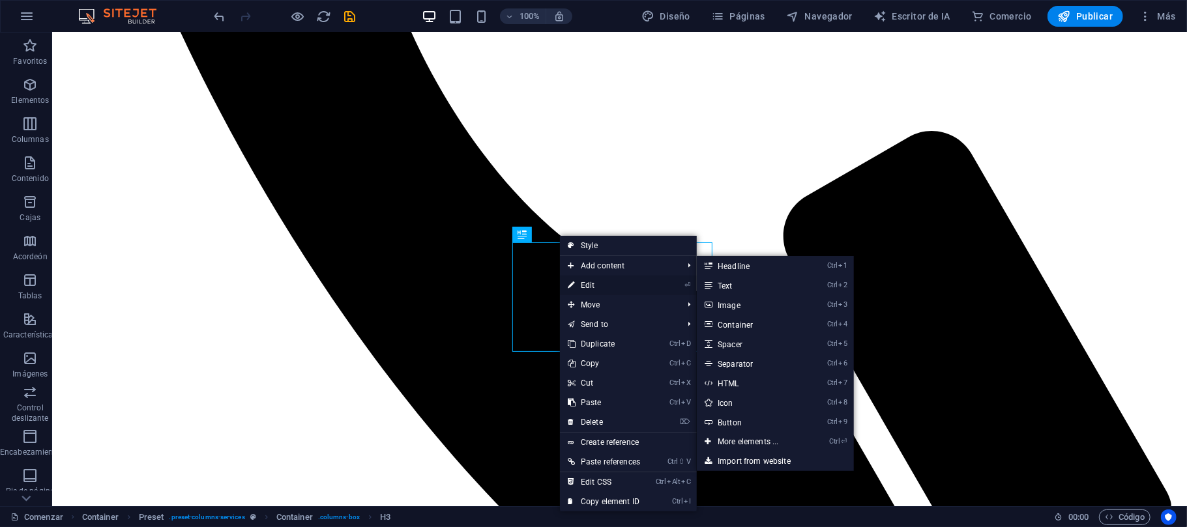
click at [606, 284] on link "⏎ Edit" at bounding box center [604, 286] width 88 height 20
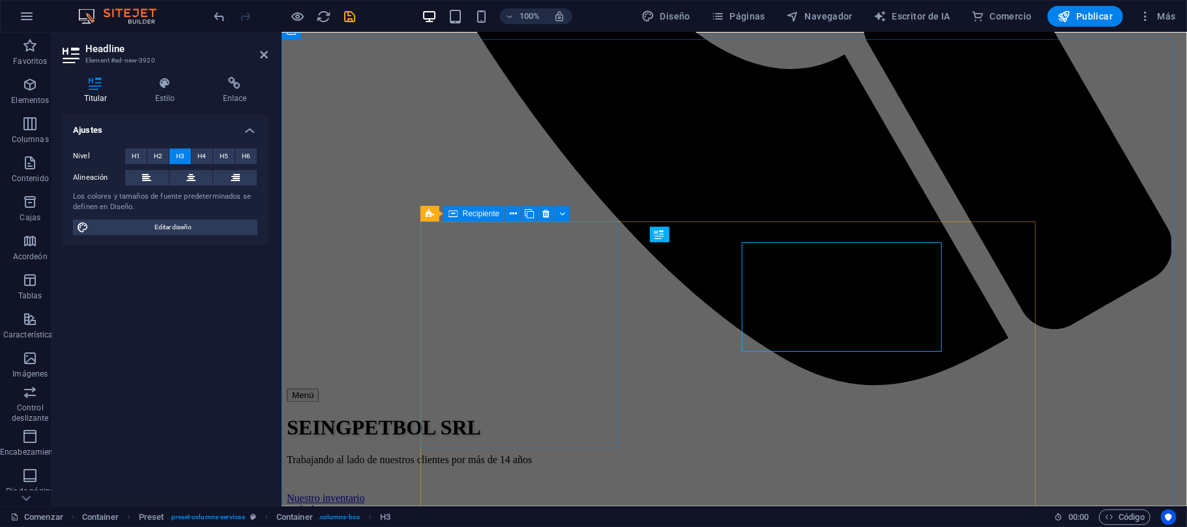
scroll to position [0, 0]
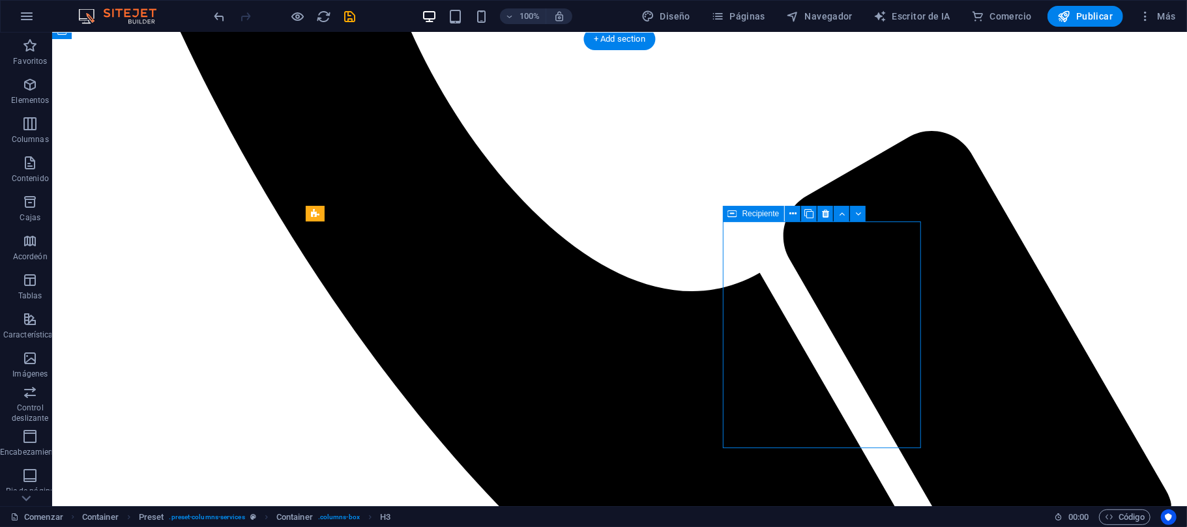
drag, startPoint x: 608, startPoint y: 349, endPoint x: 813, endPoint y: 346, distance: 204.7
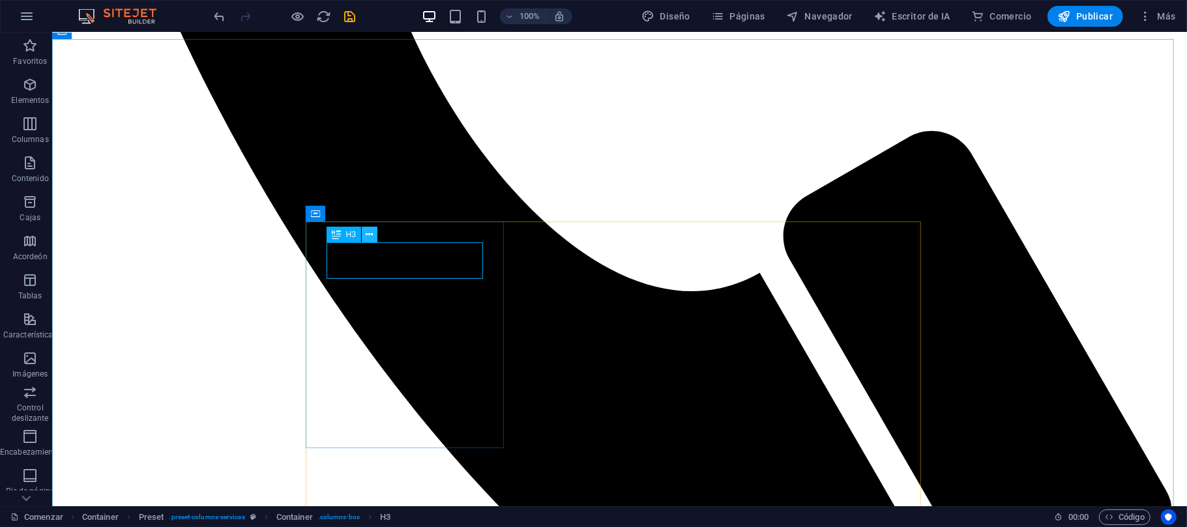
click at [368, 228] on icon at bounding box center [369, 235] width 7 height 14
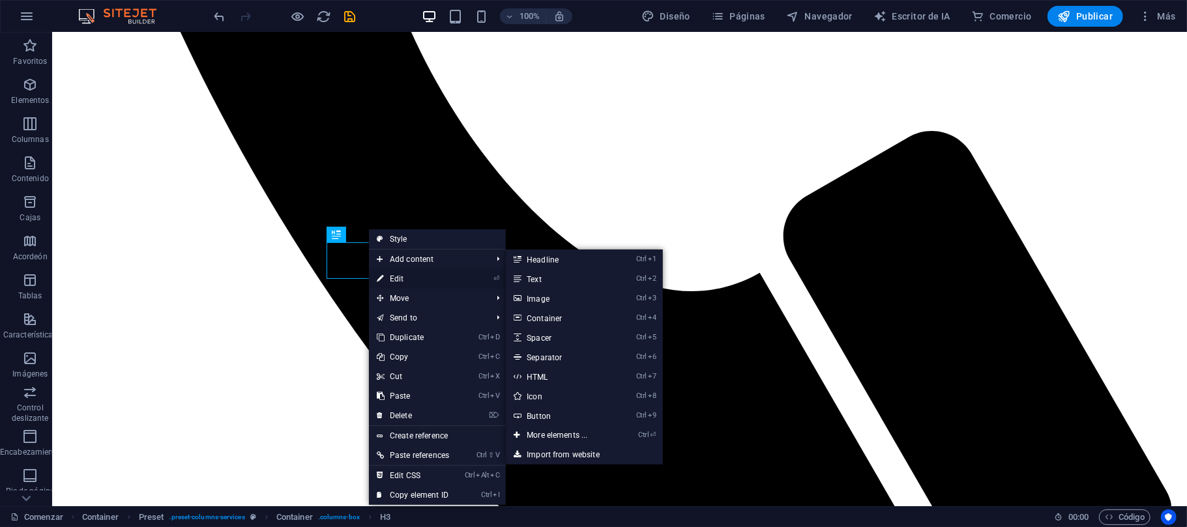
click at [386, 275] on link "⏎ Edit" at bounding box center [413, 279] width 88 height 20
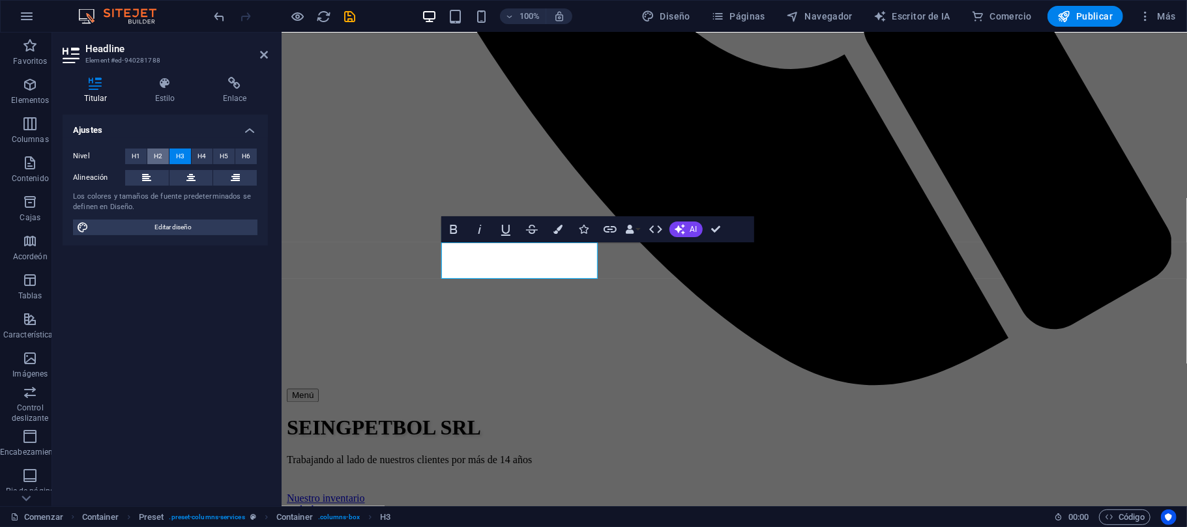
click at [147, 155] on div "Nivel H1 H2 H3 H4 H5 H6" at bounding box center [165, 157] width 184 height 16
click at [149, 155] on button "H2" at bounding box center [158, 157] width 22 height 16
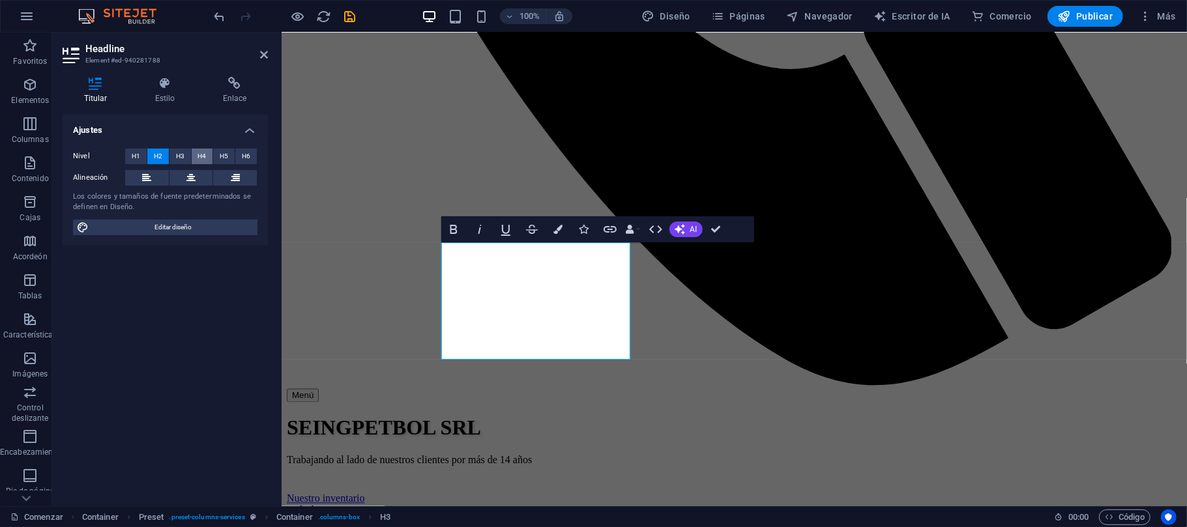
click at [204, 159] on font "H4" at bounding box center [201, 156] width 8 height 7
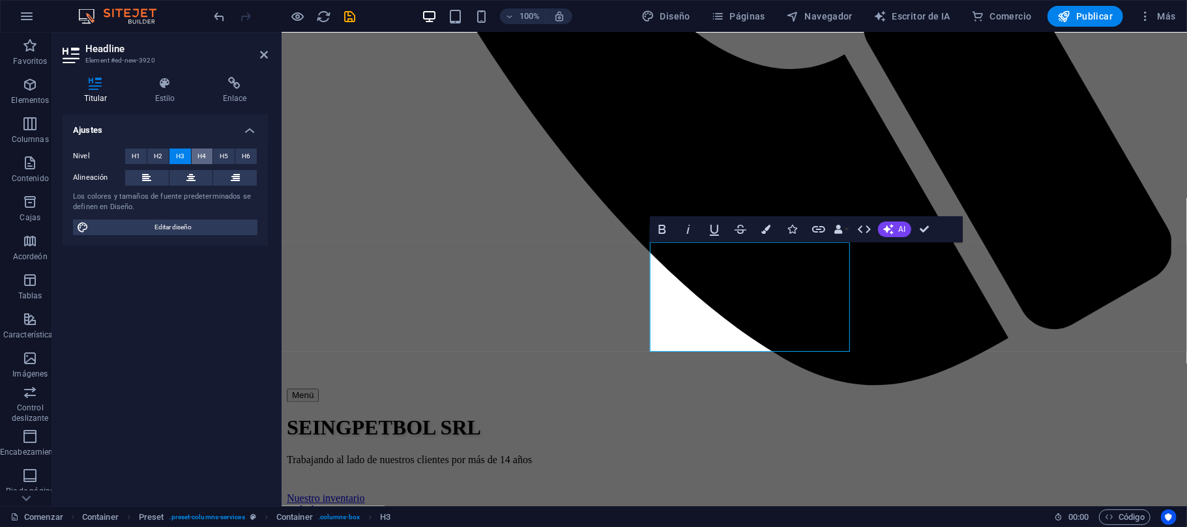
click at [201, 156] on font "H4" at bounding box center [201, 156] width 8 height 7
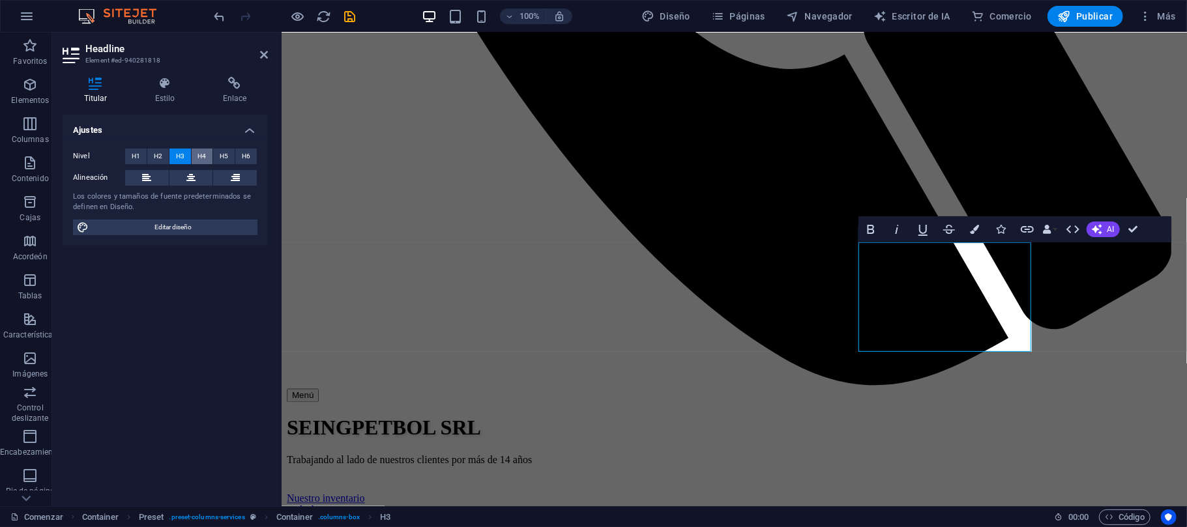
click at [199, 160] on span "H4" at bounding box center [201, 157] width 8 height 16
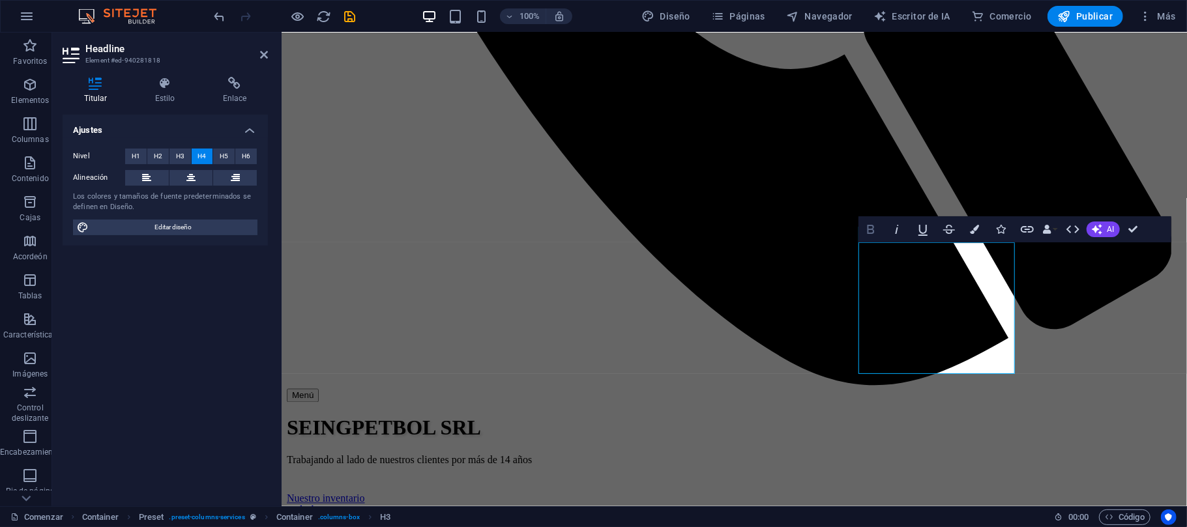
click at [868, 233] on icon "button" at bounding box center [870, 229] width 7 height 9
click at [866, 233] on icon "button" at bounding box center [871, 230] width 16 height 16
drag, startPoint x: 965, startPoint y: 365, endPoint x: 861, endPoint y: 250, distance: 155.1
click at [867, 235] on icon "button" at bounding box center [871, 230] width 16 height 16
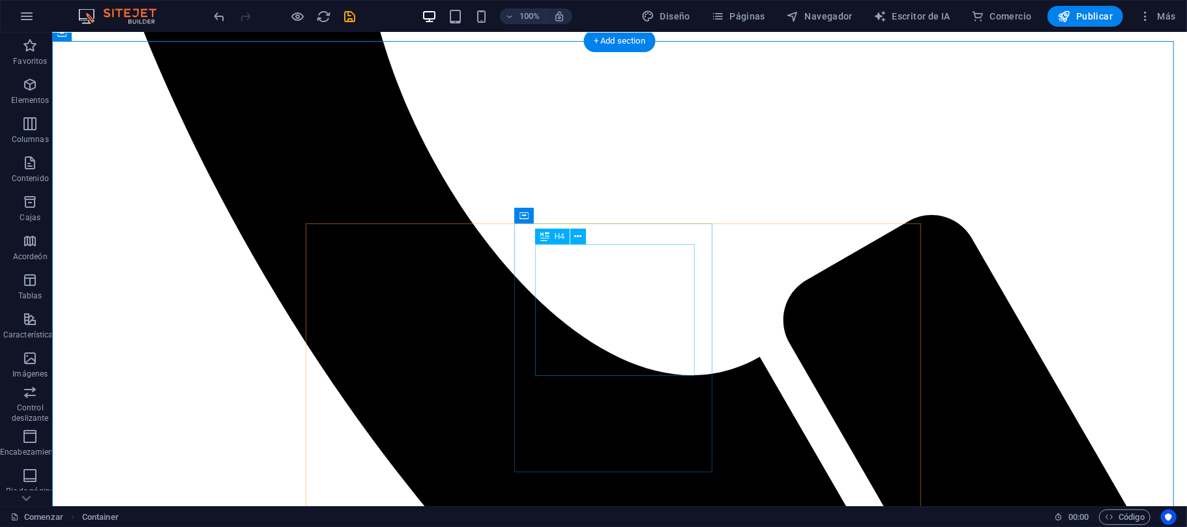
scroll to position [1536, 0]
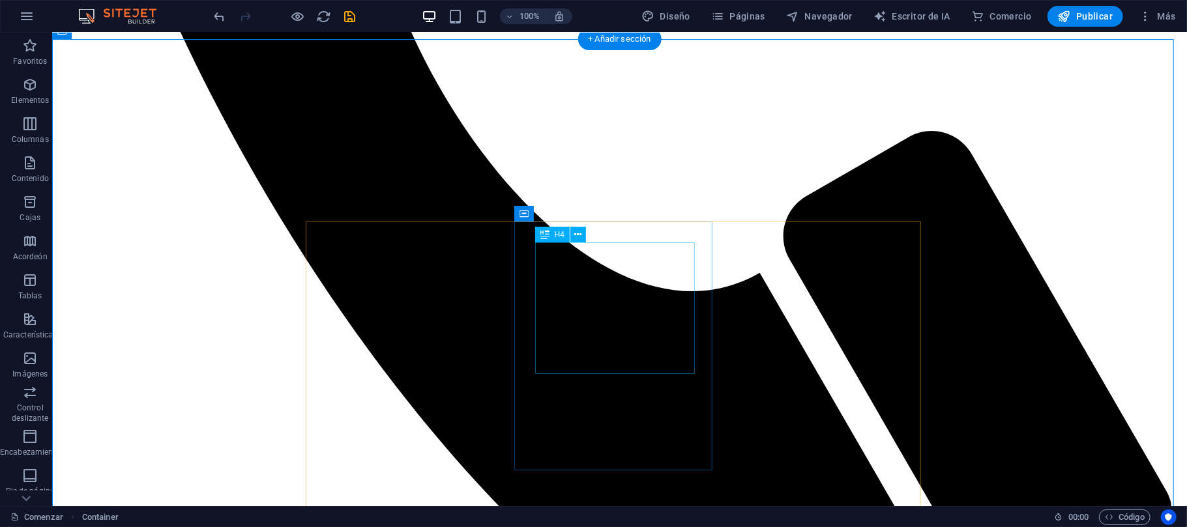
drag, startPoint x: 596, startPoint y: 328, endPoint x: 367, endPoint y: 328, distance: 229.4
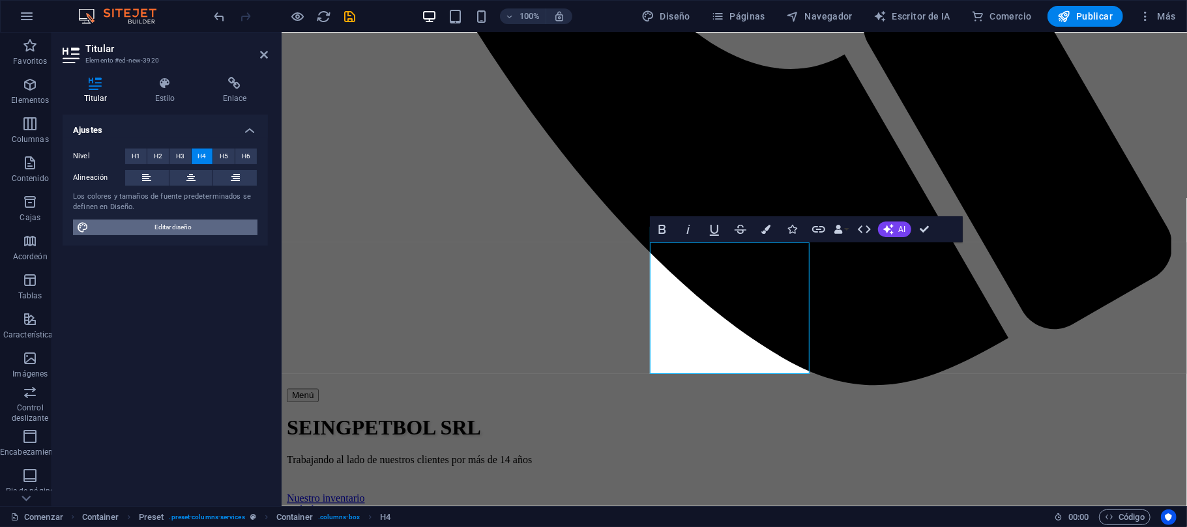
click at [196, 235] on span "Editar diseño" at bounding box center [173, 228] width 161 height 16
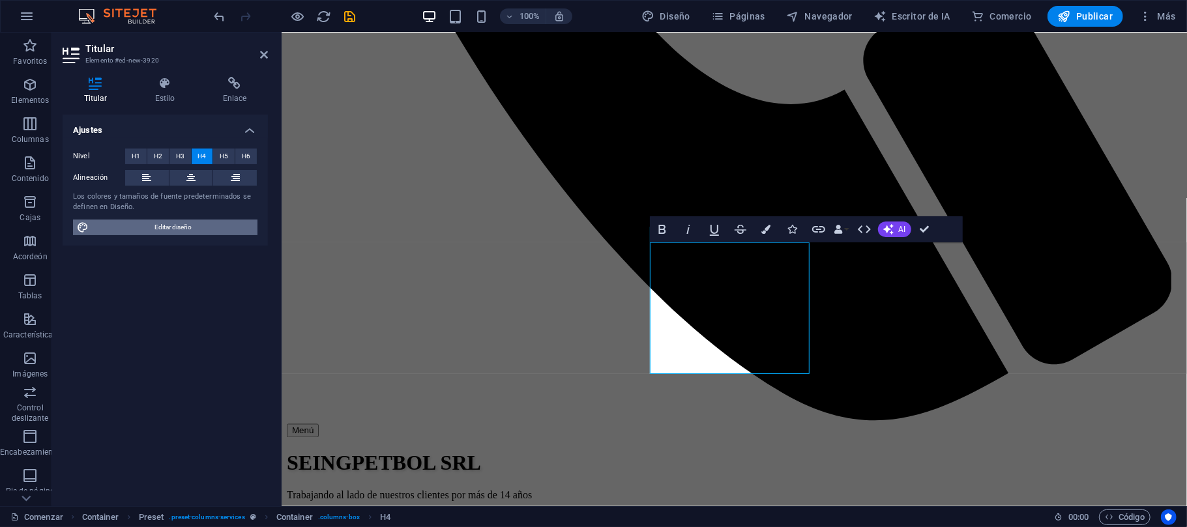
scroll to position [1572, 0]
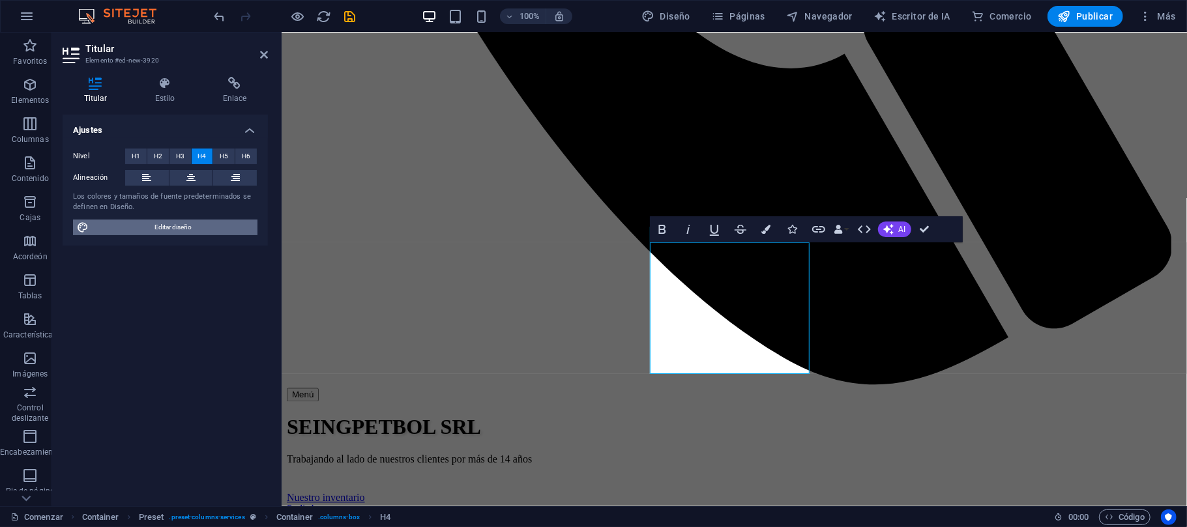
select select "px"
select select "400"
select select "px"
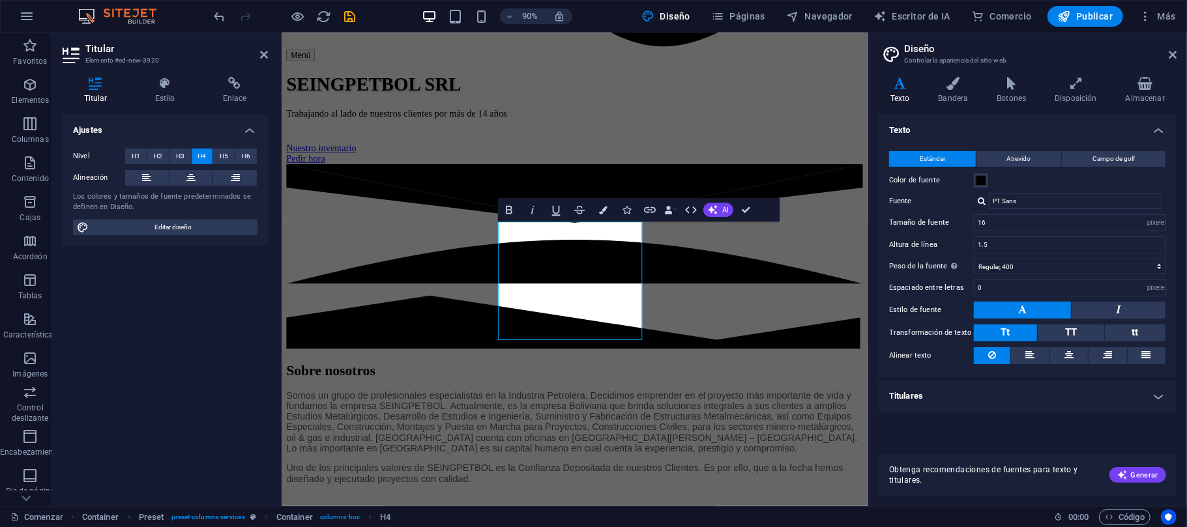
click at [1014, 308] on button at bounding box center [1022, 310] width 97 height 17
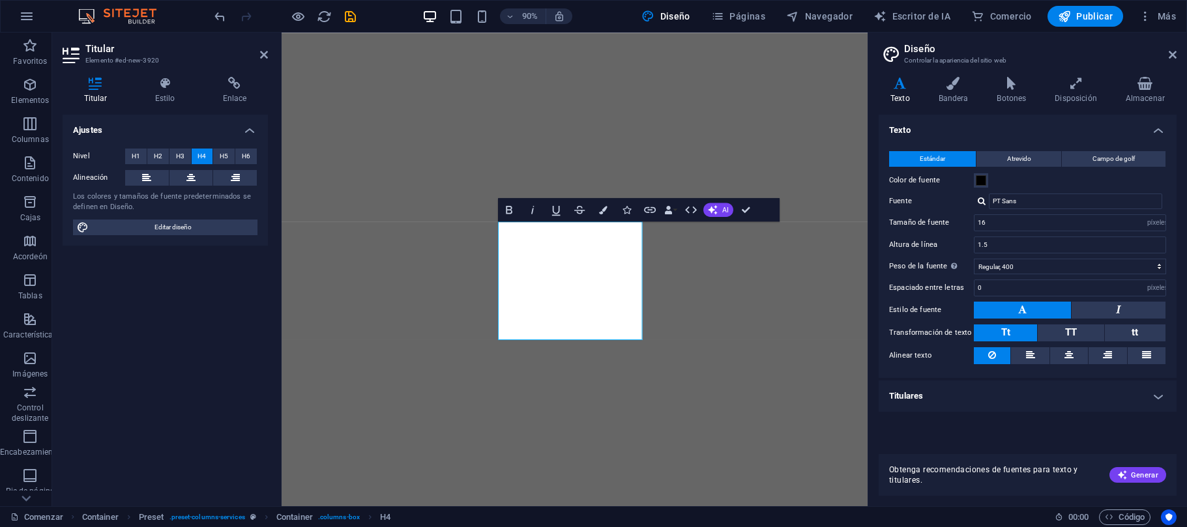
select select "px"
select select "400"
select select "px"
select select "rem"
select select "700"
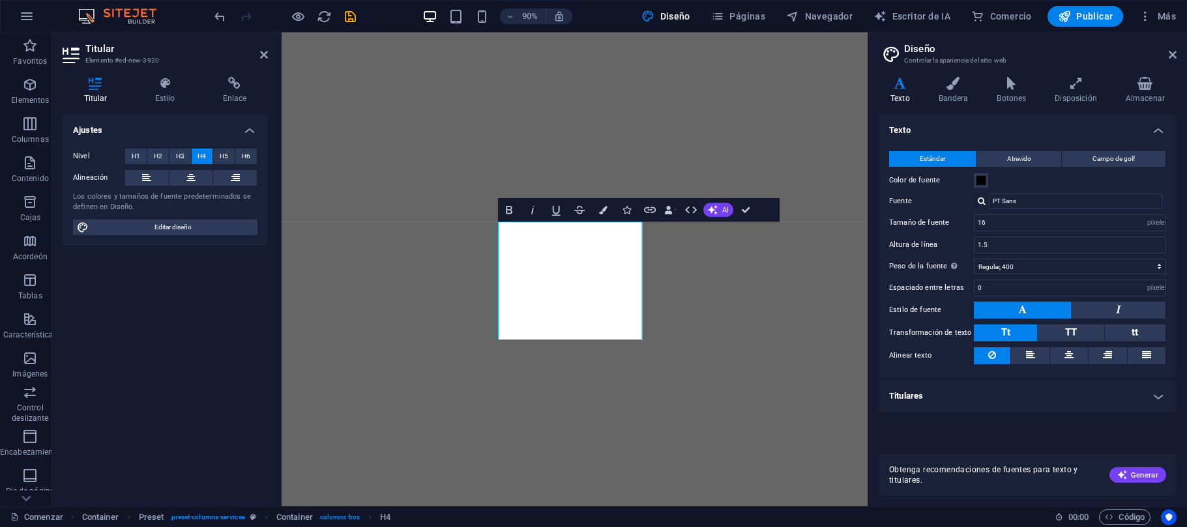
select select "px"
select select "rem"
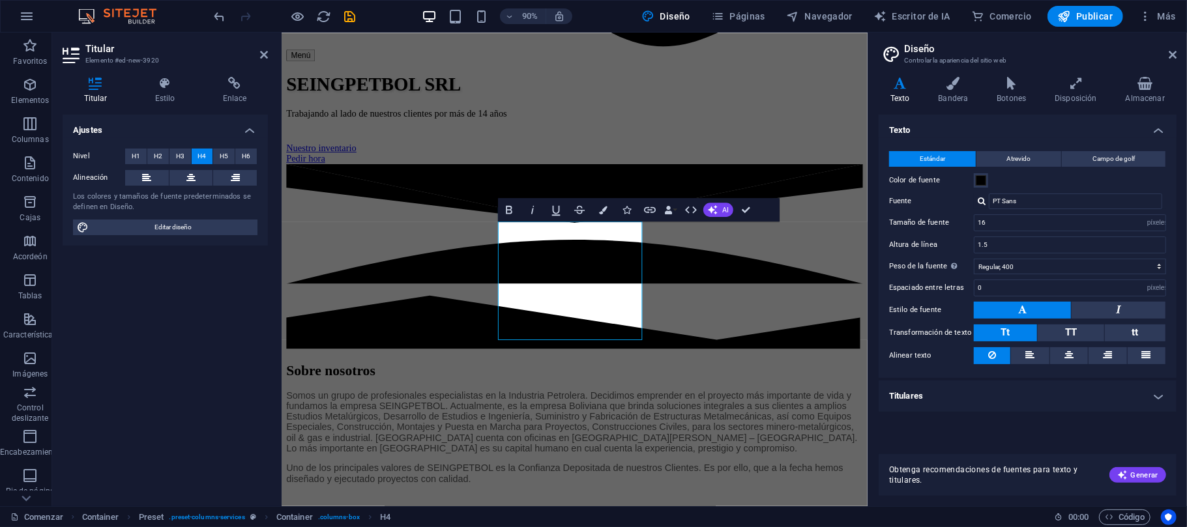
scroll to position [1572, 0]
click at [1015, 394] on h4 "Titulares" at bounding box center [1028, 396] width 298 height 31
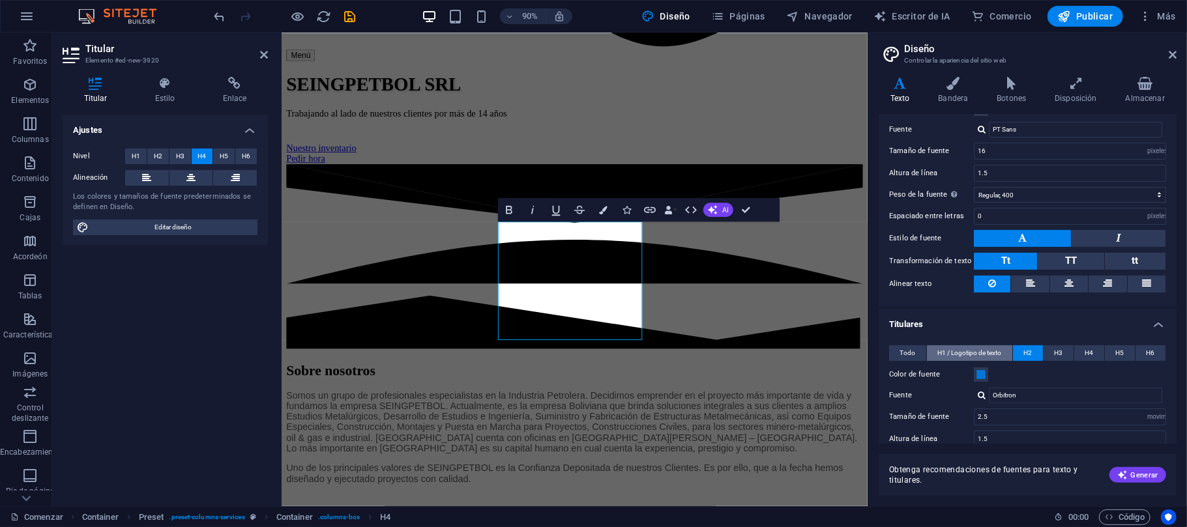
scroll to position [0, 0]
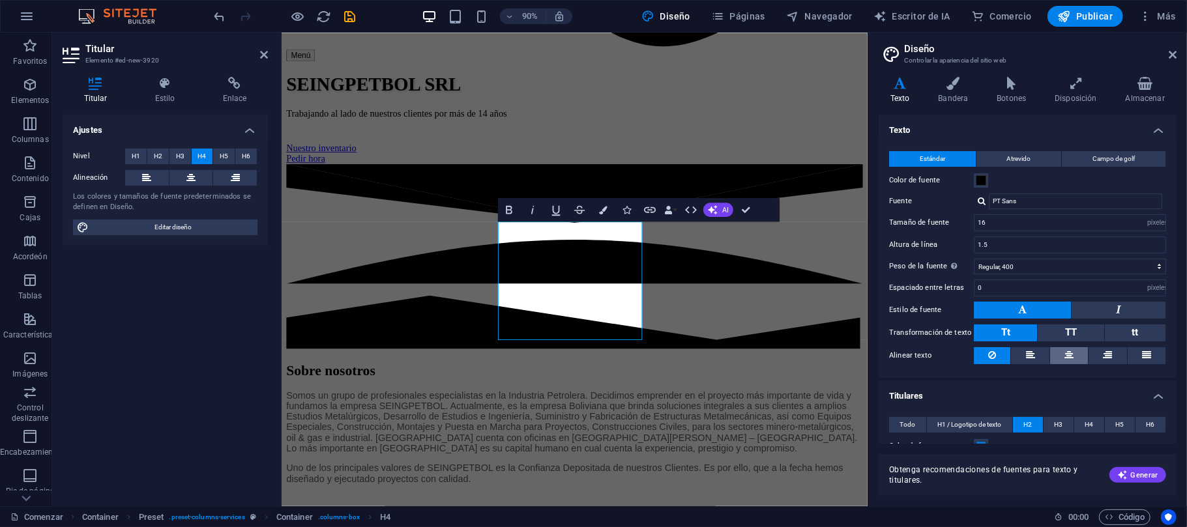
click at [1075, 357] on button at bounding box center [1069, 355] width 38 height 17
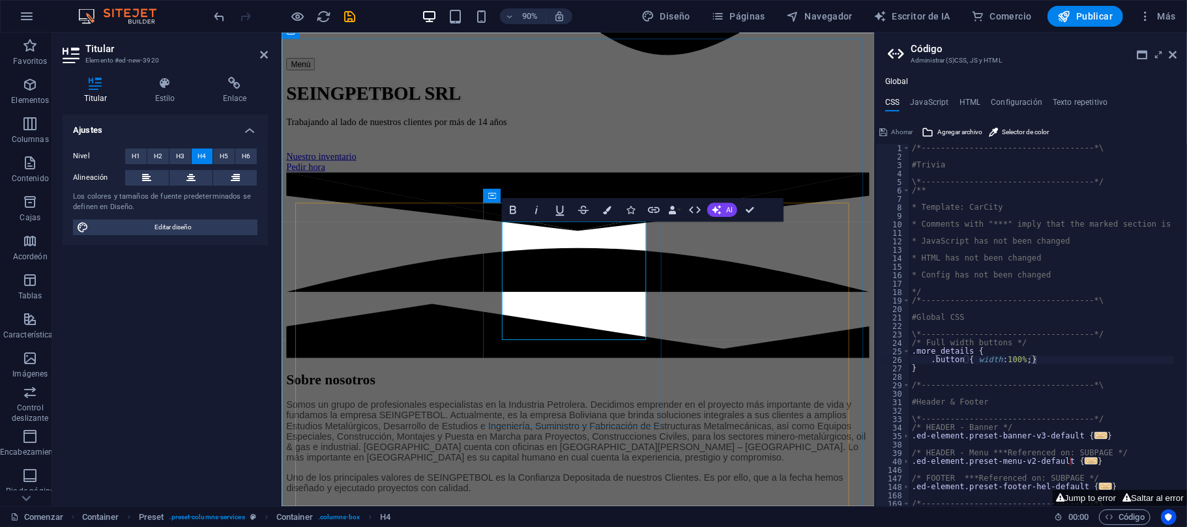
drag, startPoint x: 627, startPoint y: 293, endPoint x: 598, endPoint y: 327, distance: 44.4
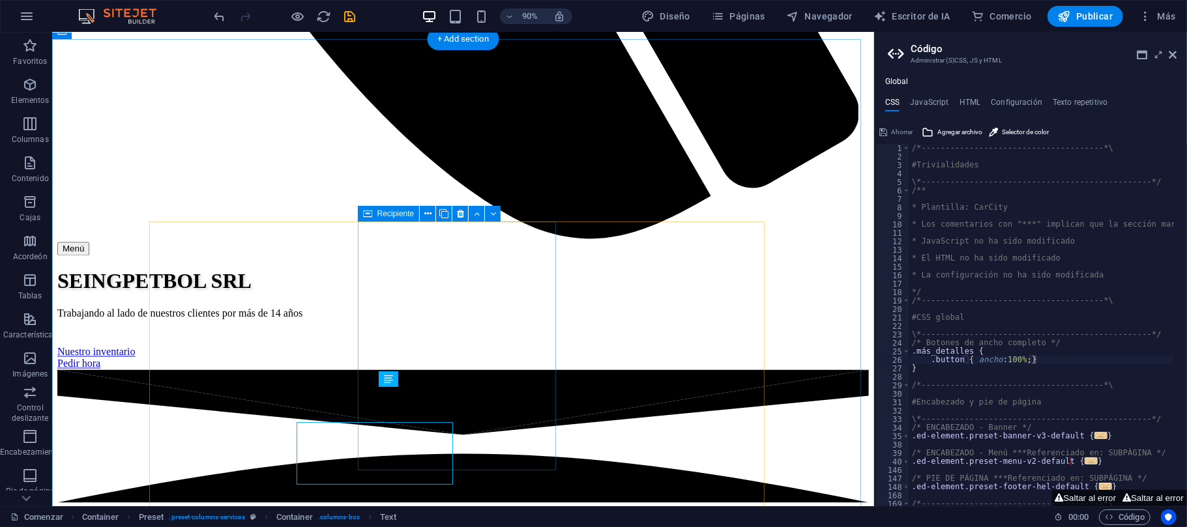
scroll to position [1536, 0]
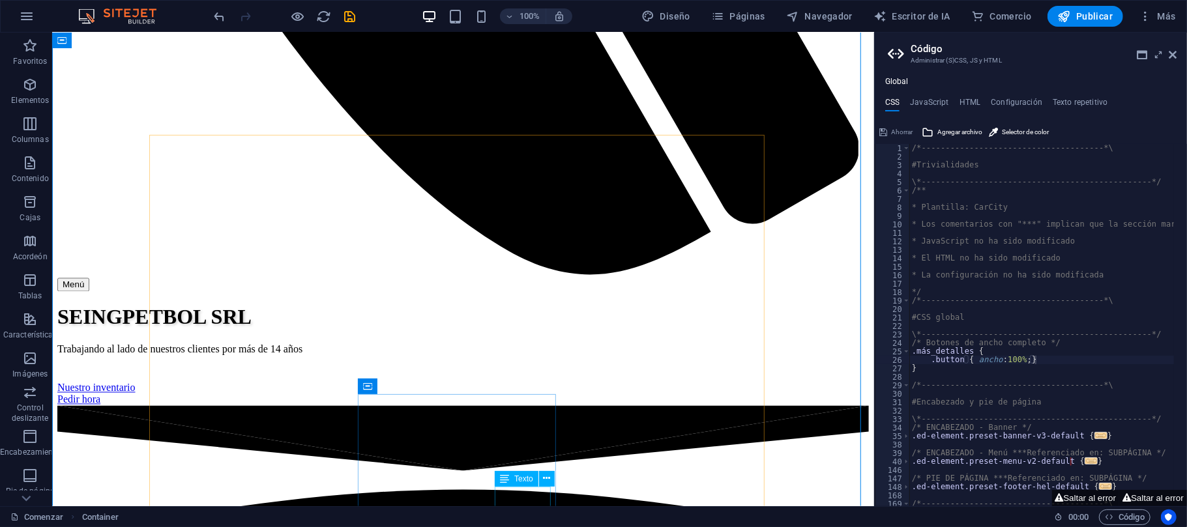
scroll to position [1623, 0]
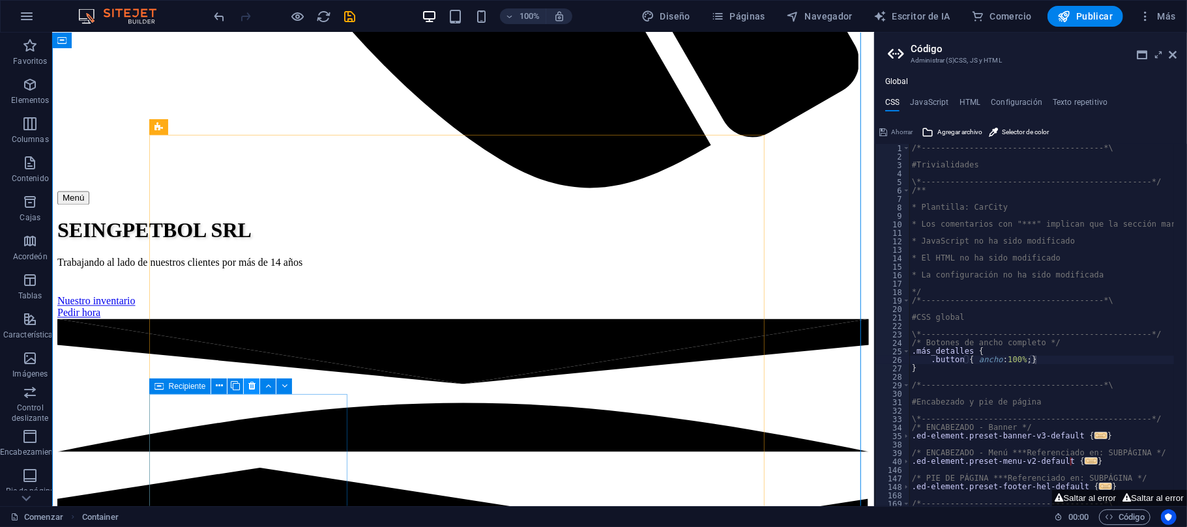
click at [251, 387] on icon at bounding box center [251, 386] width 7 height 14
click at [250, 387] on icon at bounding box center [251, 386] width 7 height 14
click at [251, 386] on icon at bounding box center [251, 386] width 7 height 14
click at [246, 389] on button at bounding box center [252, 387] width 16 height 16
click at [257, 390] on button at bounding box center [252, 387] width 16 height 16
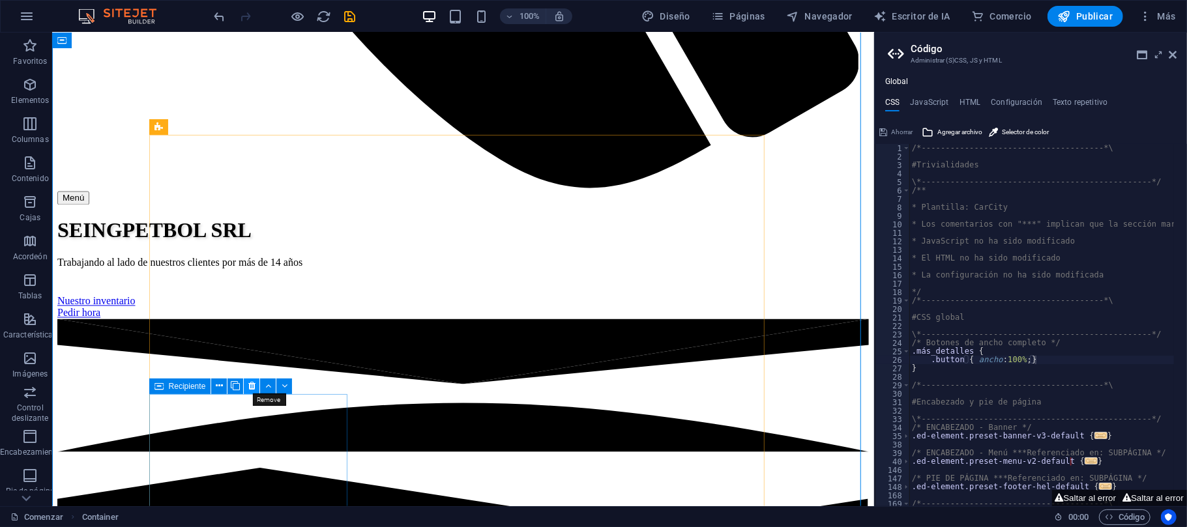
drag, startPoint x: 254, startPoint y: 389, endPoint x: 202, endPoint y: 357, distance: 61.1
click at [254, 389] on icon at bounding box center [251, 386] width 7 height 14
click at [249, 390] on icon at bounding box center [251, 386] width 7 height 14
click at [253, 386] on icon at bounding box center [251, 386] width 7 height 14
click at [254, 387] on icon at bounding box center [251, 386] width 7 height 14
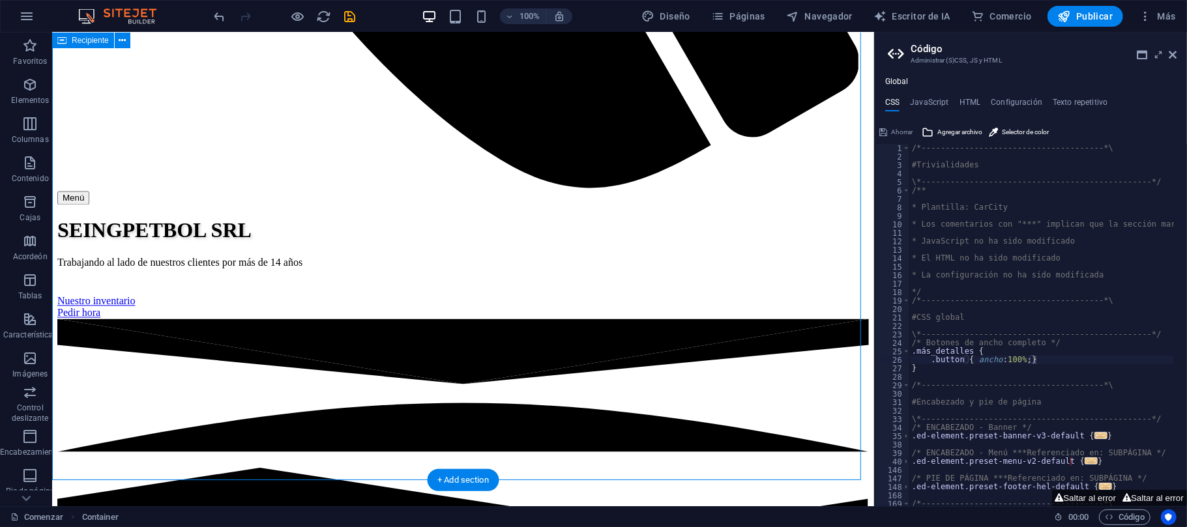
scroll to position [1536, 0]
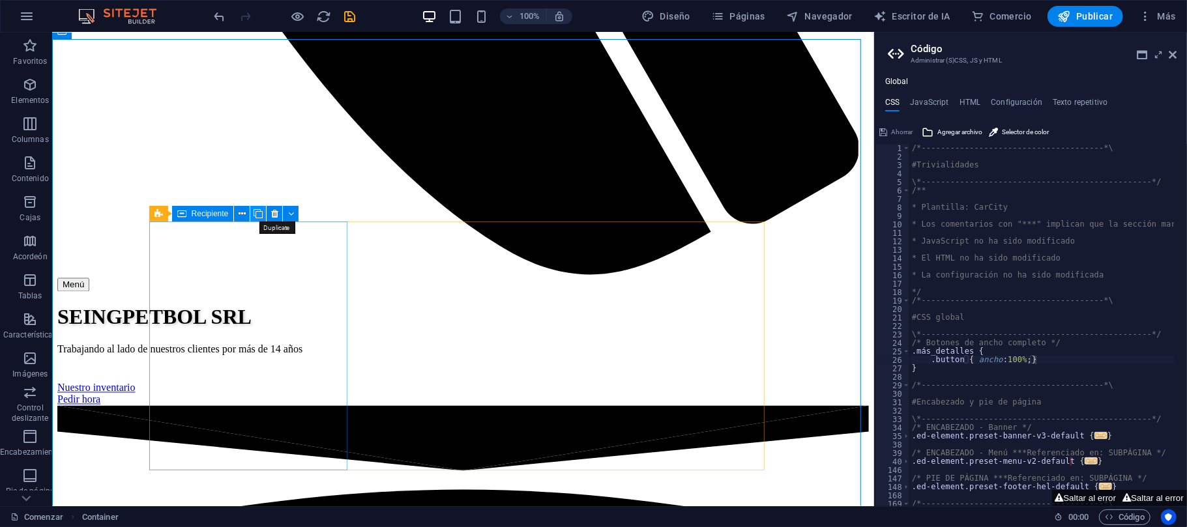
click at [257, 218] on icon at bounding box center [258, 214] width 9 height 14
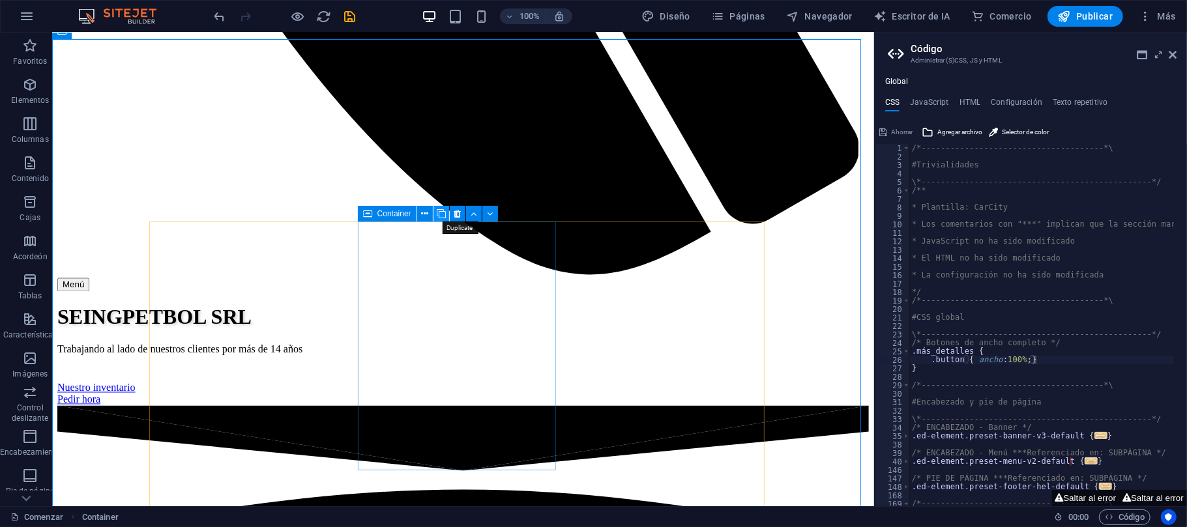
click at [444, 217] on icon at bounding box center [441, 214] width 9 height 14
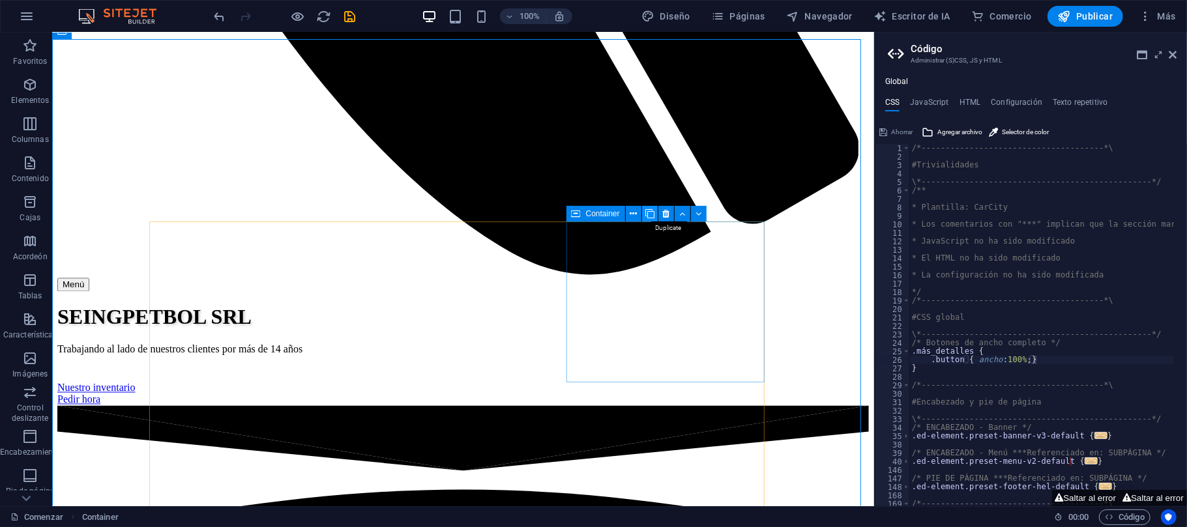
click at [654, 216] on button at bounding box center [650, 214] width 16 height 16
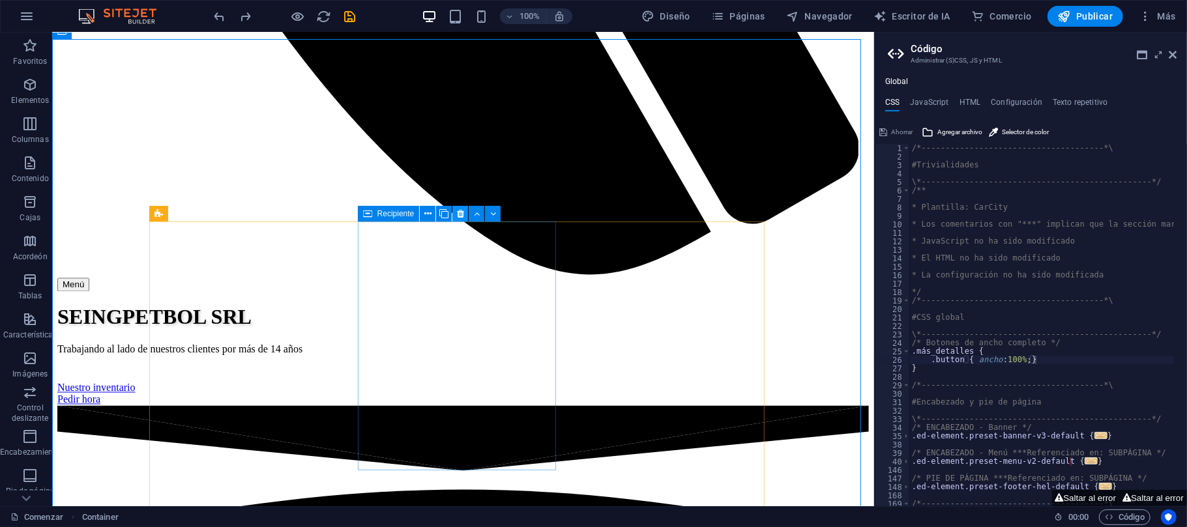
click at [458, 214] on icon at bounding box center [460, 214] width 7 height 14
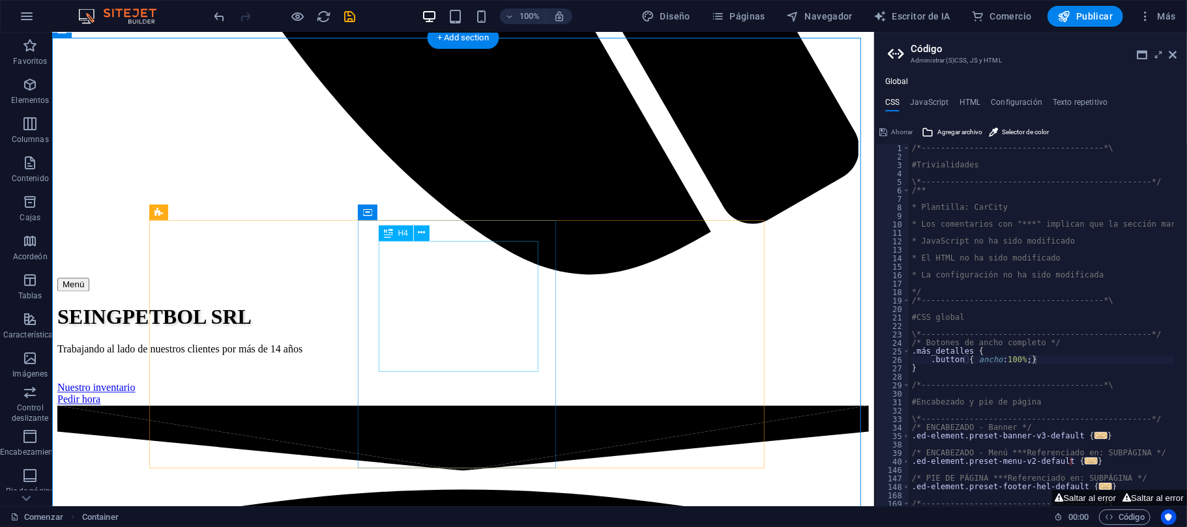
scroll to position [1623, 0]
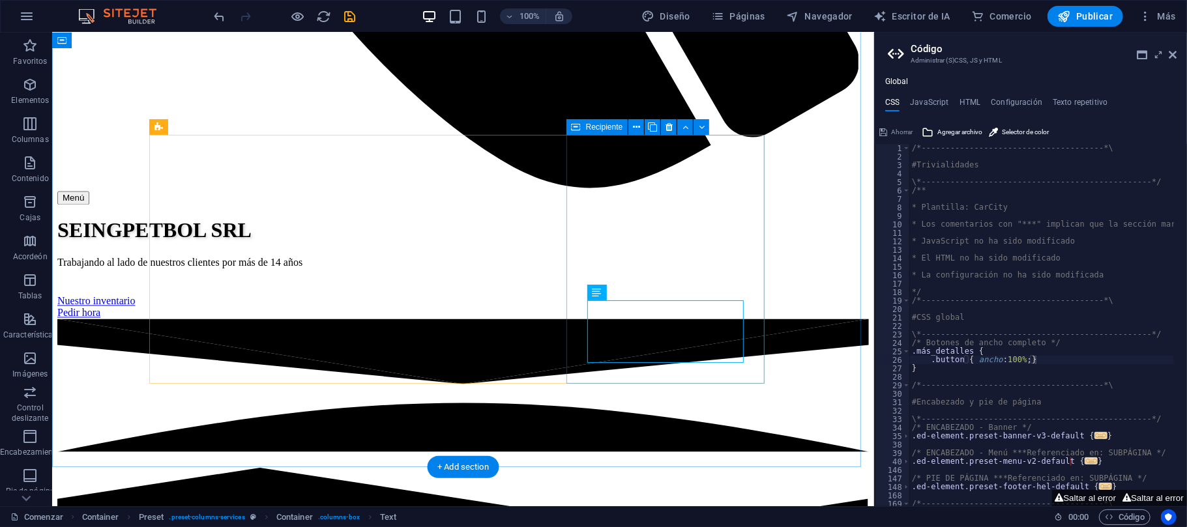
drag, startPoint x: 757, startPoint y: 242, endPoint x: 600, endPoint y: 44, distance: 252.4
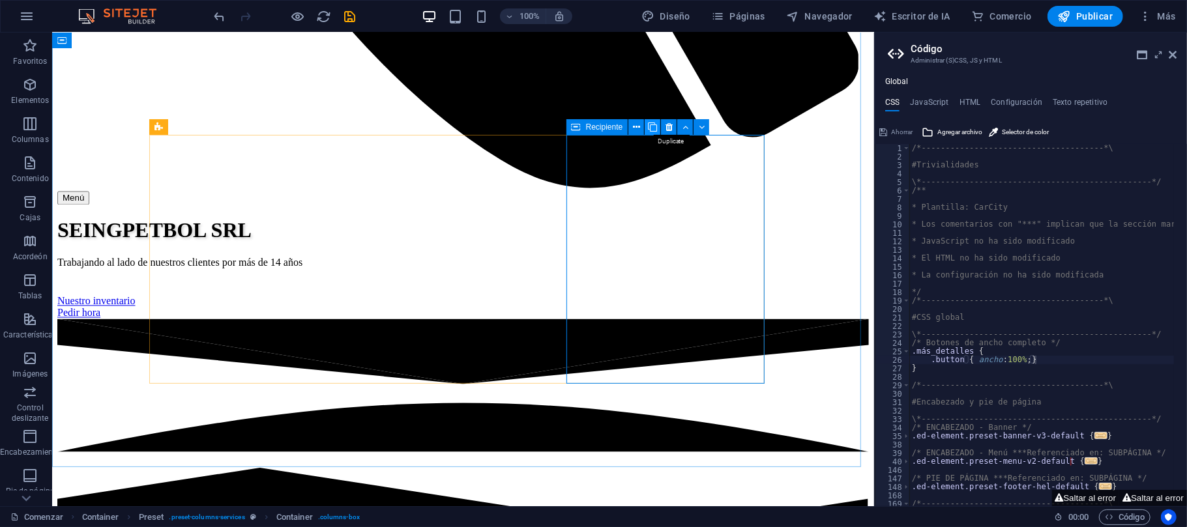
click at [658, 125] on button at bounding box center [653, 127] width 16 height 16
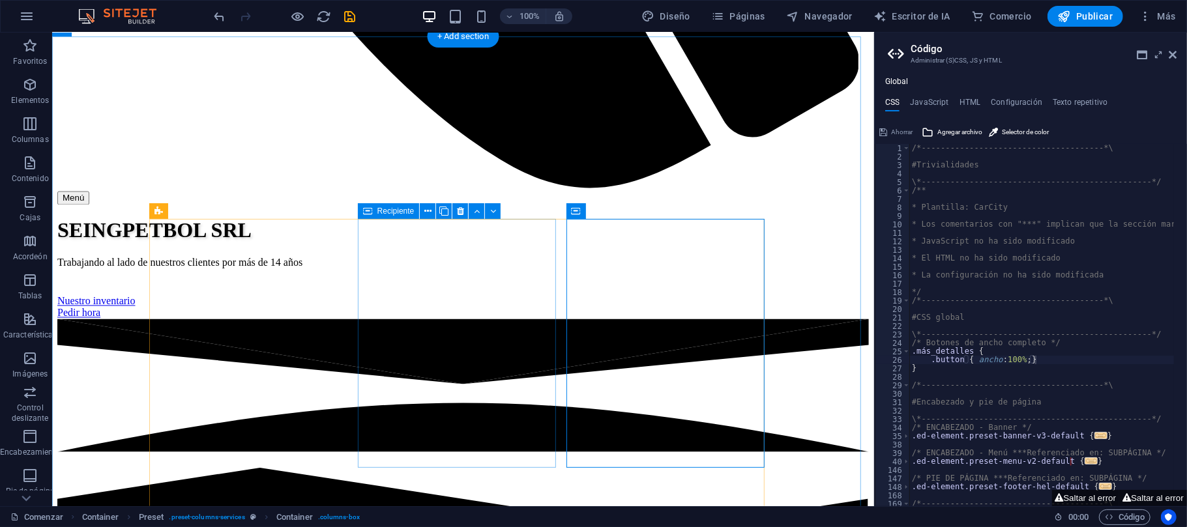
scroll to position [1536, 0]
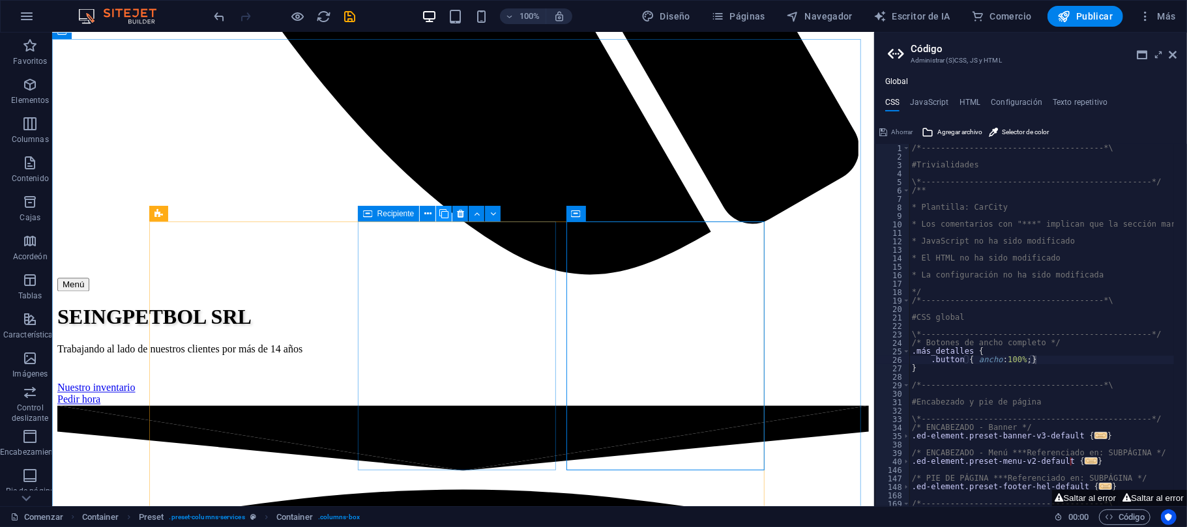
click at [444, 216] on icon at bounding box center [443, 214] width 9 height 14
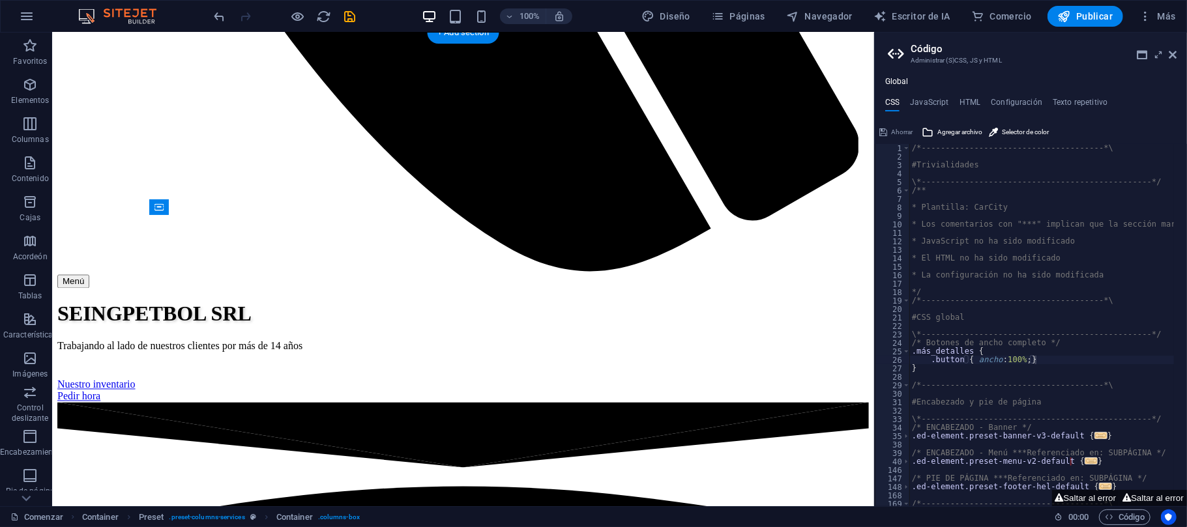
scroll to position [1543, 0]
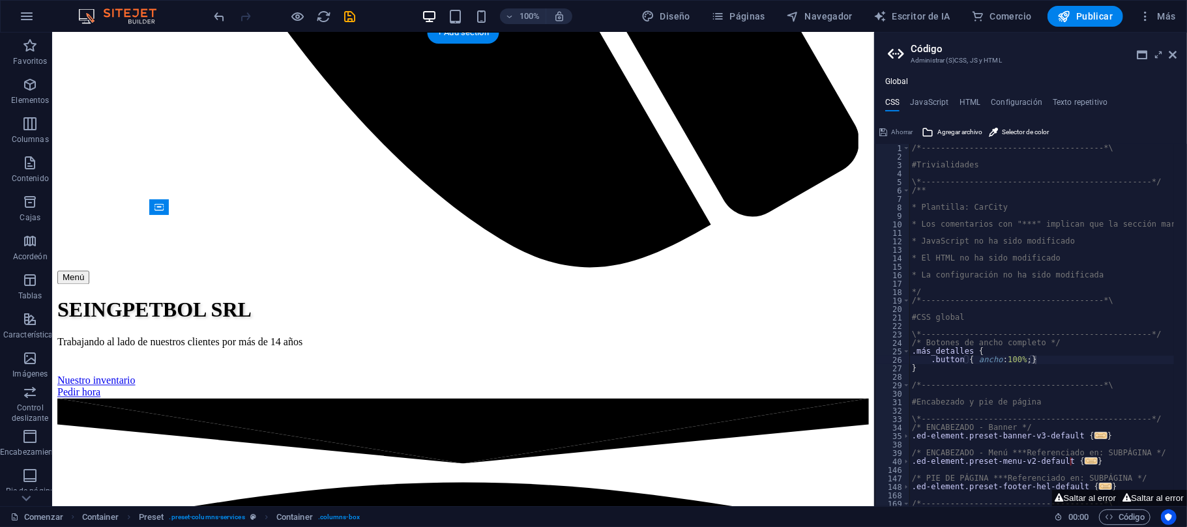
drag, startPoint x: 584, startPoint y: 250, endPoint x: 458, endPoint y: 478, distance: 260.5
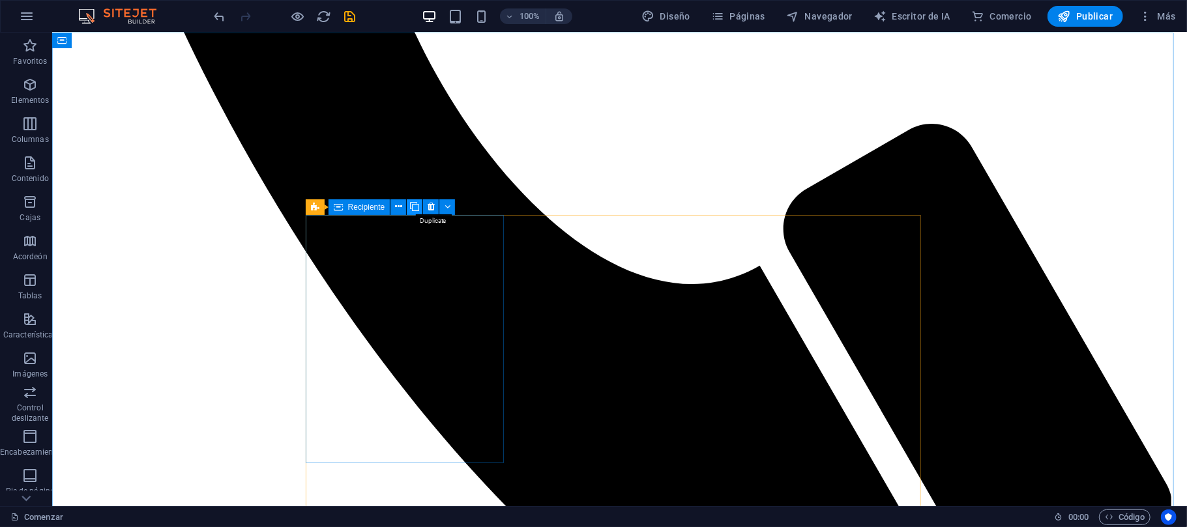
click at [413, 207] on icon at bounding box center [414, 207] width 9 height 14
click at [587, 204] on button at bounding box center [582, 207] width 16 height 16
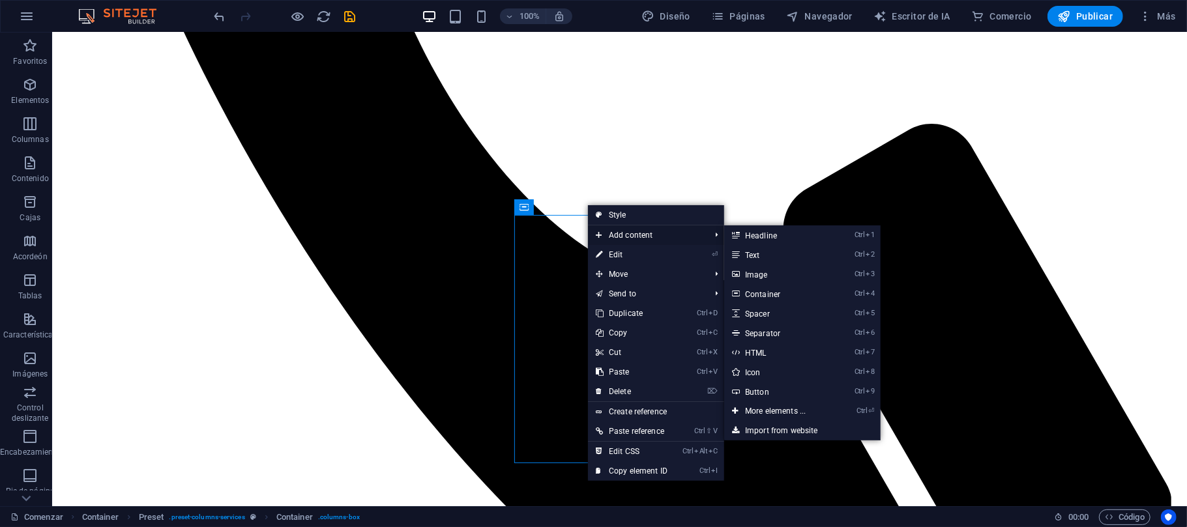
click at [605, 235] on span "Add content" at bounding box center [646, 236] width 117 height 20
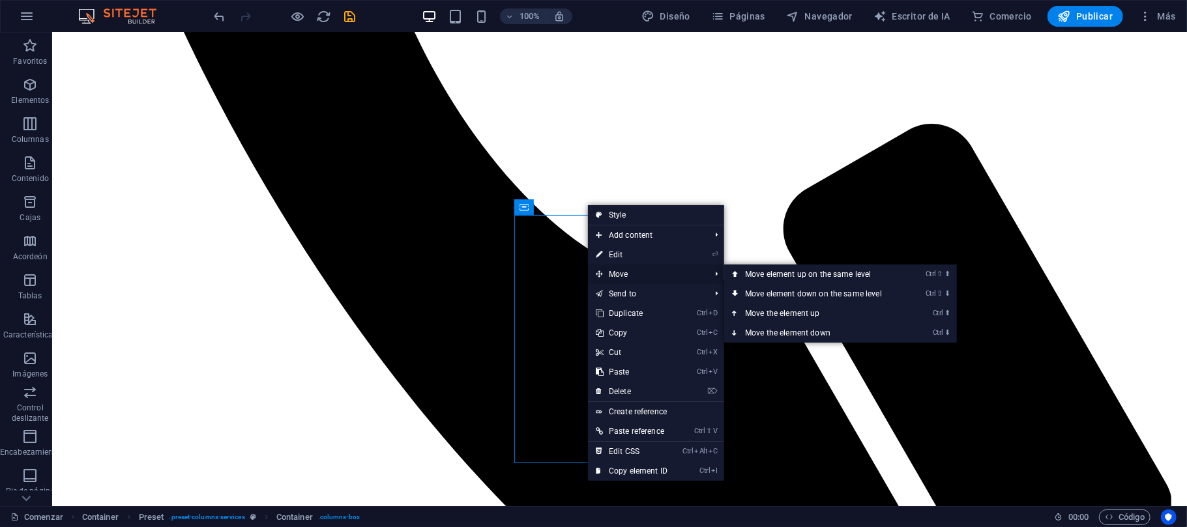
click at [606, 274] on span "Move" at bounding box center [646, 275] width 117 height 20
click at [762, 289] on link "Ctrl ⇧ ⬇ Move element down on the same level" at bounding box center [816, 294] width 184 height 20
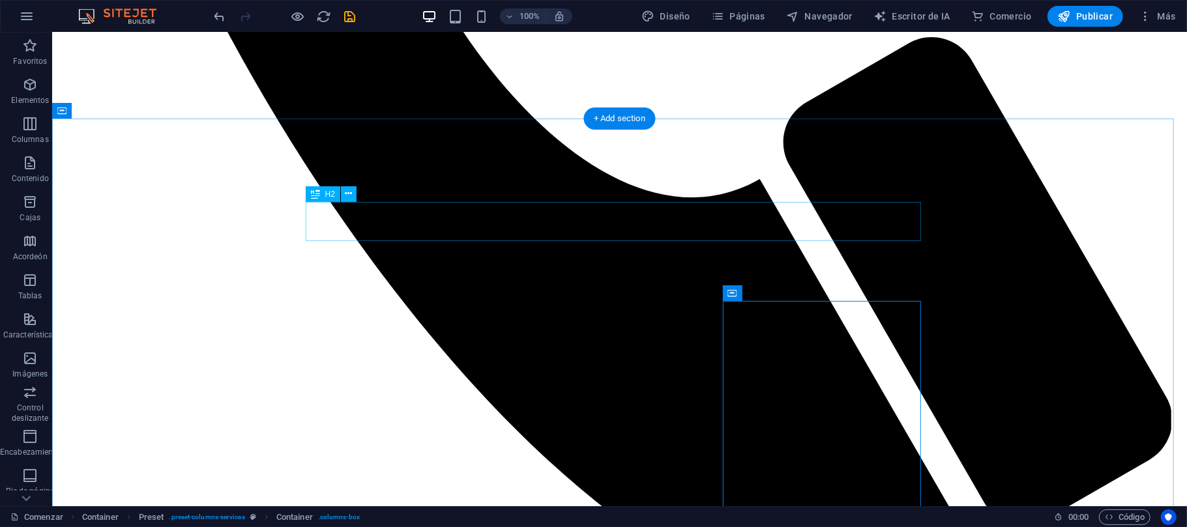
scroll to position [1456, 0]
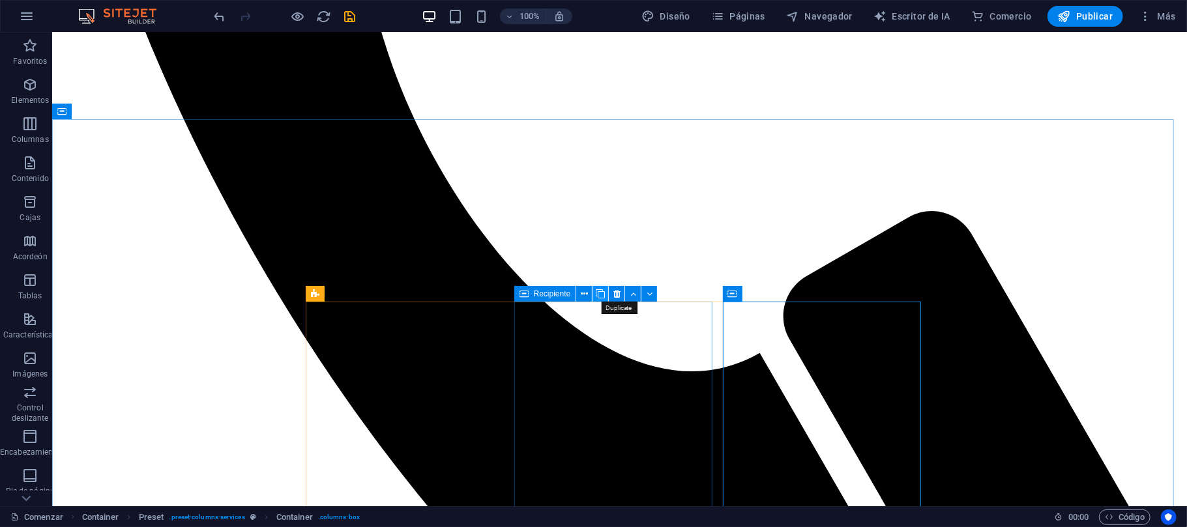
click at [601, 298] on icon at bounding box center [600, 294] width 9 height 14
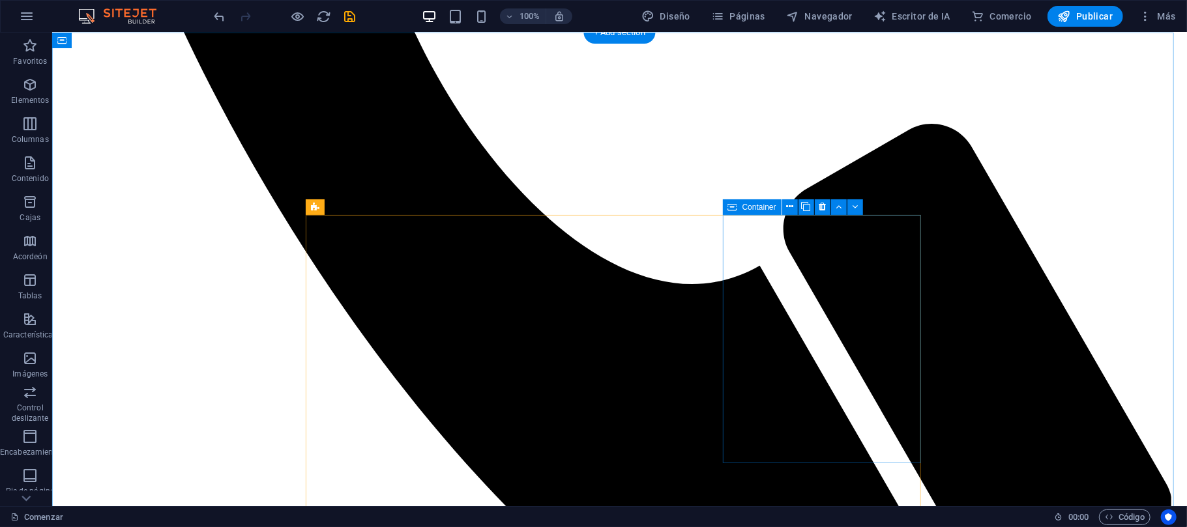
scroll to position [1630, 0]
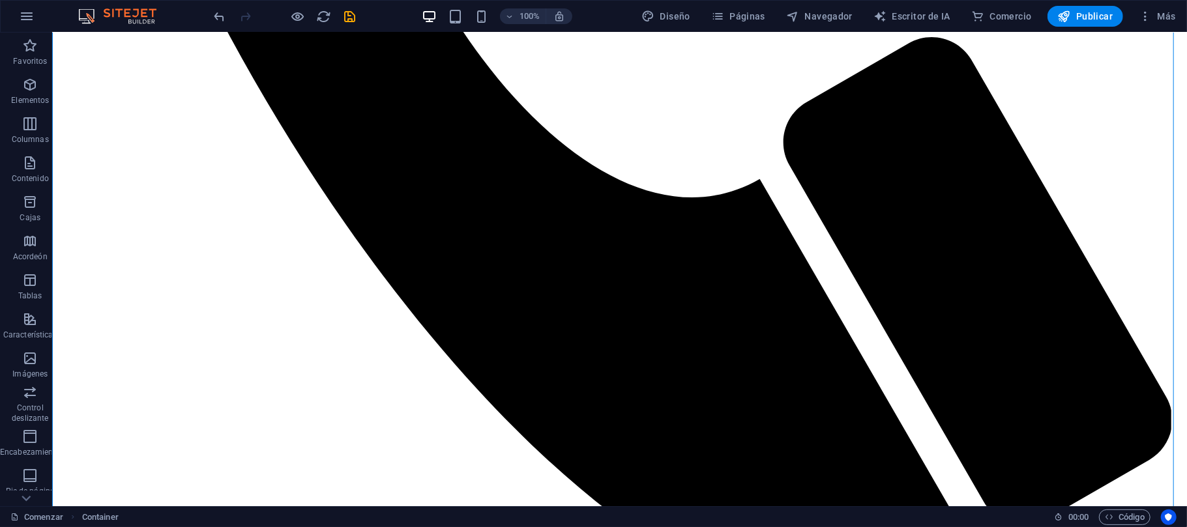
drag, startPoint x: 832, startPoint y: 418, endPoint x: 717, endPoint y: 271, distance: 186.7
click at [856, 386] on div "Recipiente" at bounding box center [791, 379] width 136 height 16
click at [791, 373] on icon at bounding box center [792, 379] width 7 height 14
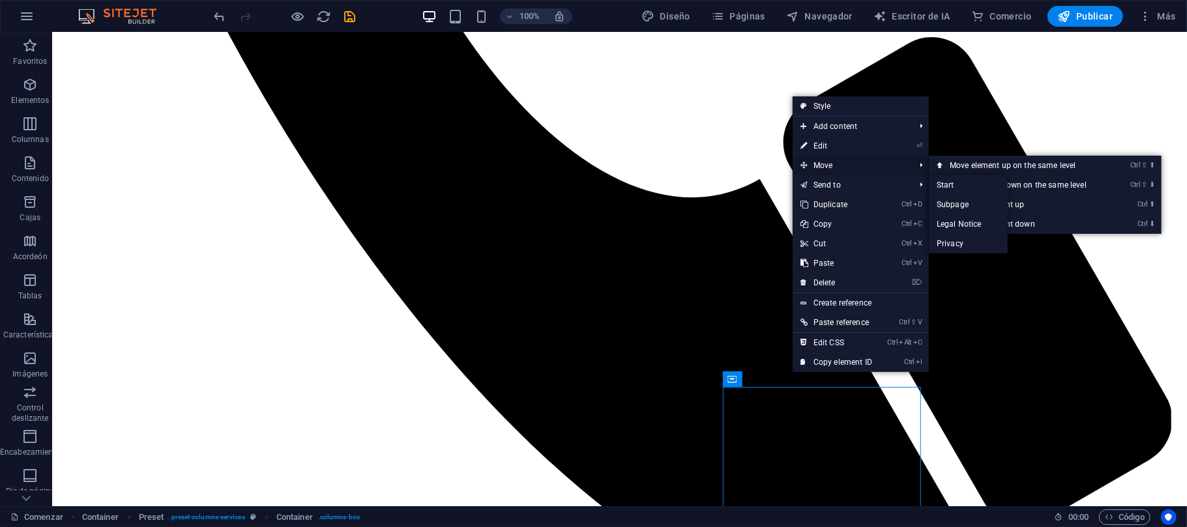
click at [819, 162] on span "Move" at bounding box center [851, 166] width 117 height 20
click at [1002, 201] on link "Ctrl ⬆ Move the element up" at bounding box center [1021, 205] width 184 height 20
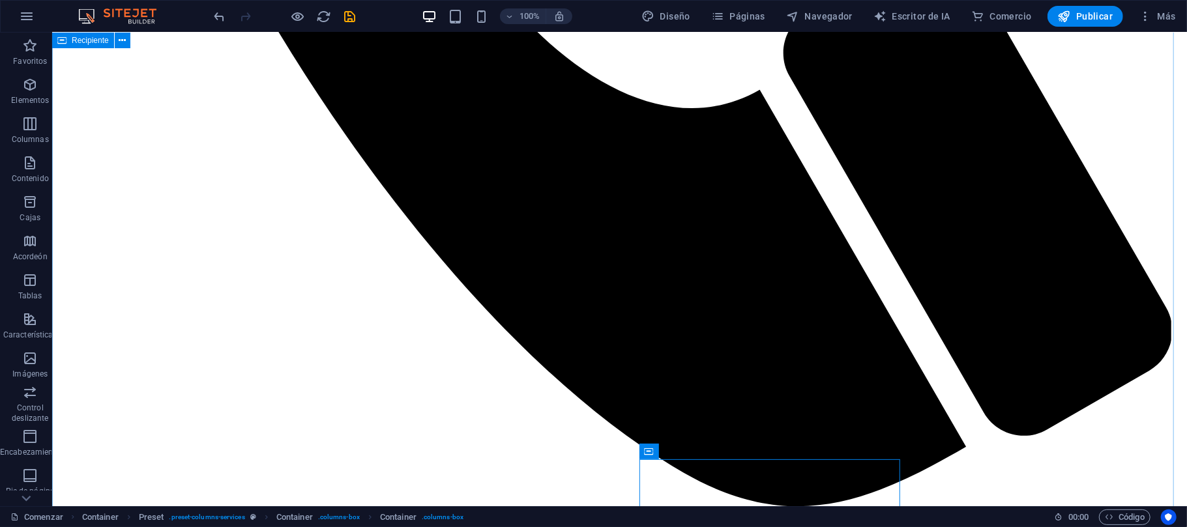
scroll to position [1546, 0]
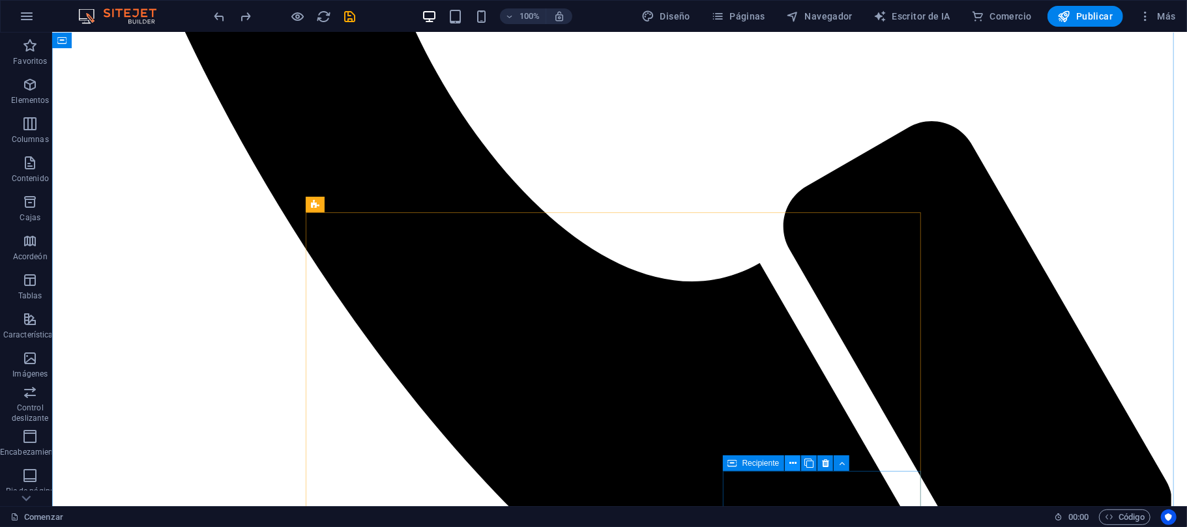
click at [795, 462] on icon at bounding box center [792, 464] width 7 height 14
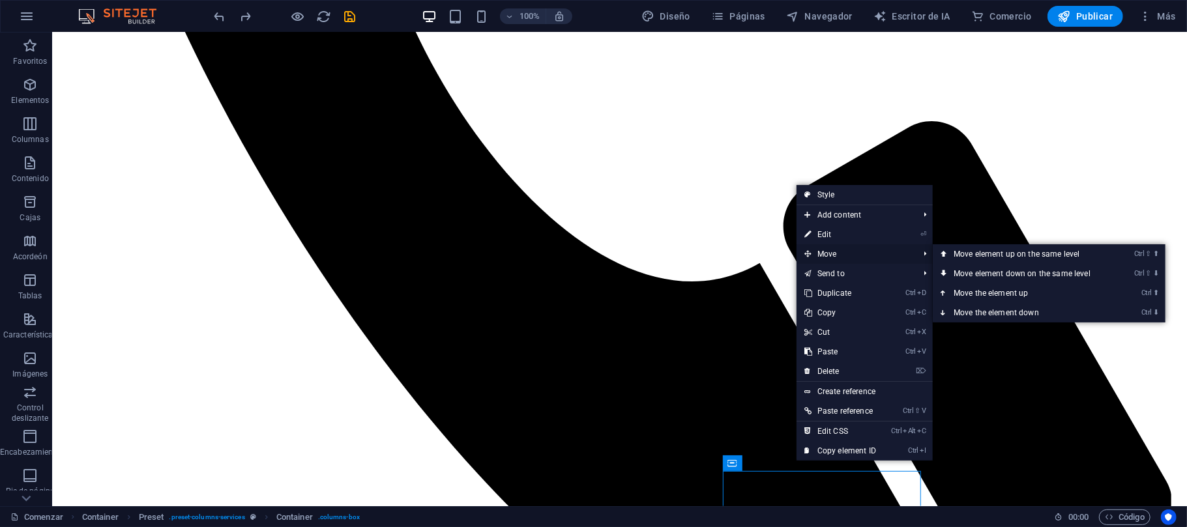
click at [828, 253] on span "Move" at bounding box center [854, 254] width 117 height 20
click at [985, 256] on link "Ctrl ⇧ ⬆ Move element up on the same level" at bounding box center [1025, 254] width 184 height 20
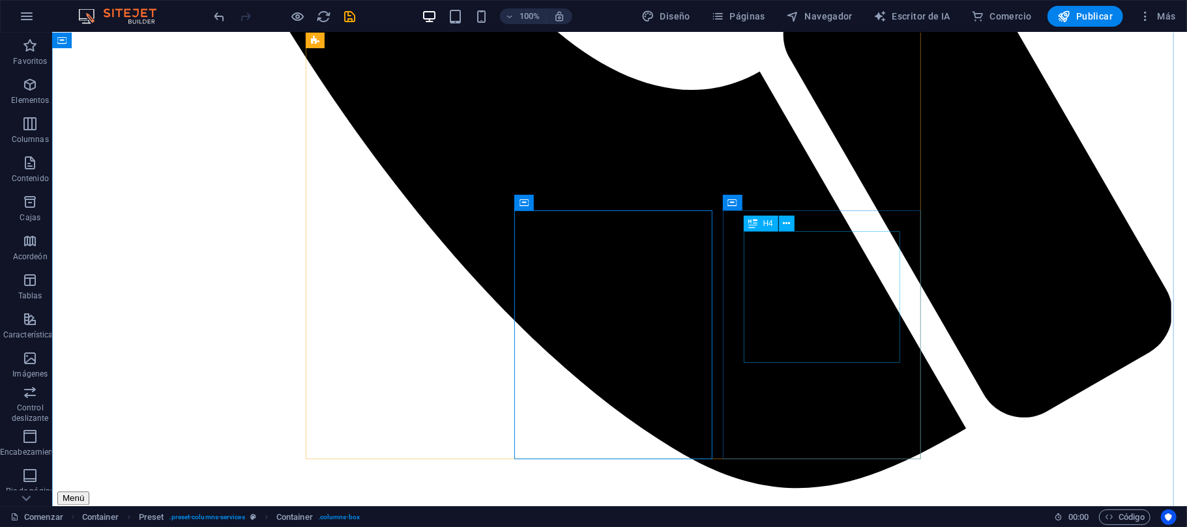
scroll to position [1807, 0]
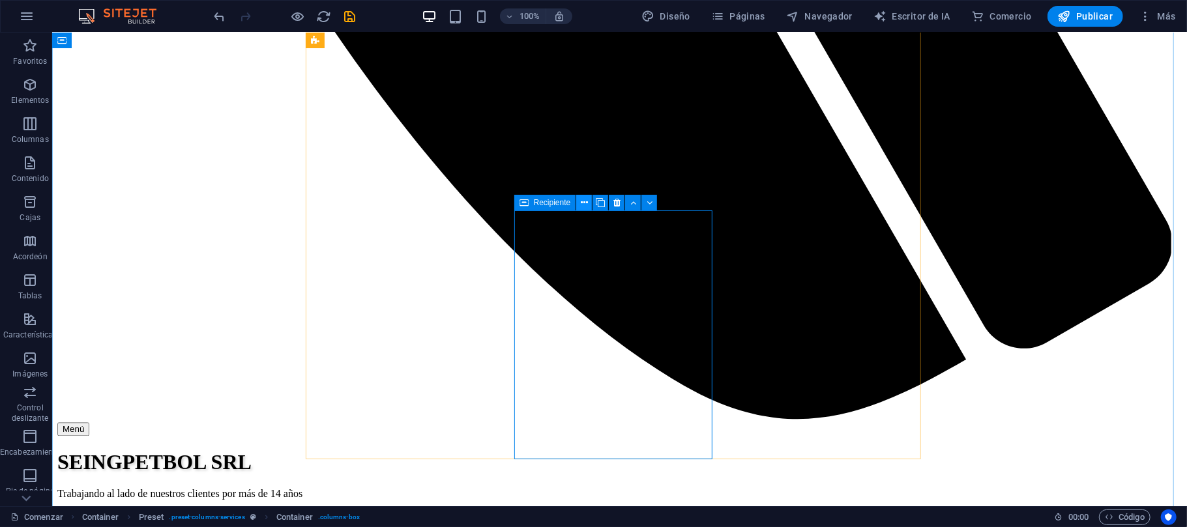
click at [588, 201] on button at bounding box center [584, 203] width 16 height 16
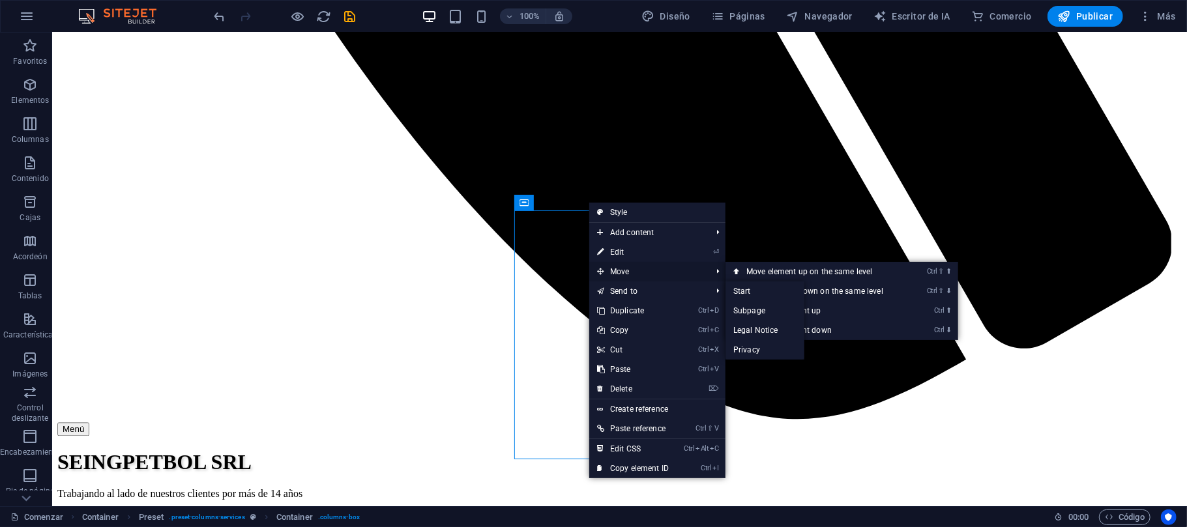
click at [624, 272] on span "Move" at bounding box center [647, 272] width 117 height 20
click at [804, 276] on link "Ctrl ⇧ ⬆ Move element up on the same level" at bounding box center [817, 272] width 184 height 20
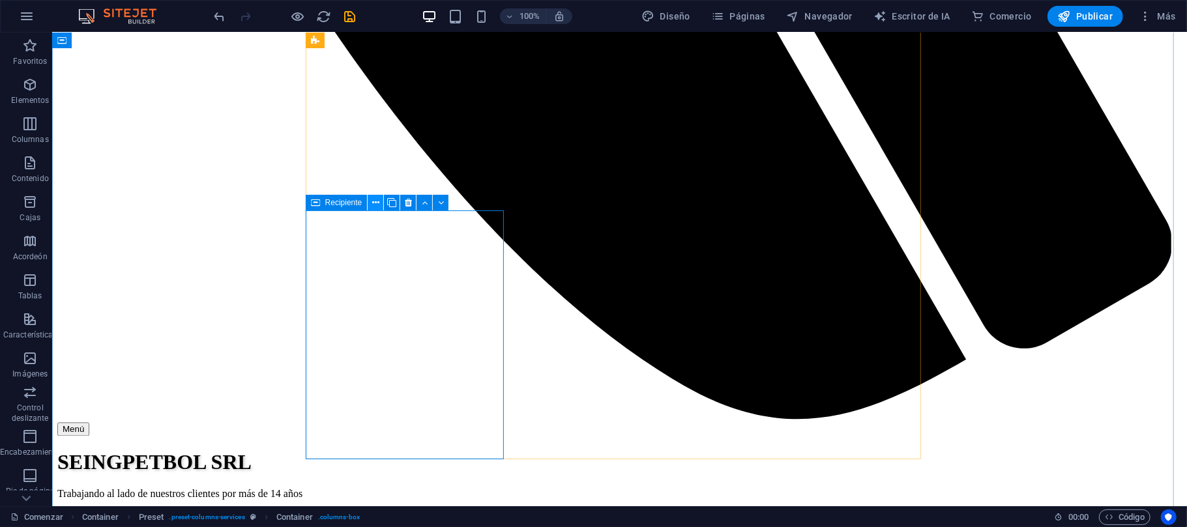
click at [378, 201] on icon at bounding box center [375, 203] width 7 height 14
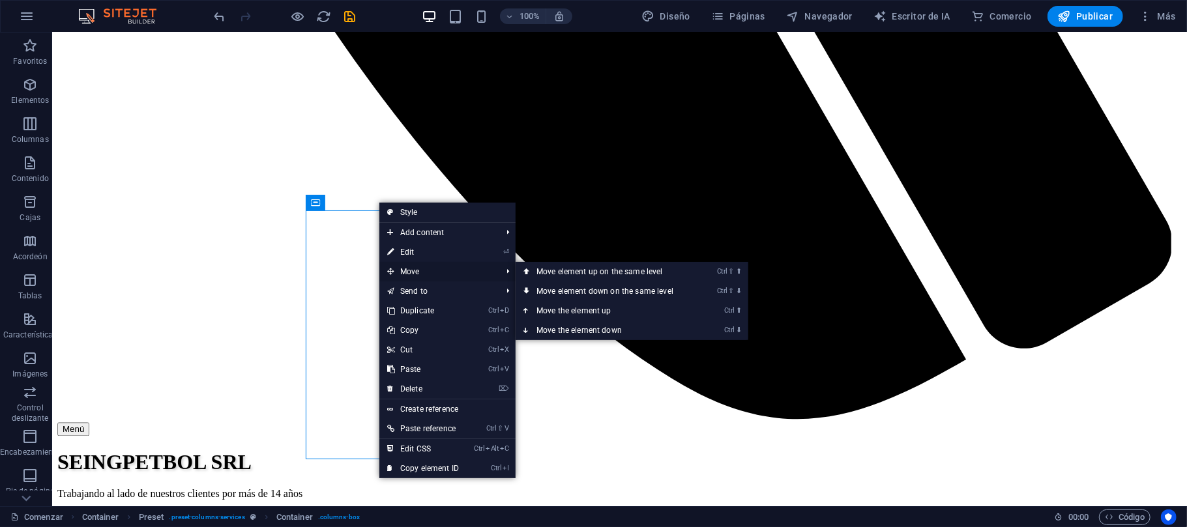
click at [415, 271] on span "Move" at bounding box center [437, 272] width 117 height 20
click at [560, 269] on link "Ctrl ⇧ ⬆ Move element up on the same level" at bounding box center [608, 272] width 184 height 20
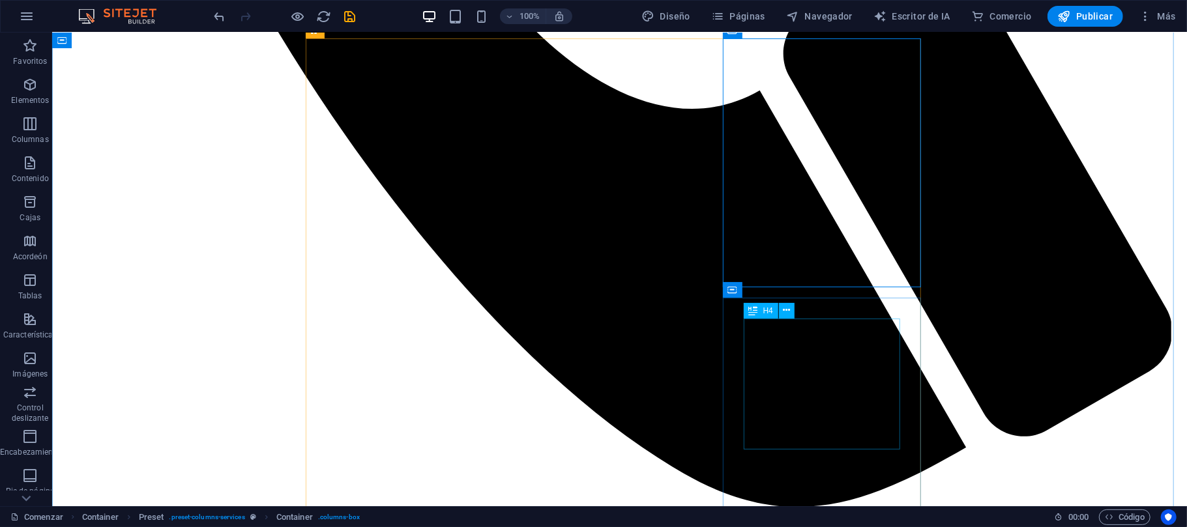
scroll to position [1719, 0]
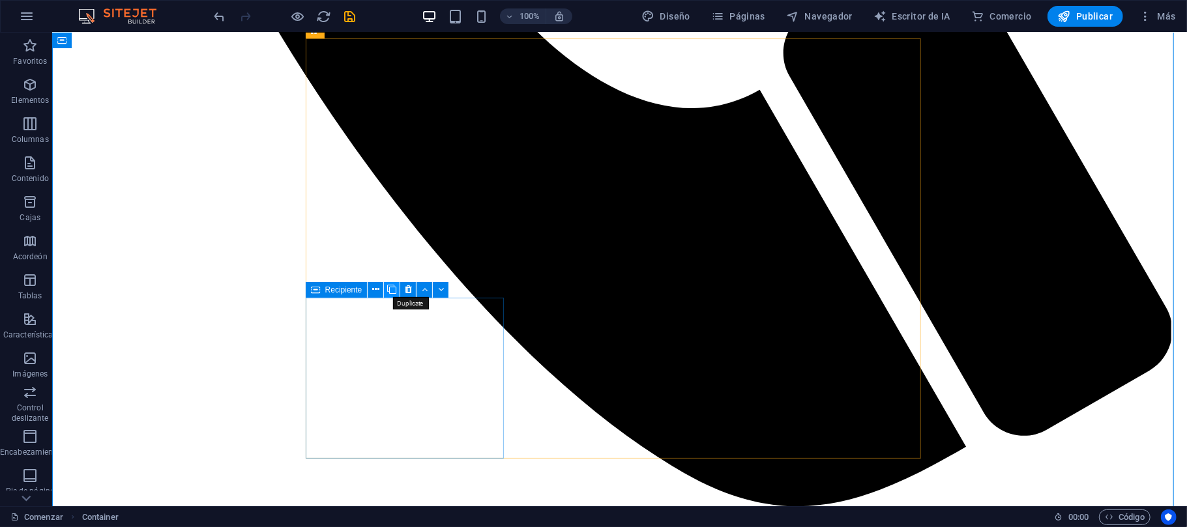
click at [394, 287] on icon at bounding box center [391, 290] width 9 height 14
drag, startPoint x: 394, startPoint y: 285, endPoint x: 375, endPoint y: 288, distance: 18.5
click at [375, 288] on icon at bounding box center [375, 290] width 7 height 14
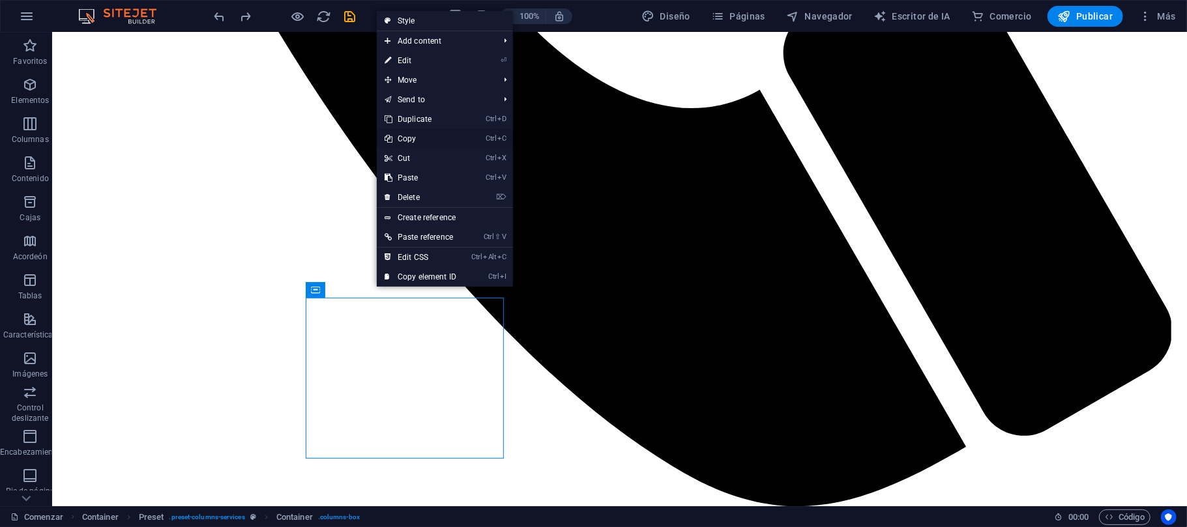
click at [415, 139] on link "Ctrl C Copy" at bounding box center [420, 139] width 87 height 20
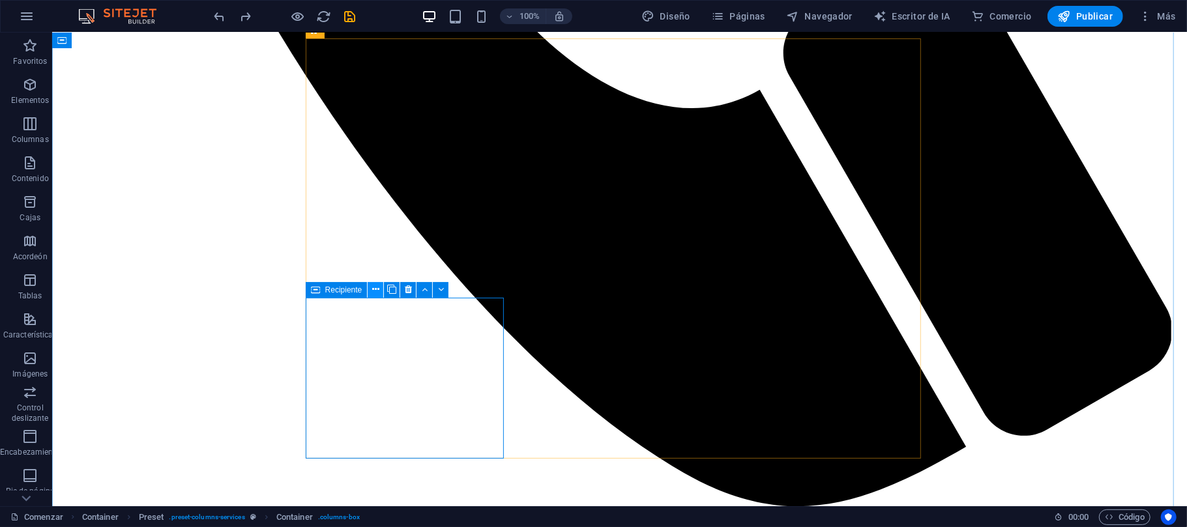
click at [377, 288] on icon at bounding box center [375, 290] width 7 height 14
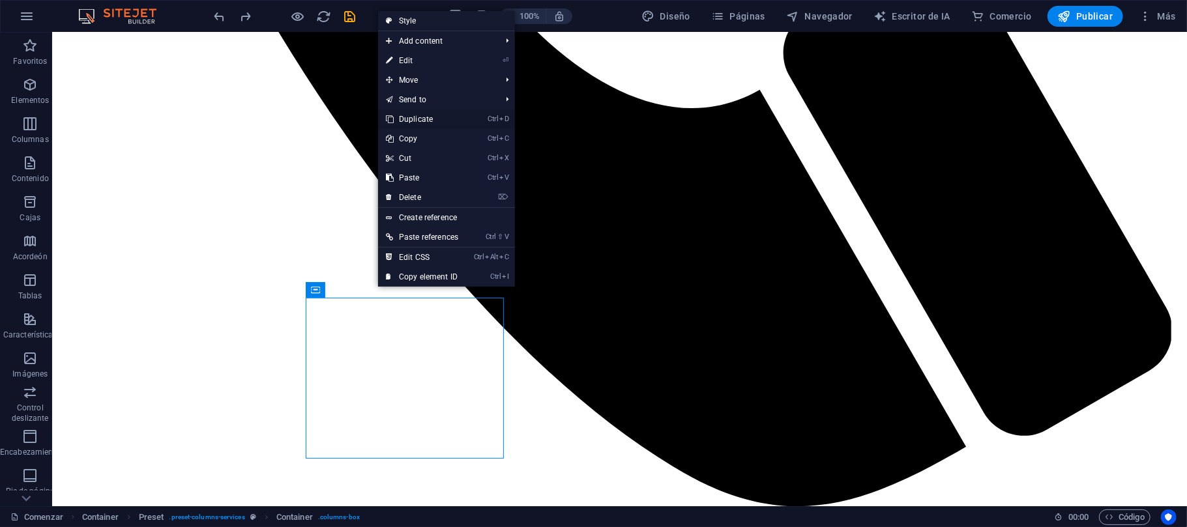
click at [422, 125] on link "Ctrl D Duplicate" at bounding box center [422, 119] width 88 height 20
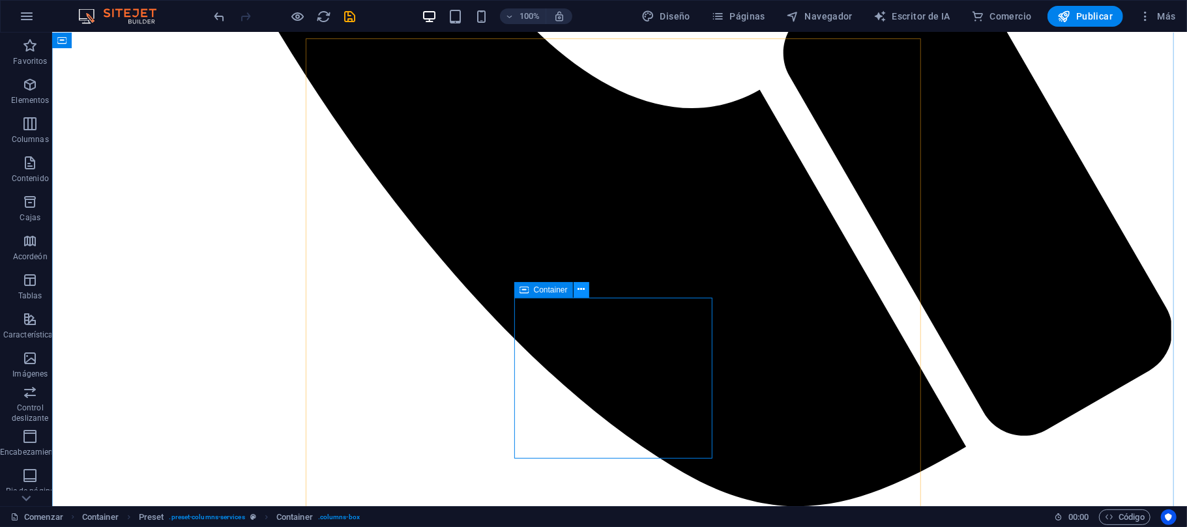
click at [584, 289] on icon at bounding box center [580, 290] width 7 height 14
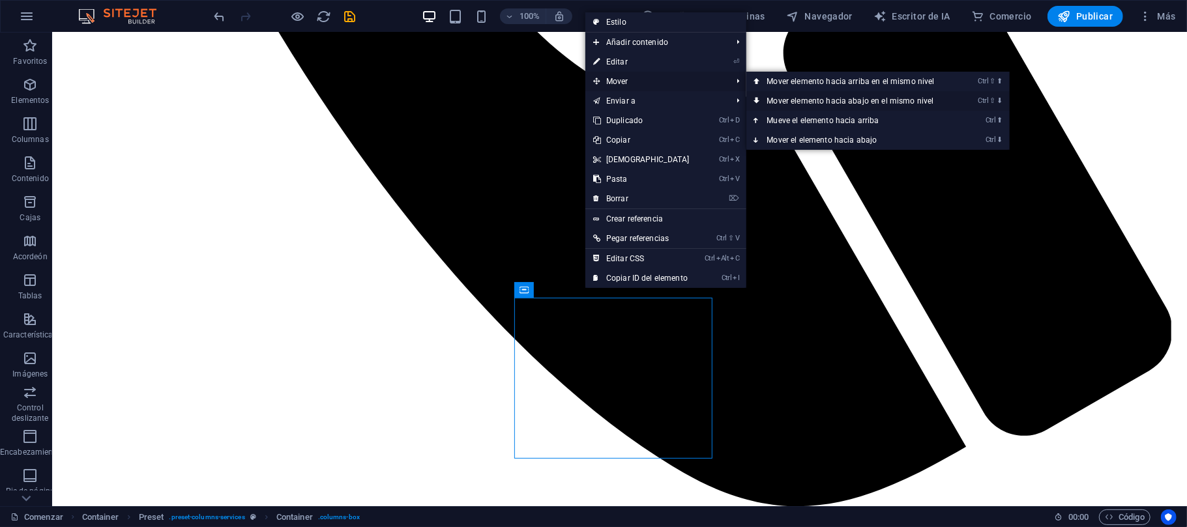
click at [794, 97] on font "Mover elemento hacia abajo en el mismo nivel" at bounding box center [850, 100] width 167 height 9
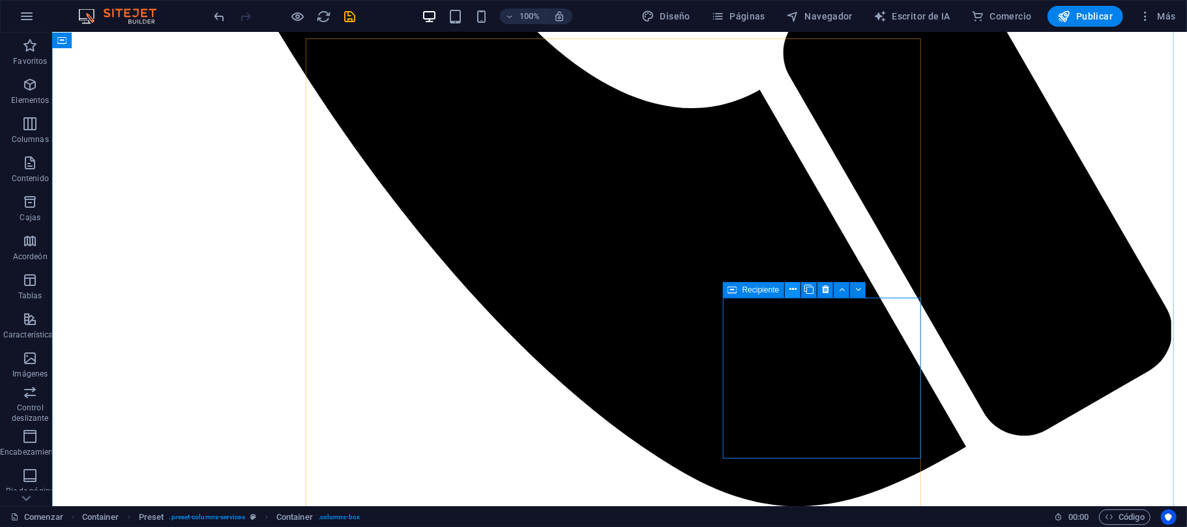
click at [794, 290] on icon at bounding box center [792, 290] width 7 height 14
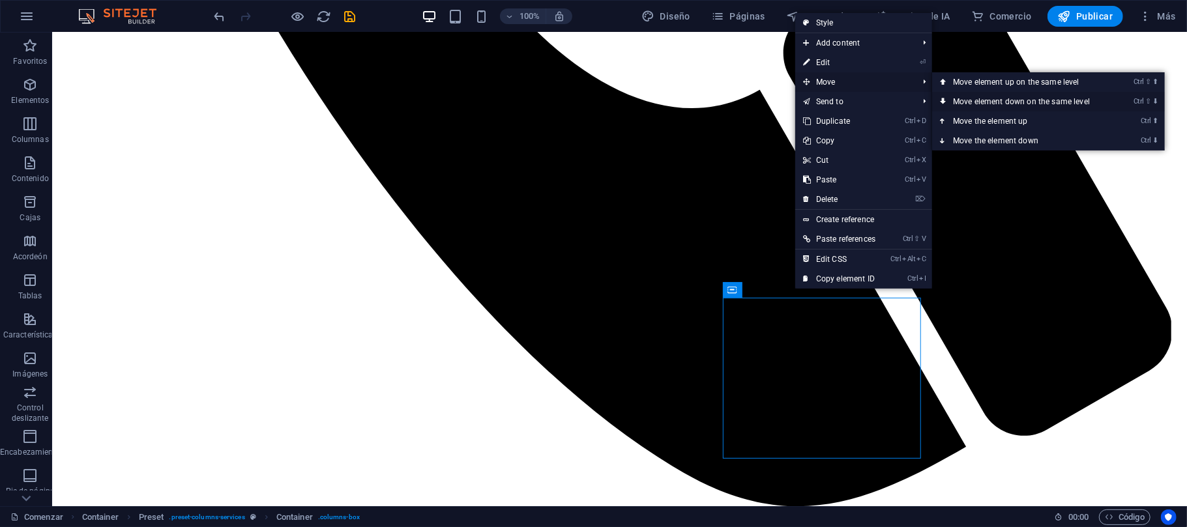
click at [970, 97] on link "Ctrl ⇧ ⬇ Move element down on the same level" at bounding box center [1024, 102] width 184 height 20
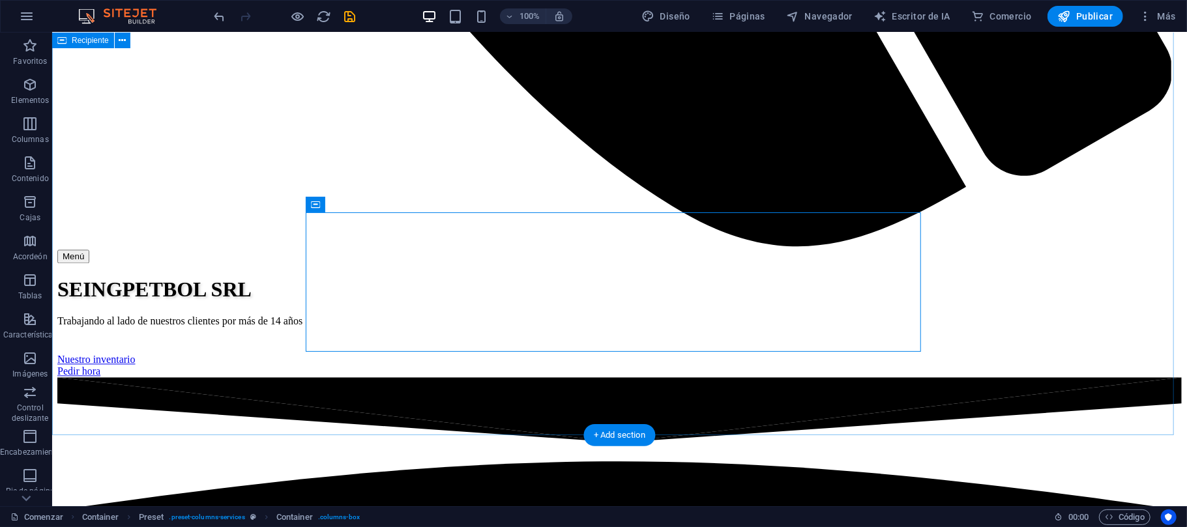
scroll to position [1807, 0]
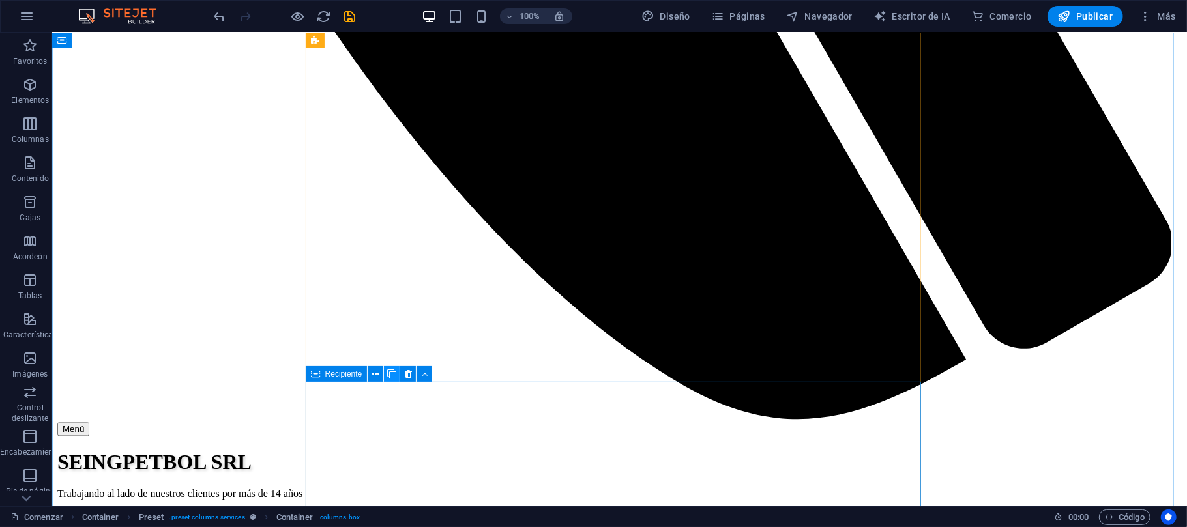
click at [394, 373] on icon at bounding box center [391, 375] width 9 height 14
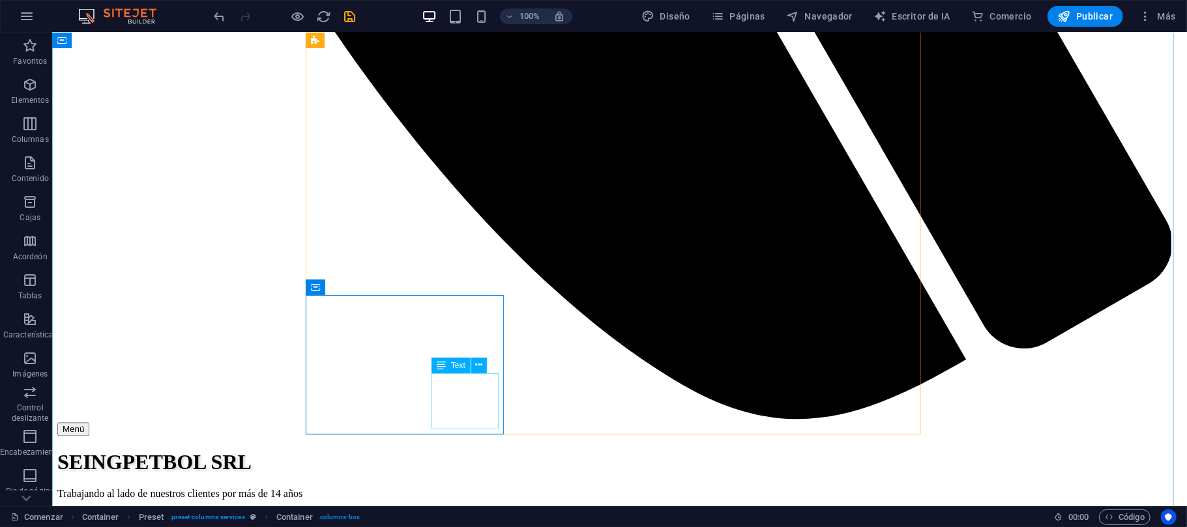
scroll to position [1893, 0]
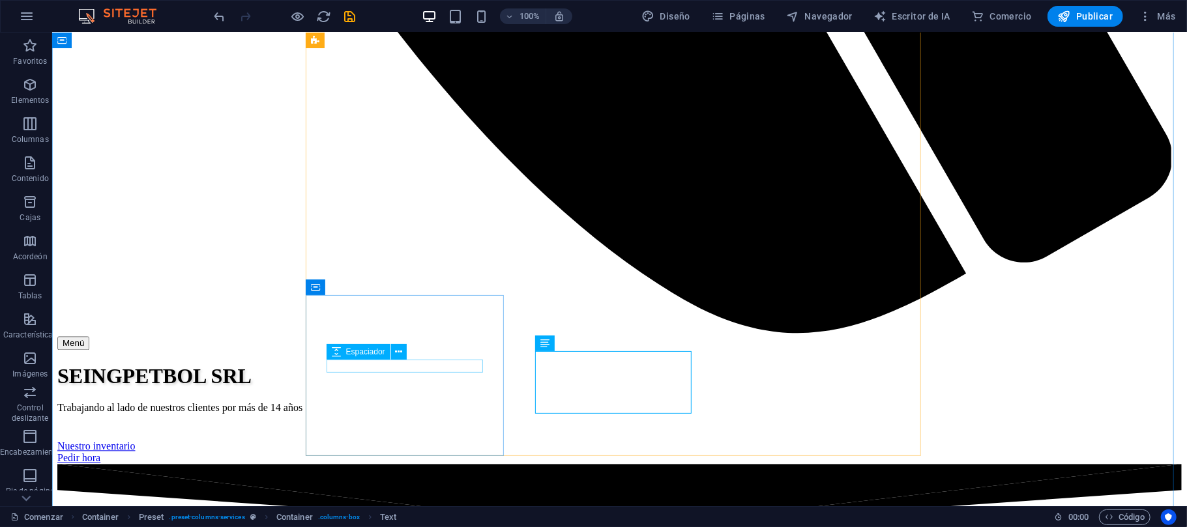
click at [412, 348] on div "Espaciador" at bounding box center [371, 352] width 89 height 16
click at [411, 347] on div "Espaciador" at bounding box center [371, 352] width 89 height 16
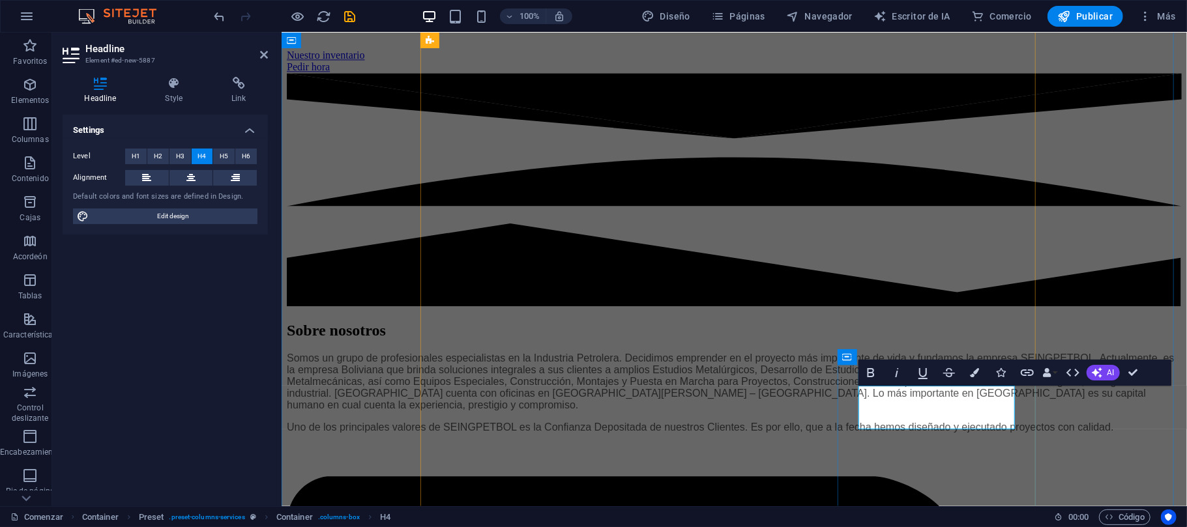
scroll to position [1807, 0]
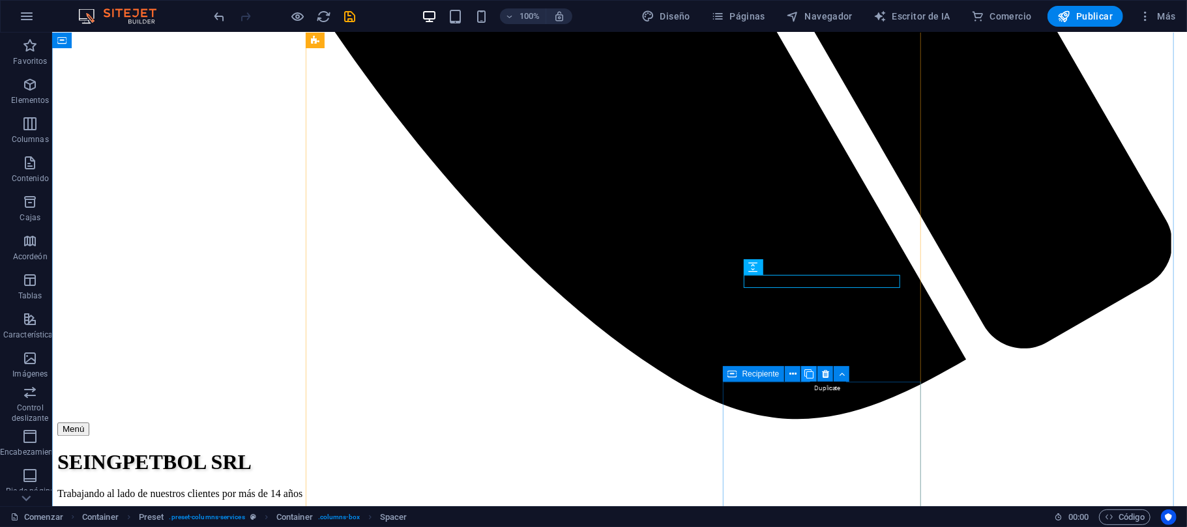
click at [806, 377] on icon at bounding box center [808, 375] width 9 height 14
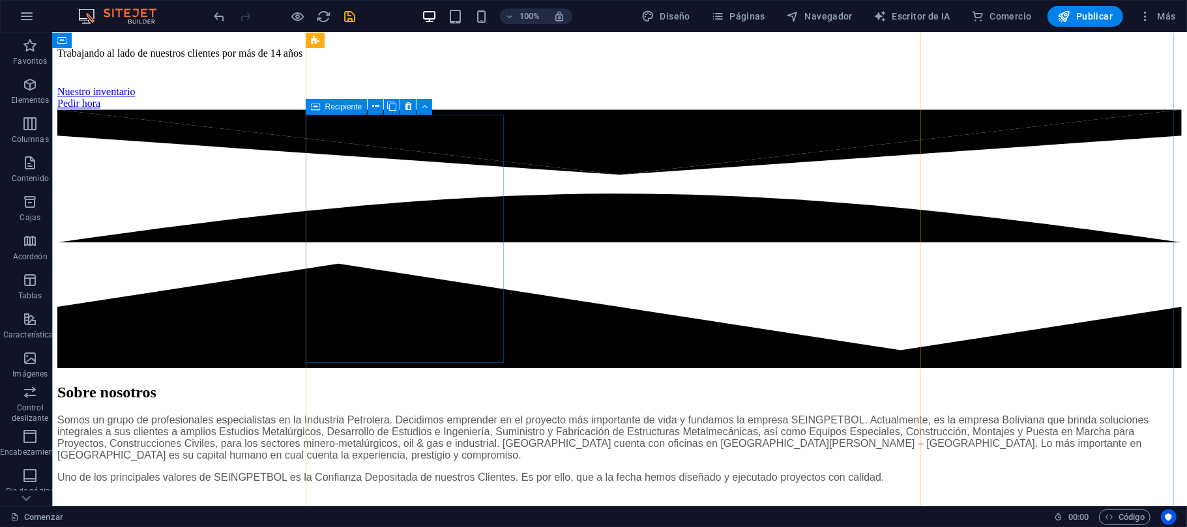
scroll to position [2074, 0]
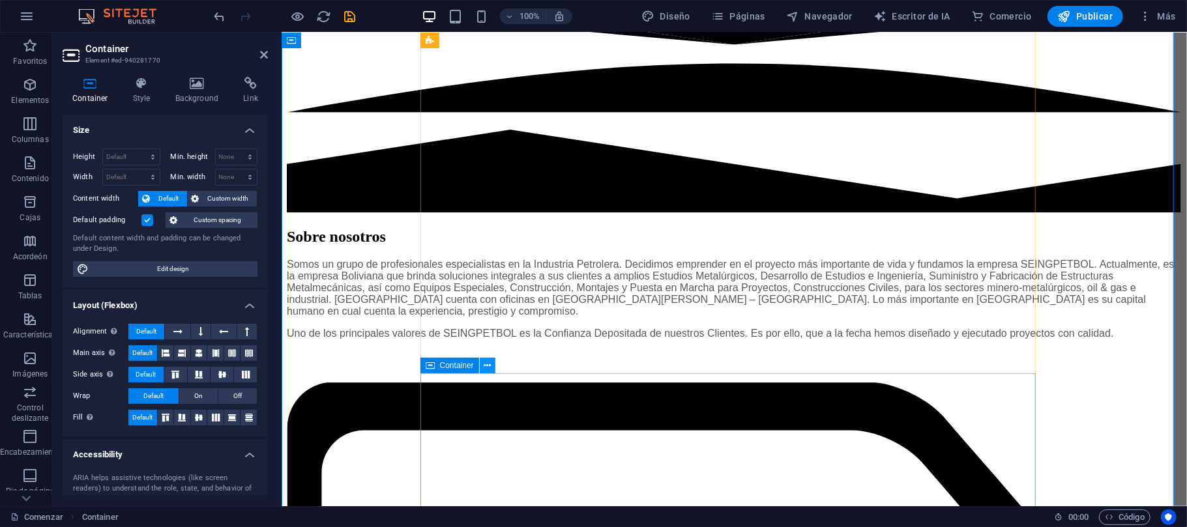
click at [487, 365] on icon at bounding box center [487, 366] width 7 height 14
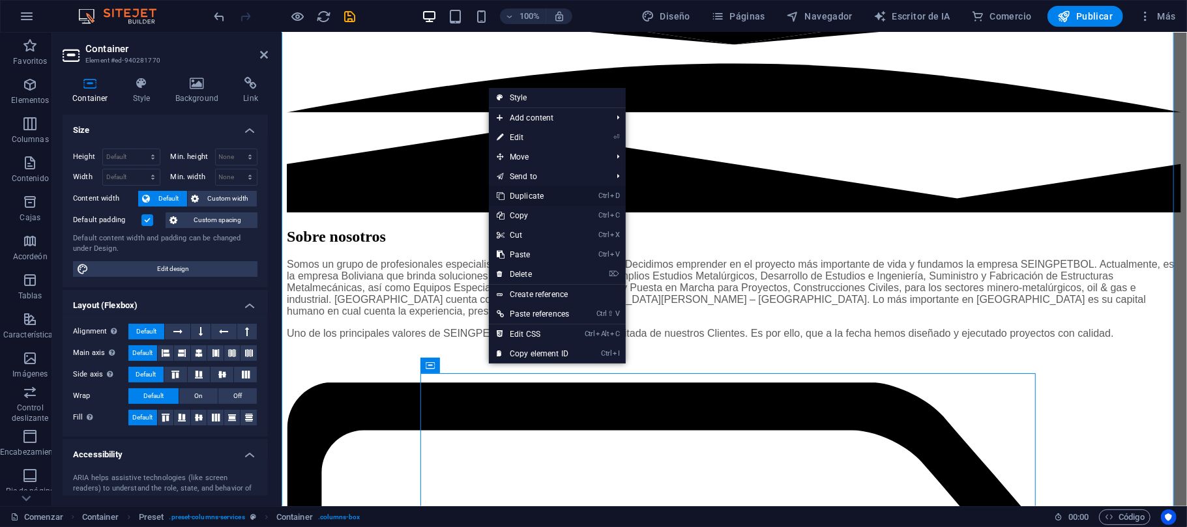
click at [550, 199] on link "Ctrl D Duplicate" at bounding box center [533, 196] width 88 height 20
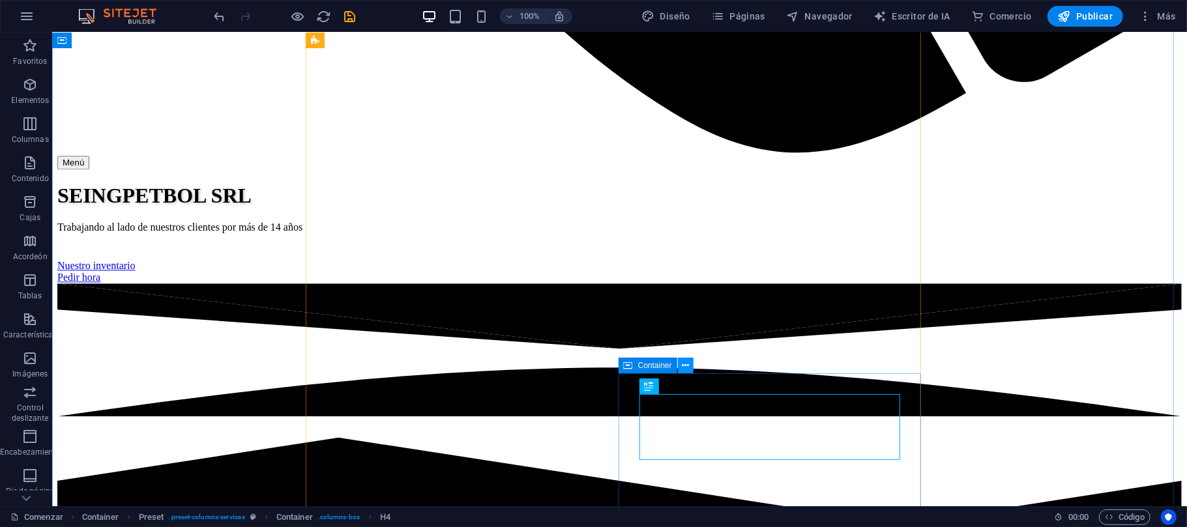
click at [684, 366] on icon at bounding box center [685, 366] width 7 height 14
click at [686, 369] on icon at bounding box center [685, 366] width 7 height 14
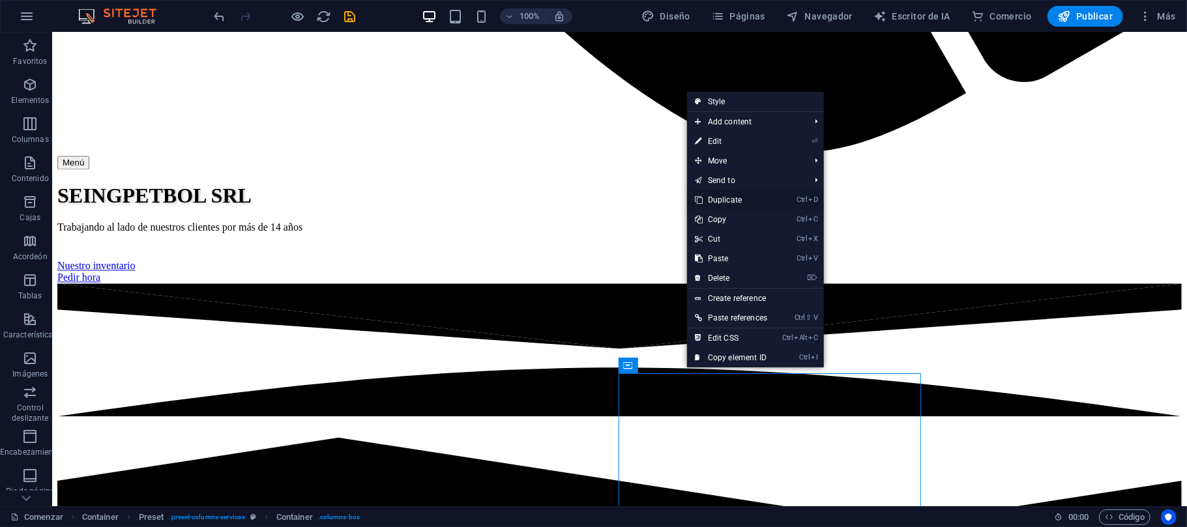
click at [735, 193] on link "Ctrl D Duplicate" at bounding box center [731, 200] width 88 height 20
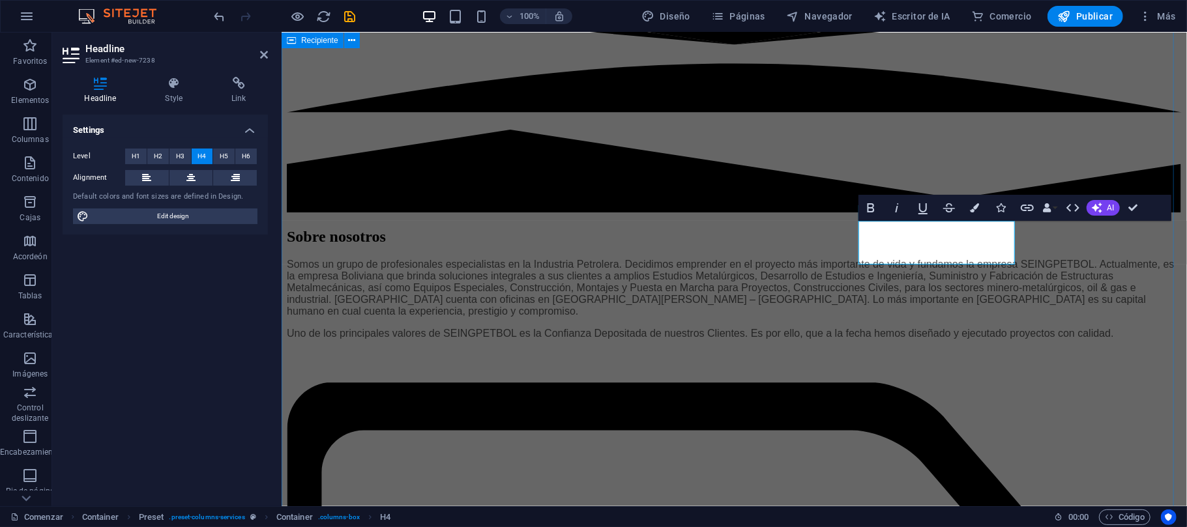
scroll to position [2248, 0]
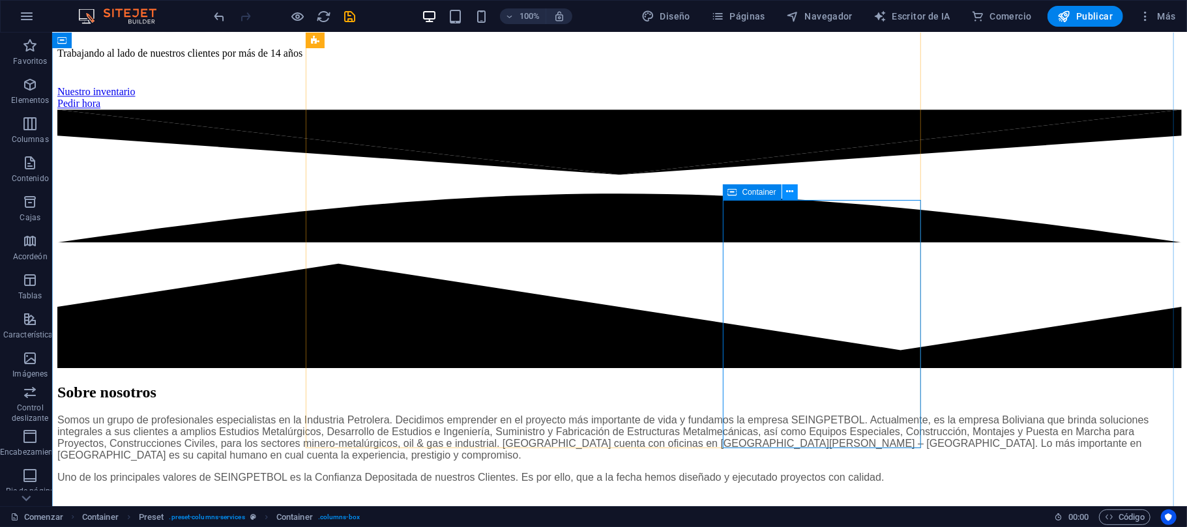
click at [793, 191] on button at bounding box center [790, 192] width 16 height 16
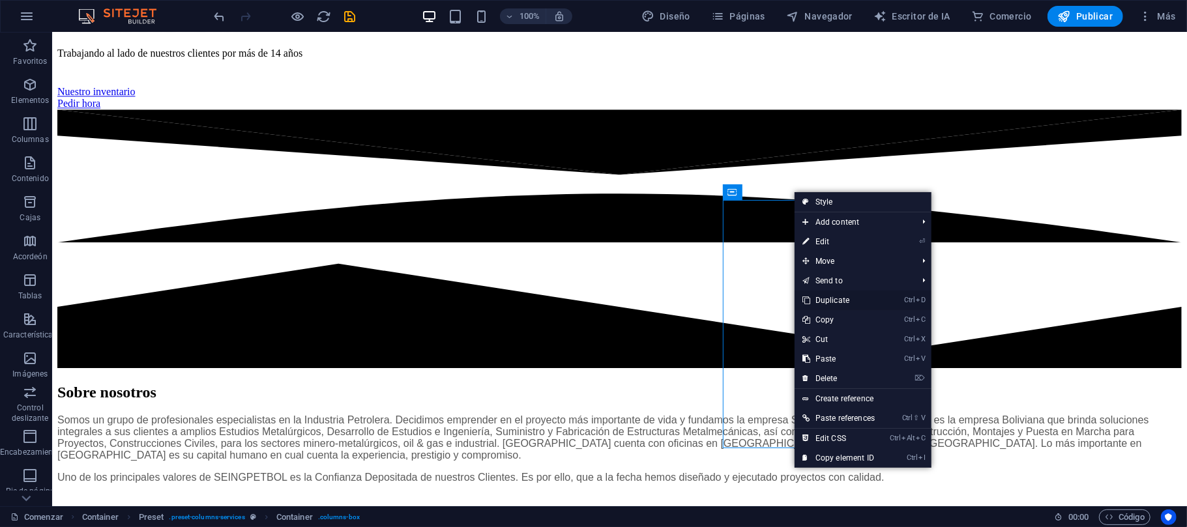
click at [843, 300] on link "Ctrl D Duplicate" at bounding box center [838, 301] width 88 height 20
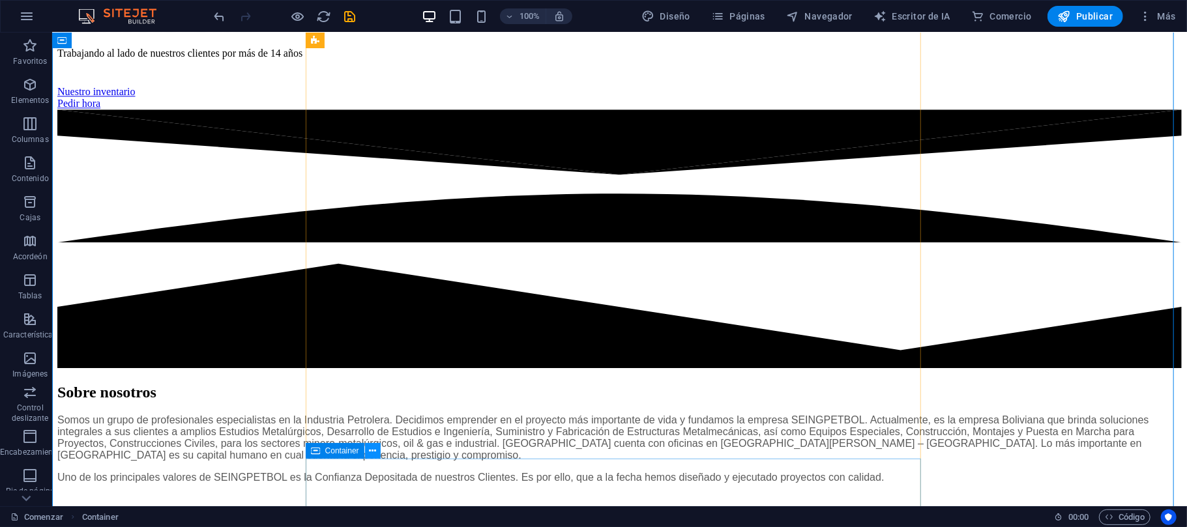
drag, startPoint x: 319, startPoint y: 429, endPoint x: 375, endPoint y: 456, distance: 62.1
click at [375, 456] on icon at bounding box center [372, 451] width 7 height 14
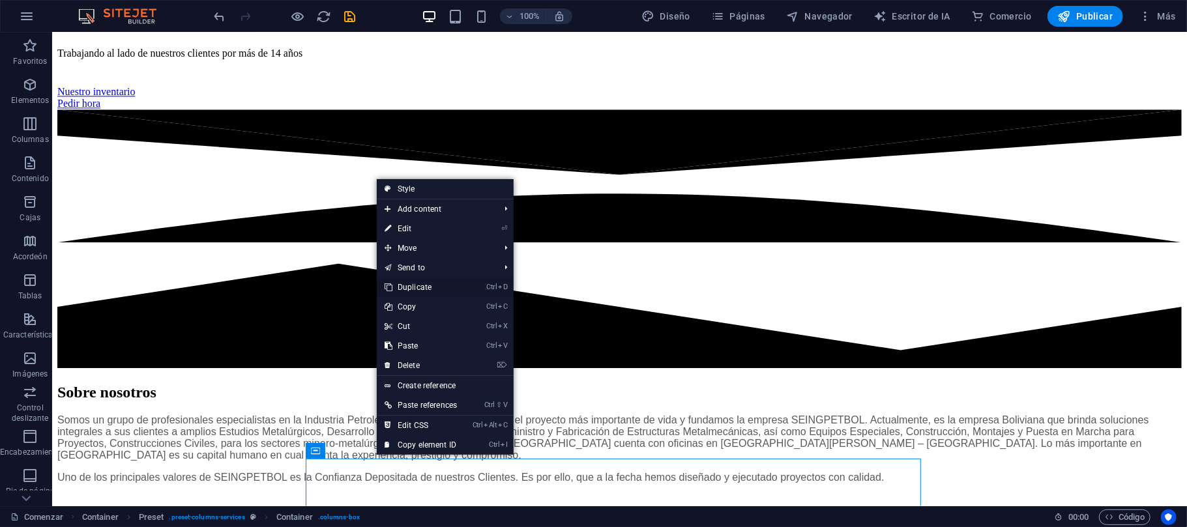
click at [418, 290] on link "Ctrl D Duplicate" at bounding box center [421, 288] width 88 height 20
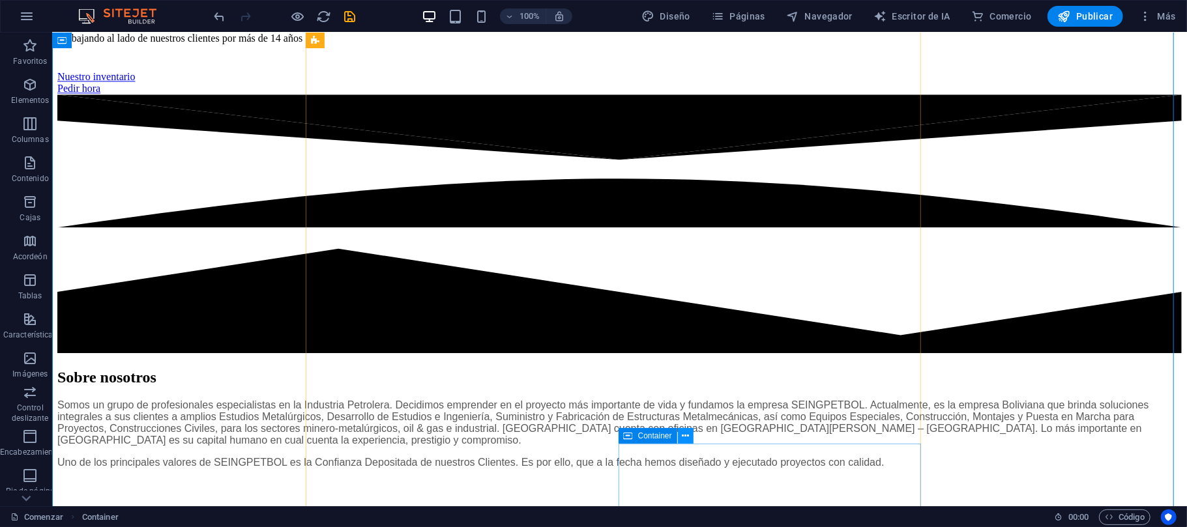
click at [686, 433] on icon at bounding box center [685, 436] width 7 height 14
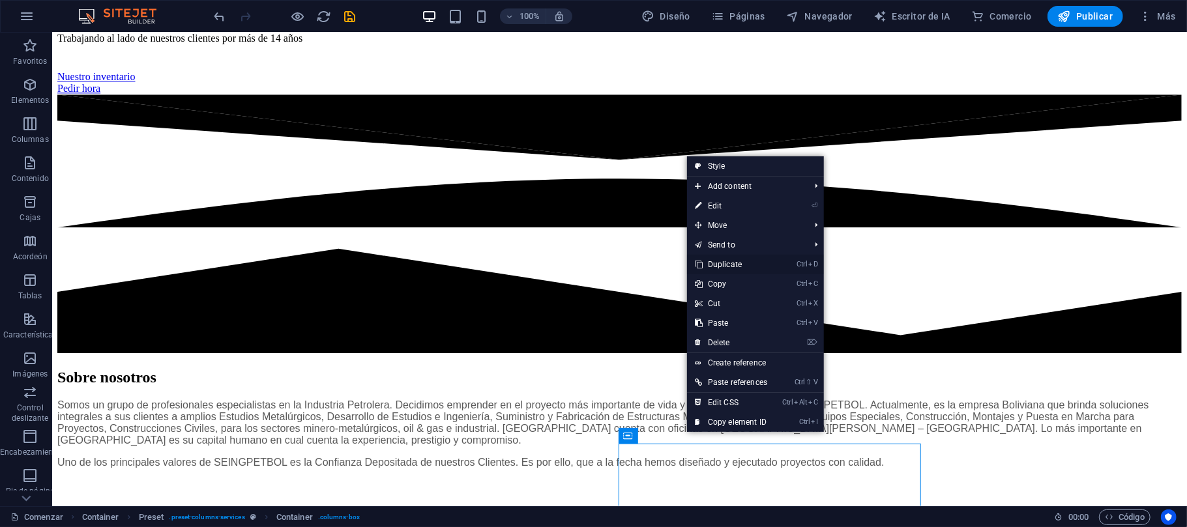
click at [723, 267] on link "Ctrl D Duplicate" at bounding box center [731, 265] width 88 height 20
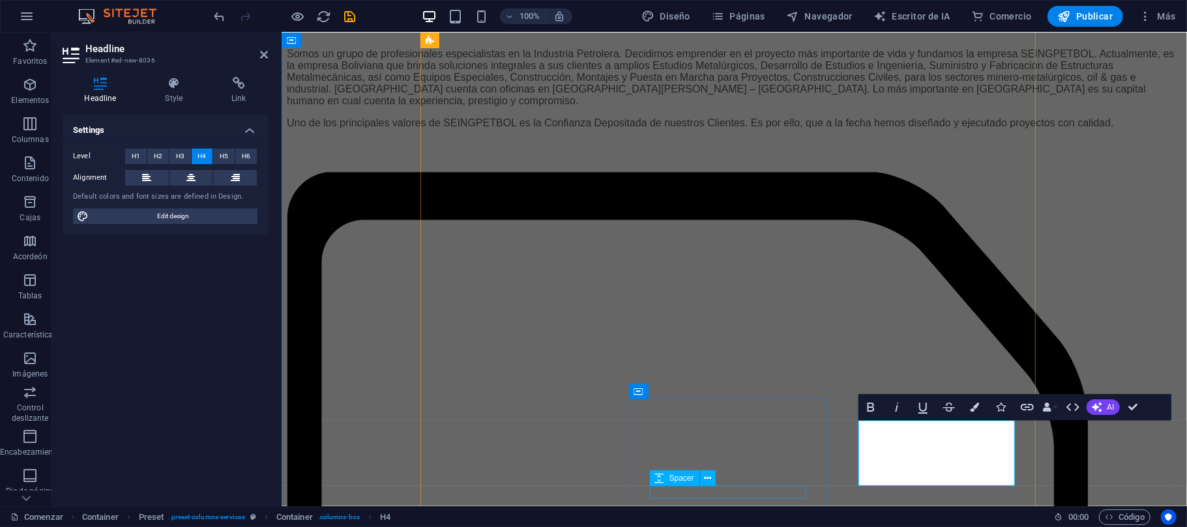
scroll to position [2307, 0]
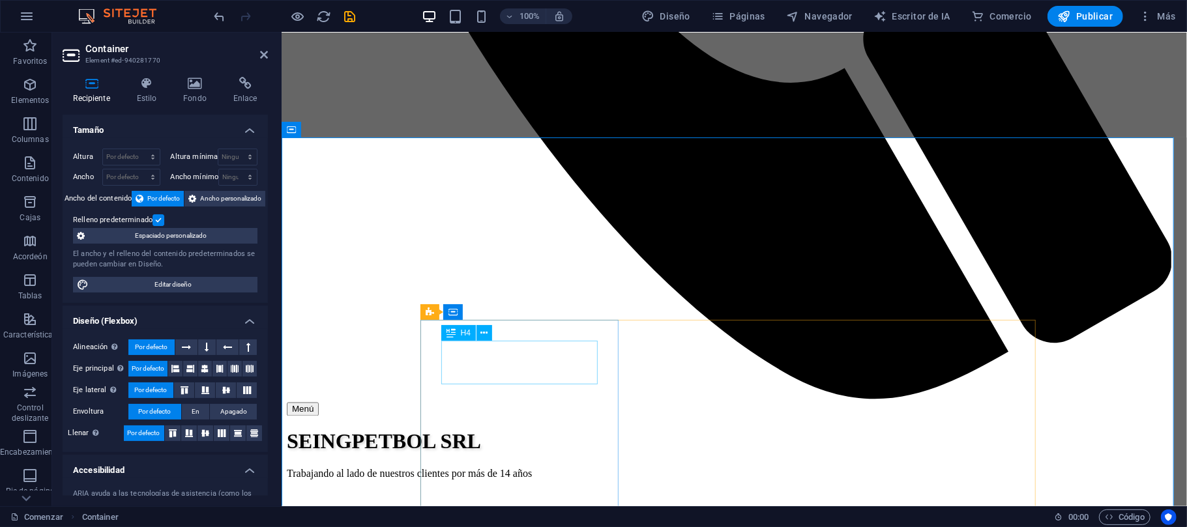
scroll to position [1438, 0]
